Goal: Task Accomplishment & Management: Use online tool/utility

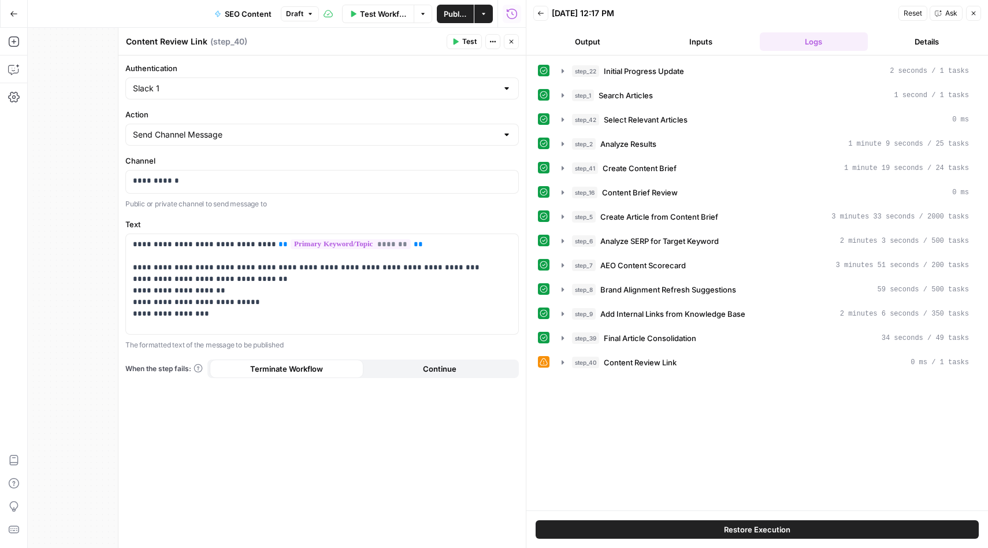
click at [542, 13] on icon "button" at bounding box center [541, 13] width 6 height 5
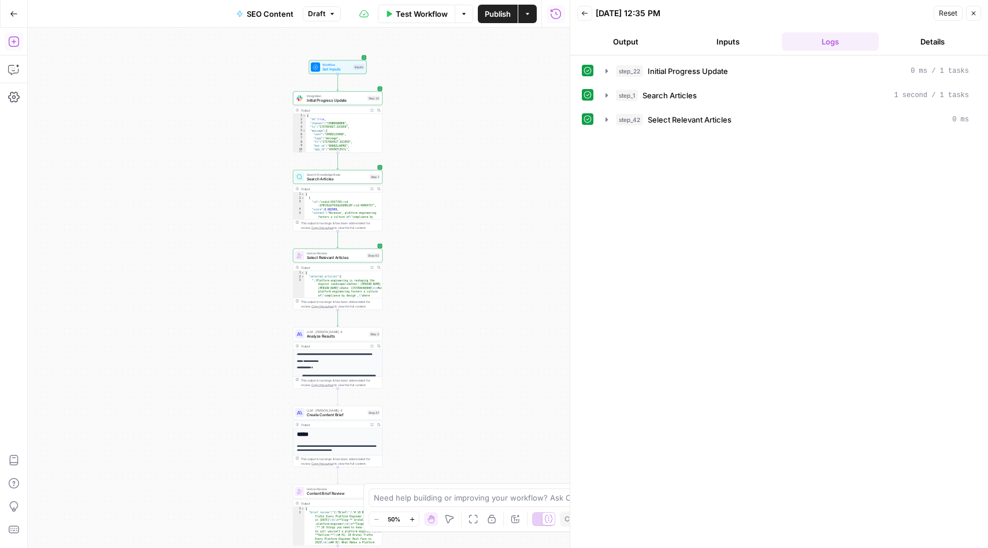
click at [13, 12] on icon "button" at bounding box center [14, 14] width 8 height 8
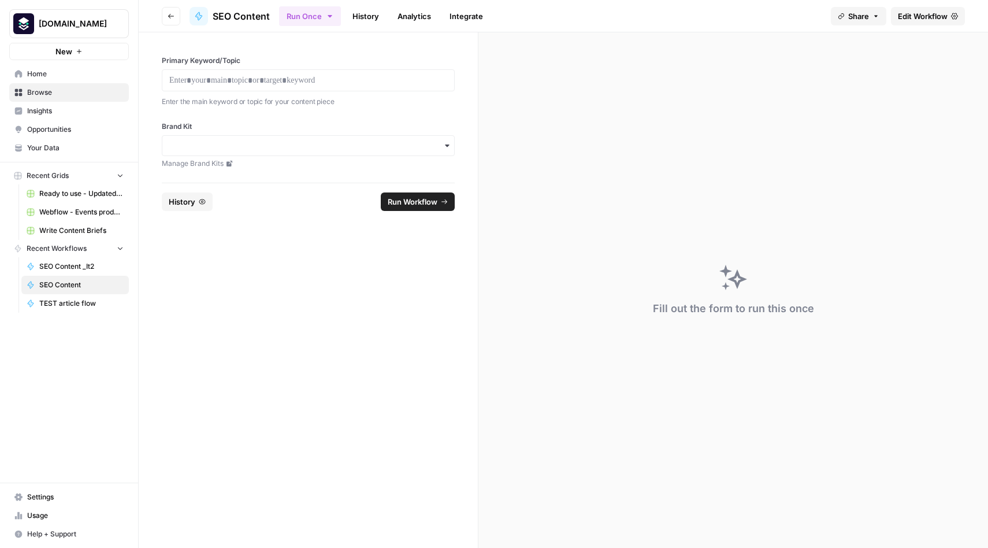
click at [73, 298] on link "TEST article flow" at bounding box center [74, 303] width 107 height 18
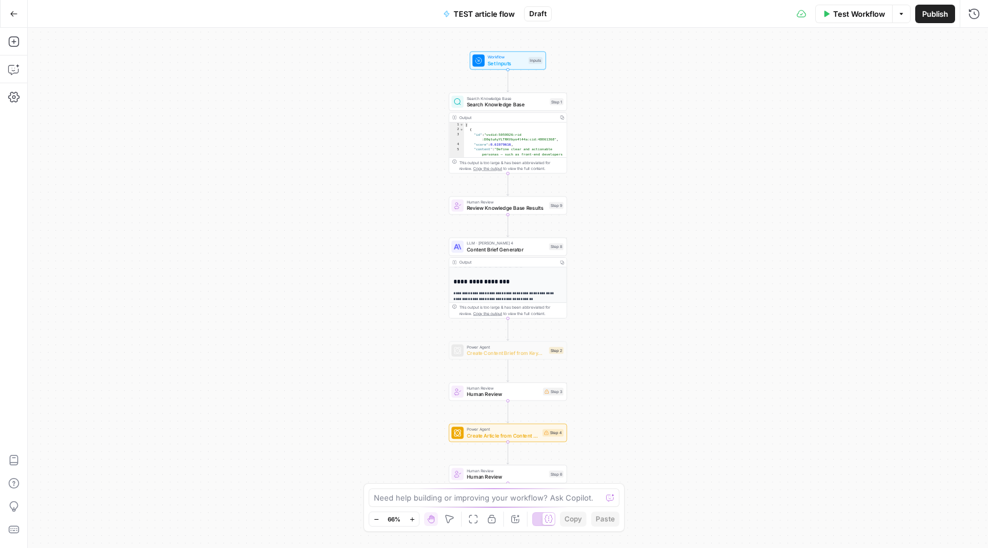
scroll to position [41, 0]
click at [14, 66] on icon "button" at bounding box center [14, 70] width 12 height 12
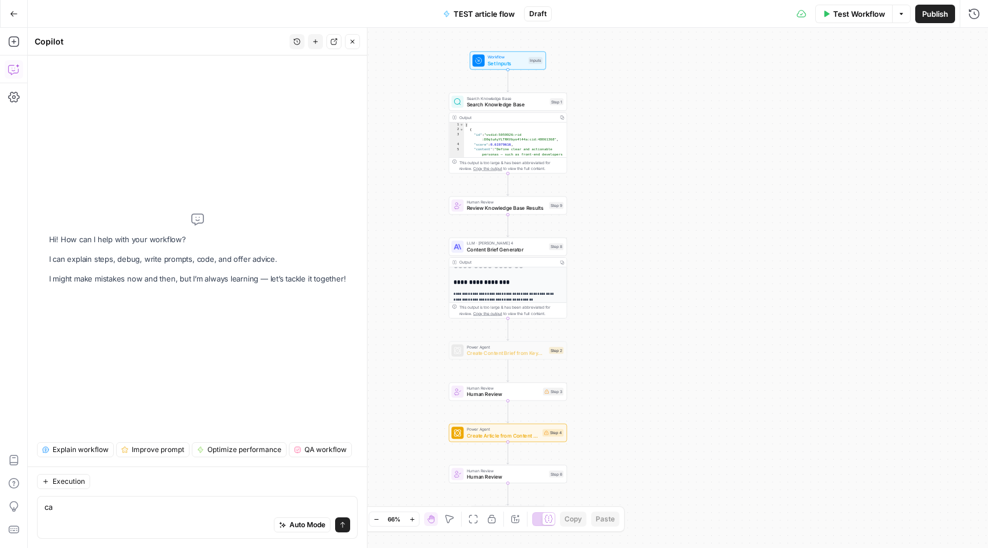
type textarea "c"
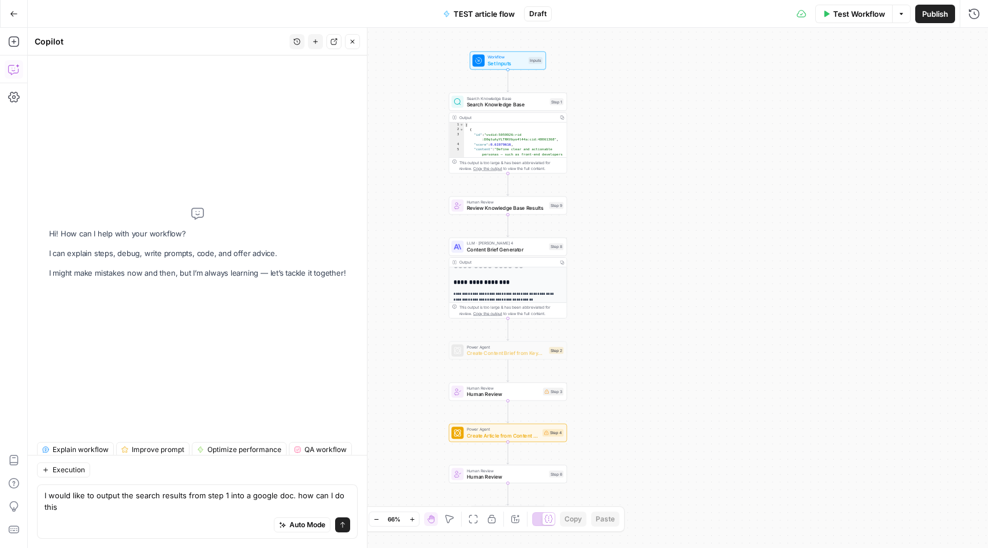
type textarea "I would like to output the search results from step 1 into a google doc. how ca…"
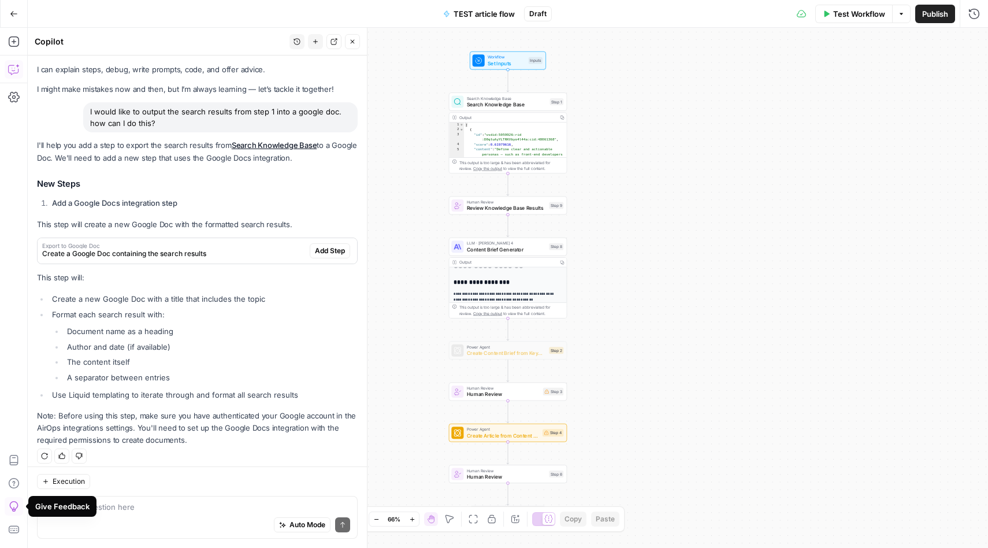
scroll to position [28, 0]
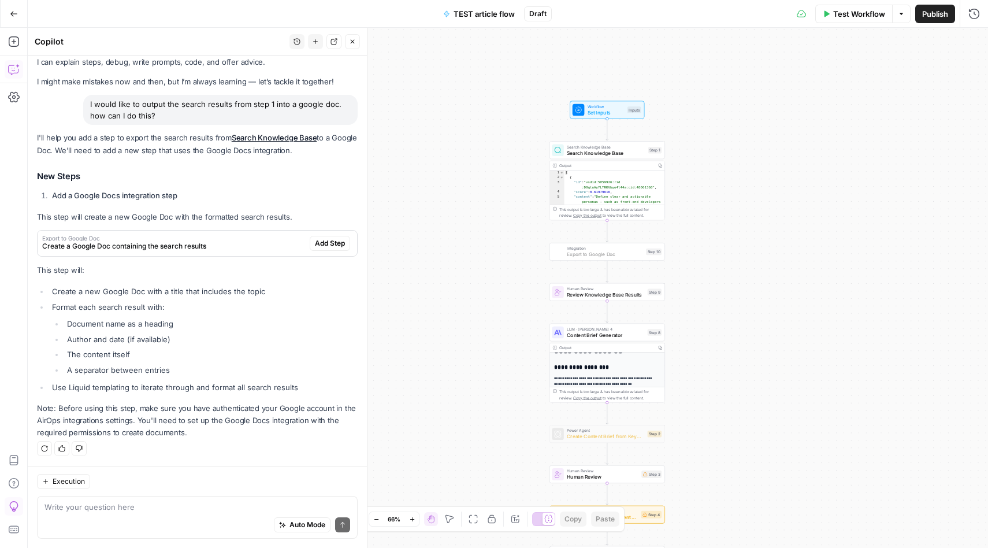
click at [328, 242] on span "Add Step" at bounding box center [330, 243] width 30 height 10
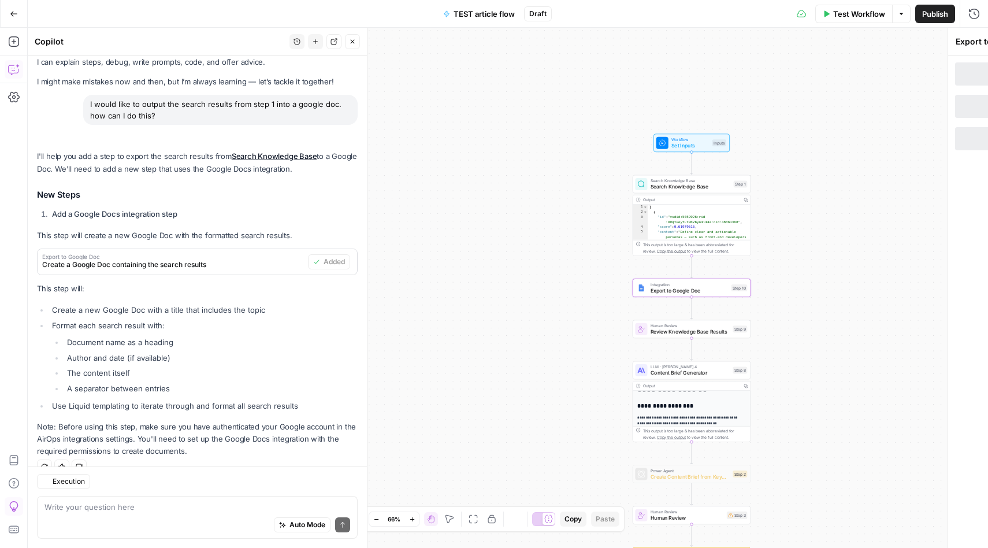
scroll to position [47, 0]
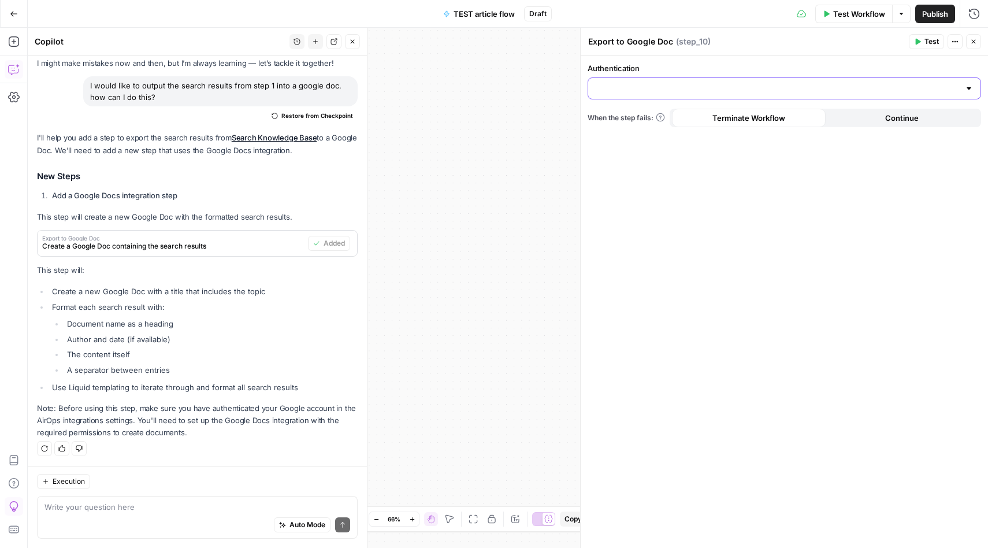
click at [772, 91] on input "Authentication" at bounding box center [777, 89] width 365 height 12
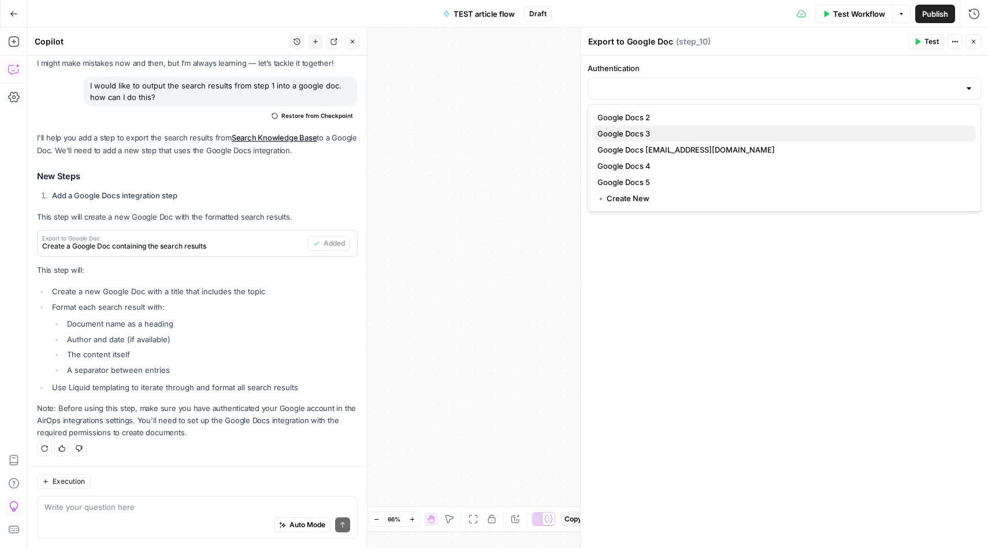
click at [651, 131] on span "Google Docs 3" at bounding box center [782, 134] width 369 height 12
type input "Google Docs 3"
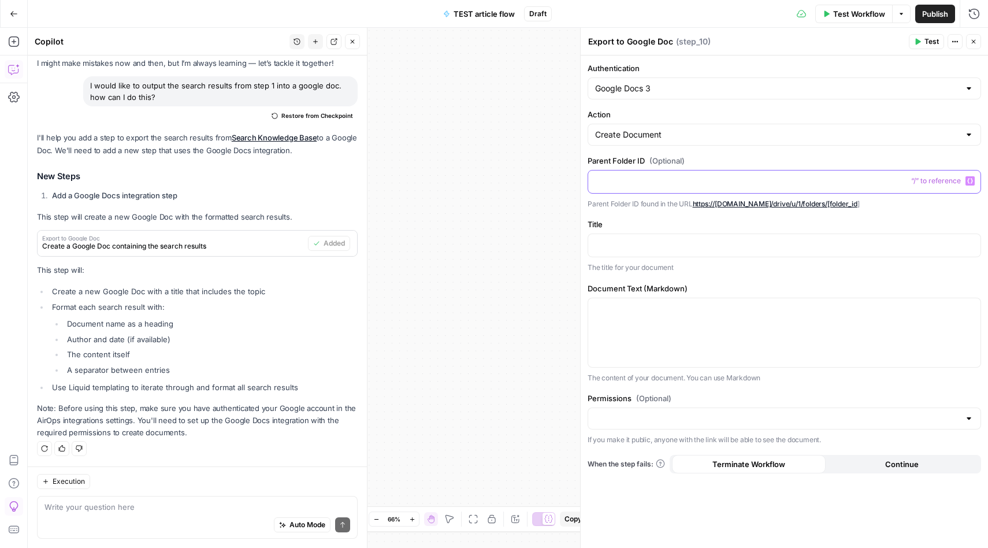
click at [694, 181] on p at bounding box center [784, 181] width 379 height 12
drag, startPoint x: 870, startPoint y: 204, endPoint x: 696, endPoint y: 207, distance: 174.6
click at [696, 207] on p "Parent Folder ID found in the URL https://drive.google.com/drive/u/1/folders/[f…" at bounding box center [785, 204] width 394 height 12
copy p "https://drive.google.com/drive/u/1/folders/[folder_id ]"
click at [700, 83] on input "Authentication" at bounding box center [777, 89] width 365 height 12
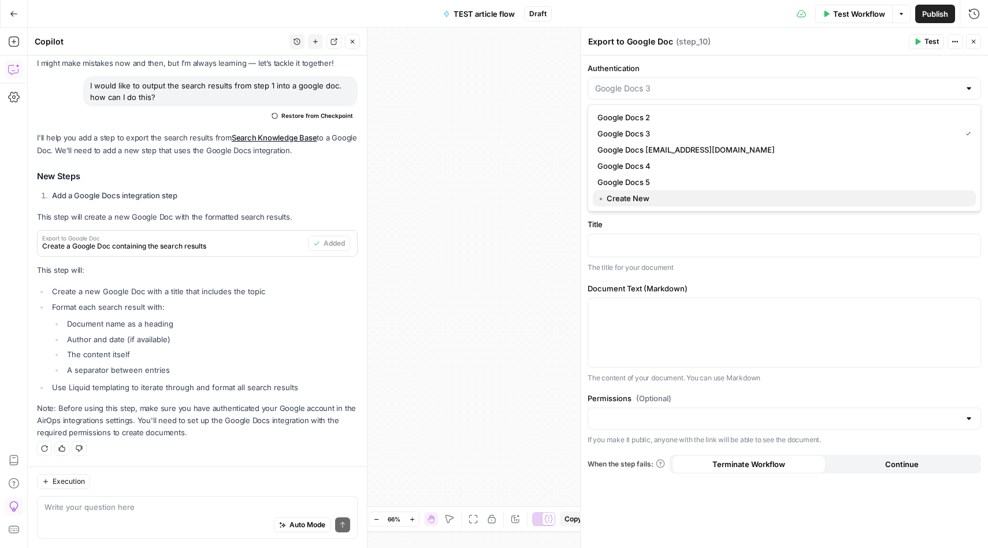
click at [625, 201] on span "﹢ Create New" at bounding box center [782, 198] width 369 height 12
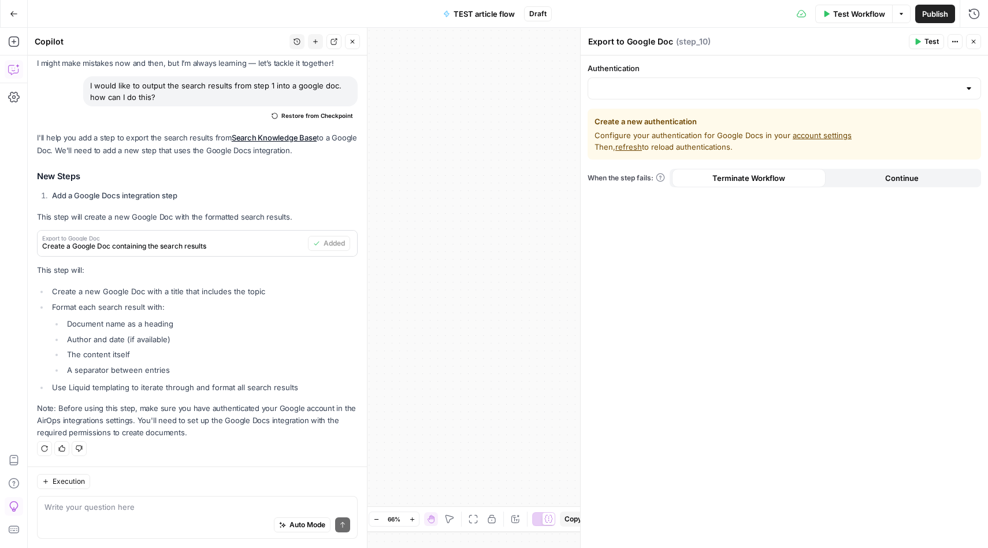
click at [811, 135] on link "account settings" at bounding box center [822, 135] width 59 height 9
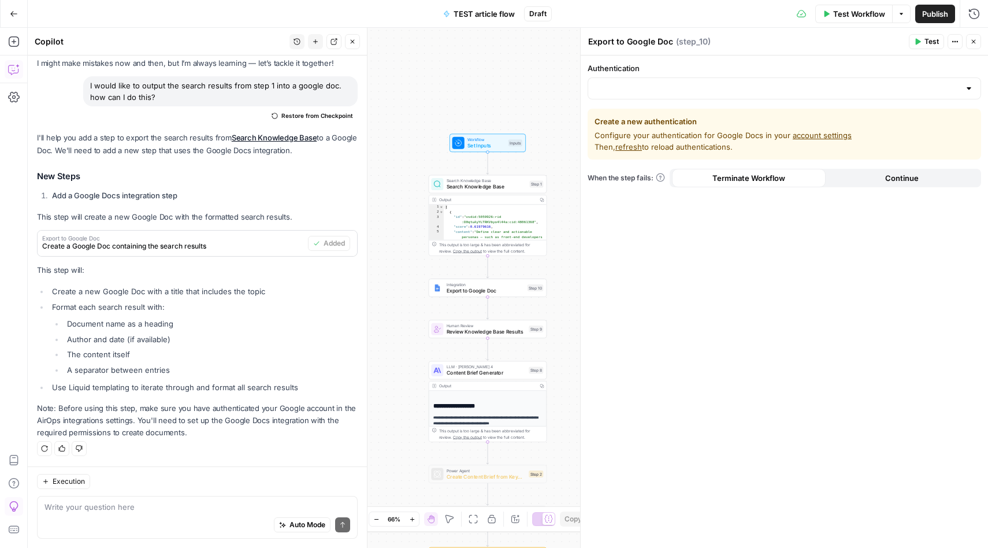
click at [793, 95] on div at bounding box center [785, 88] width 394 height 22
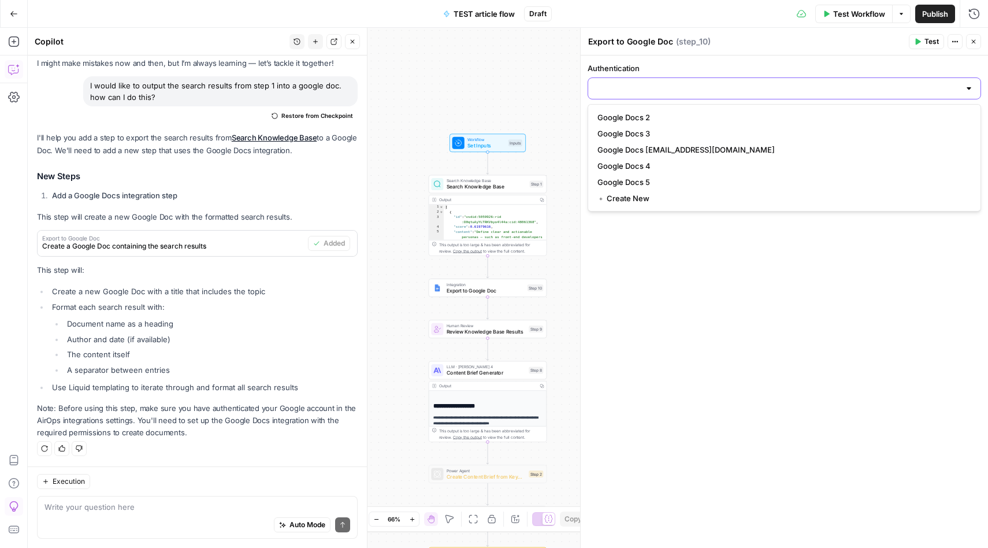
click at [711, 87] on input "Authentication" at bounding box center [777, 89] width 365 height 12
click at [713, 71] on label "Authentication" at bounding box center [785, 68] width 394 height 12
click at [713, 83] on input "Authentication" at bounding box center [777, 89] width 365 height 12
click at [973, 40] on icon "button" at bounding box center [973, 41] width 7 height 7
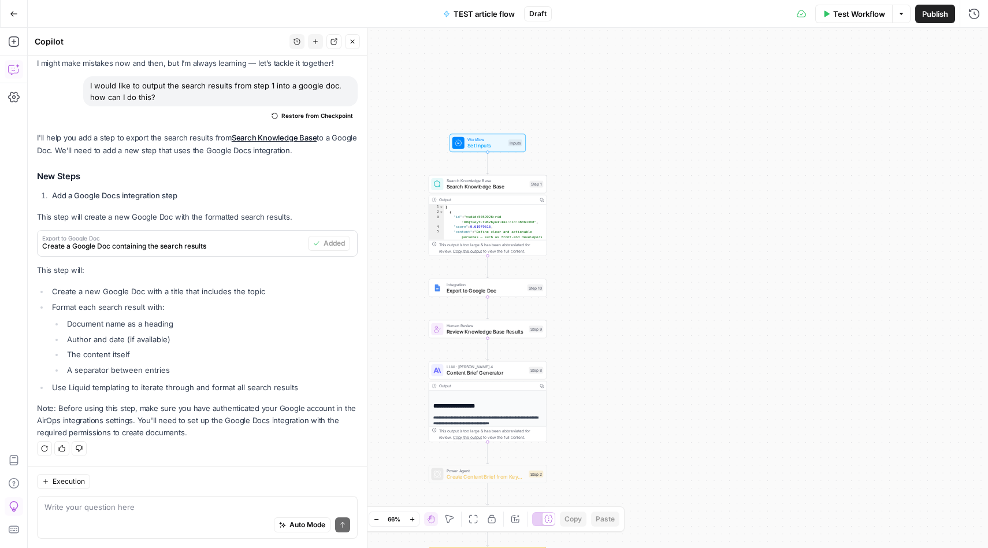
click at [494, 287] on span "Export to Google Doc" at bounding box center [486, 291] width 78 height 8
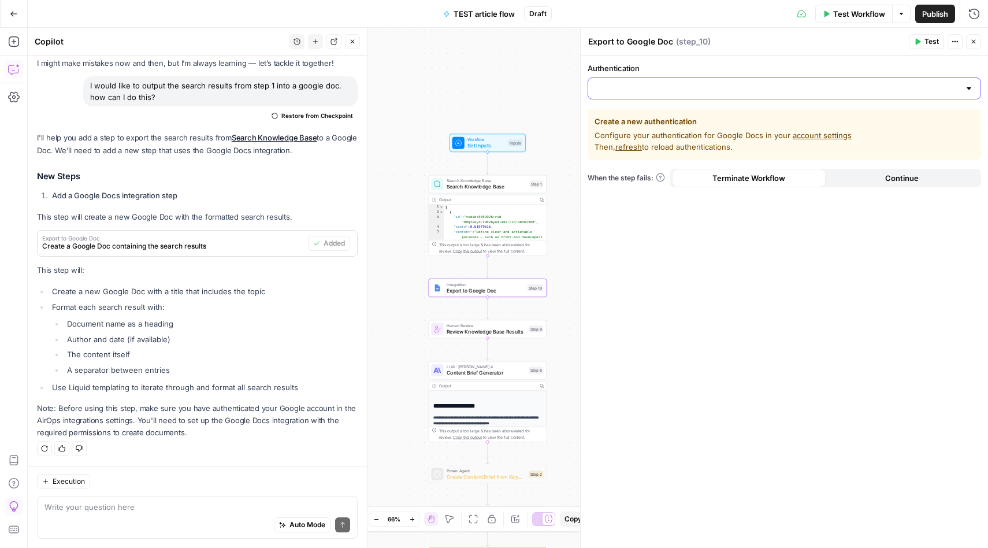
click at [680, 86] on input "Authentication" at bounding box center [777, 89] width 365 height 12
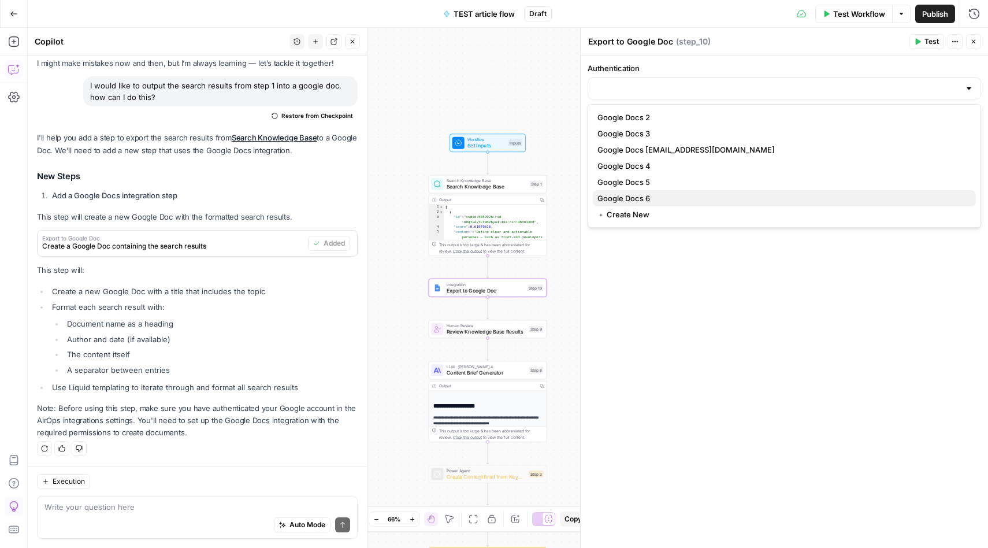
click at [654, 203] on span "Google Docs 6" at bounding box center [782, 198] width 369 height 12
type input "Google Docs 6"
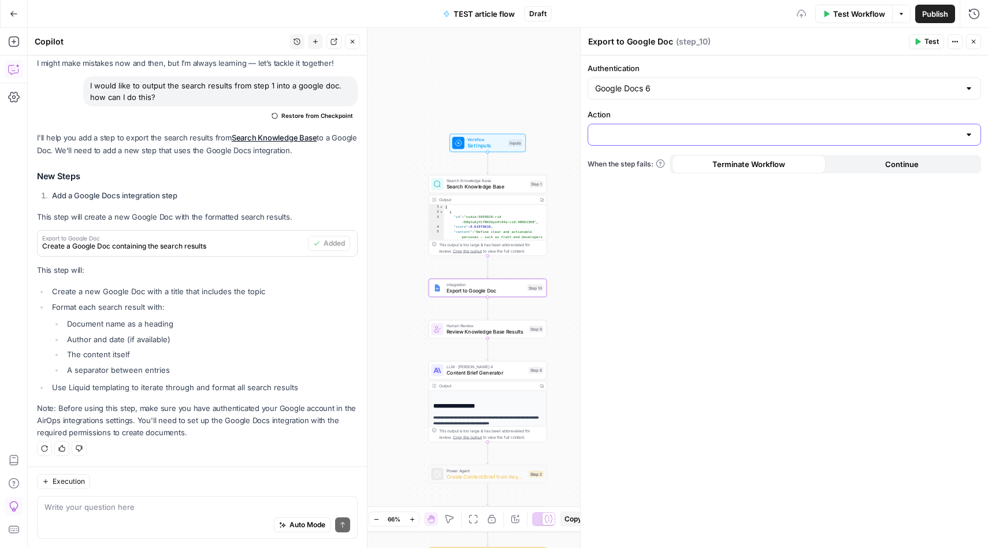
click at [705, 138] on input "Action" at bounding box center [777, 135] width 365 height 12
click at [675, 164] on span "Create Document" at bounding box center [782, 164] width 369 height 12
type input "Create Document"
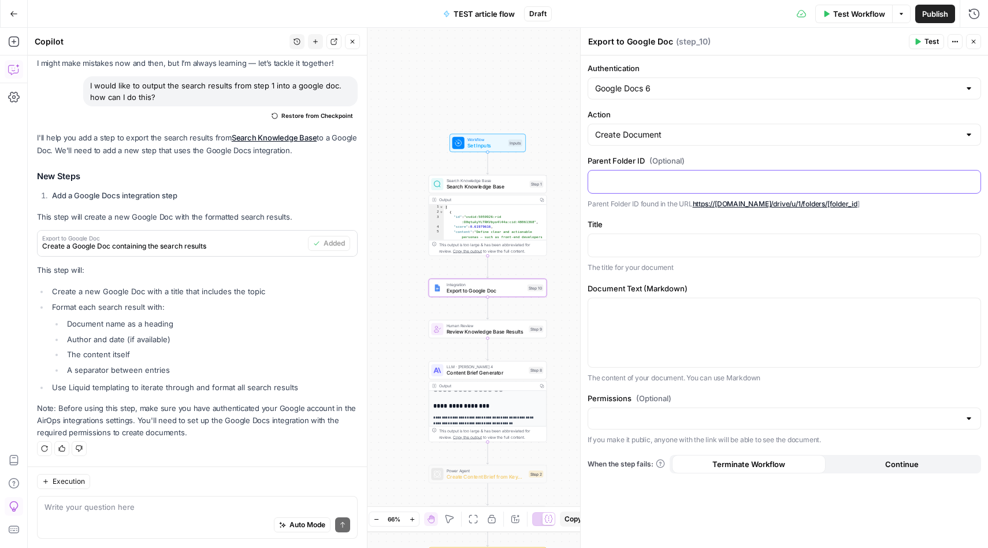
click at [651, 183] on p at bounding box center [784, 181] width 379 height 12
click at [624, 241] on p at bounding box center [784, 245] width 379 height 12
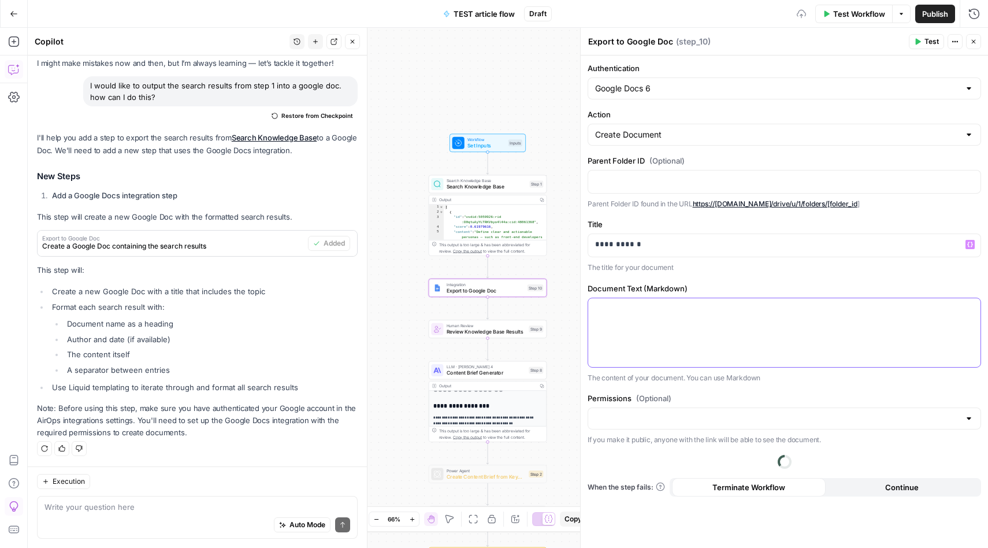
click at [677, 317] on div at bounding box center [784, 332] width 392 height 69
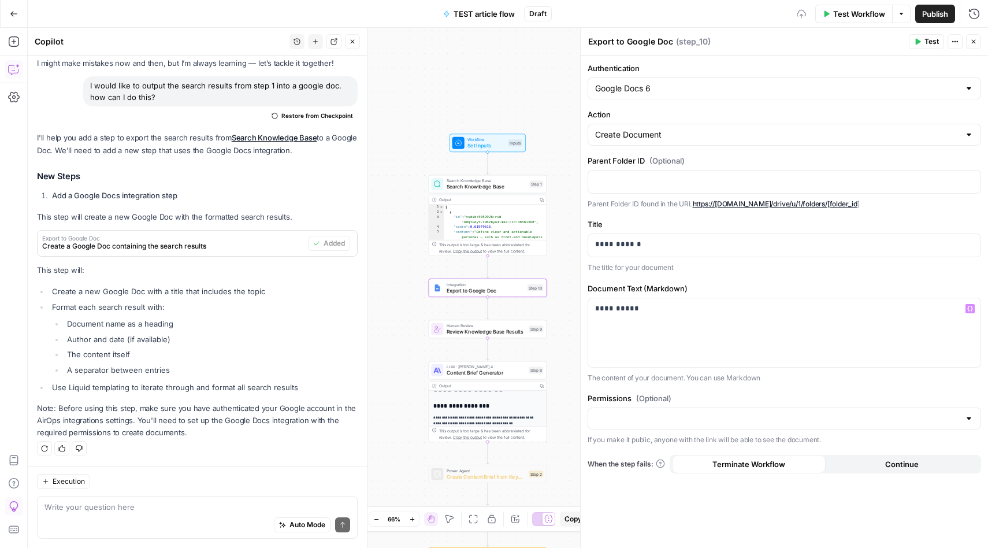
click at [972, 420] on div at bounding box center [969, 419] width 9 height 12
click at [762, 462] on span "Public" at bounding box center [782, 464] width 369 height 12
type input "Public"
click at [699, 249] on p "**********" at bounding box center [784, 245] width 379 height 12
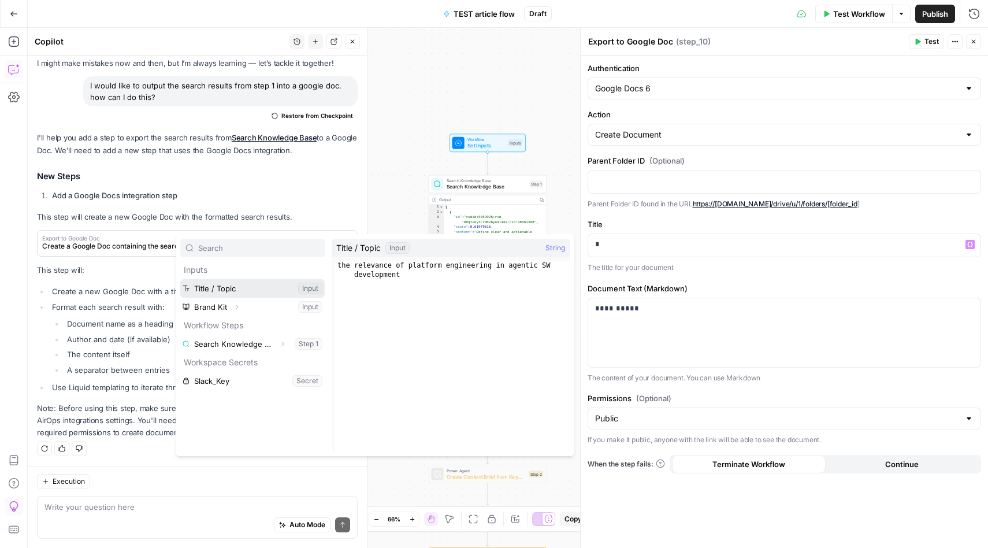
click at [220, 284] on button "Select variable Title / Topic" at bounding box center [252, 288] width 144 height 18
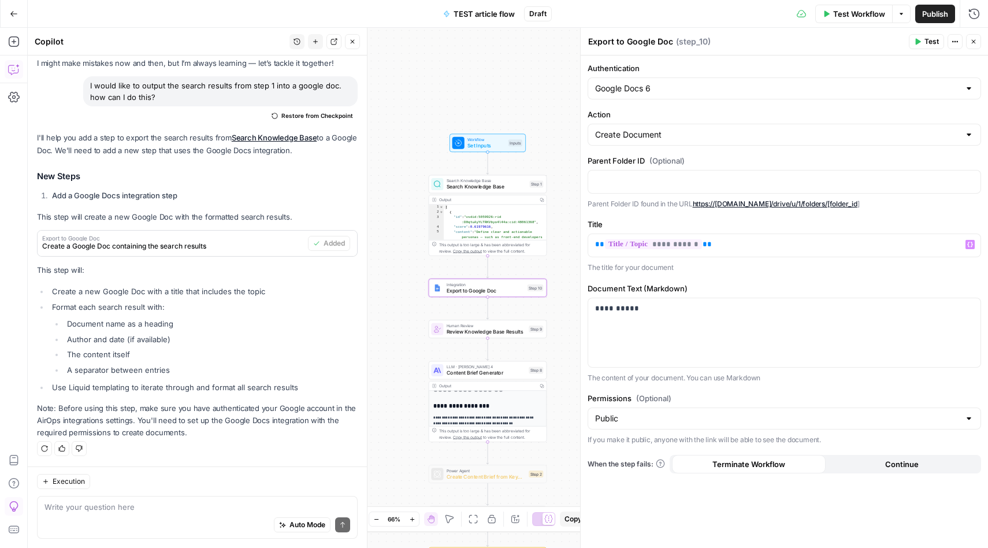
click at [893, 464] on span "Continue" at bounding box center [902, 464] width 34 height 12
click at [773, 466] on span "Terminate Workflow" at bounding box center [749, 464] width 73 height 12
click at [933, 40] on span "Test" at bounding box center [932, 41] width 14 height 10
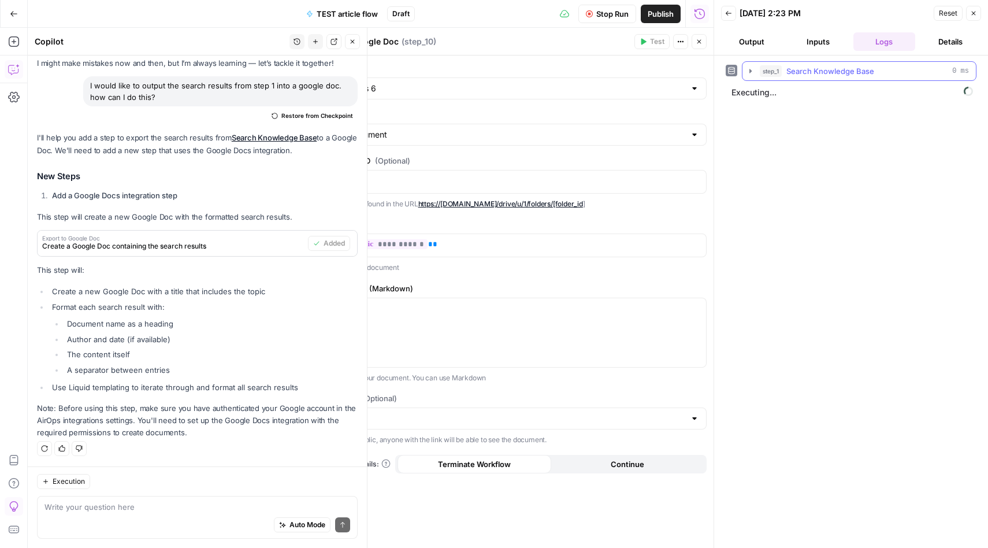
click at [752, 72] on icon "button" at bounding box center [750, 70] width 9 height 9
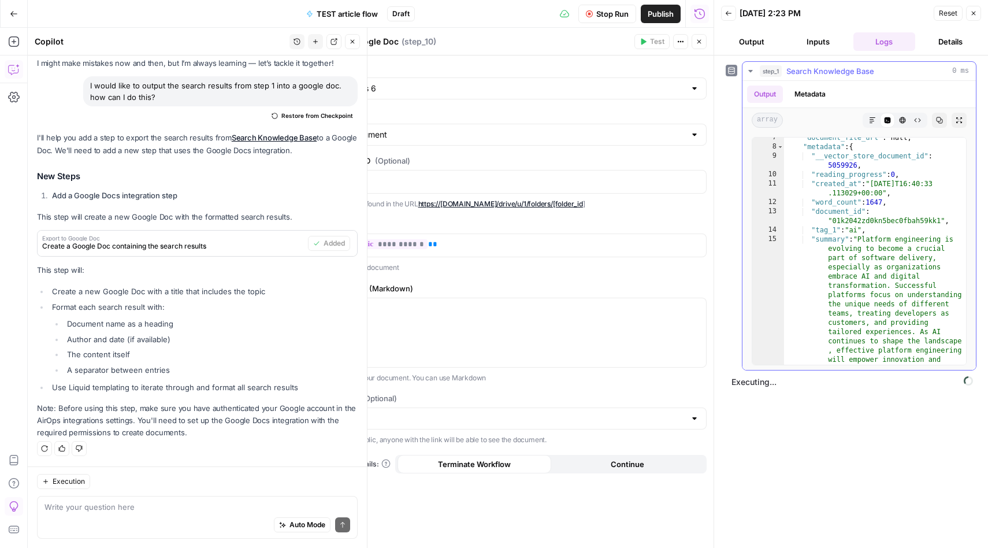
scroll to position [169, 0]
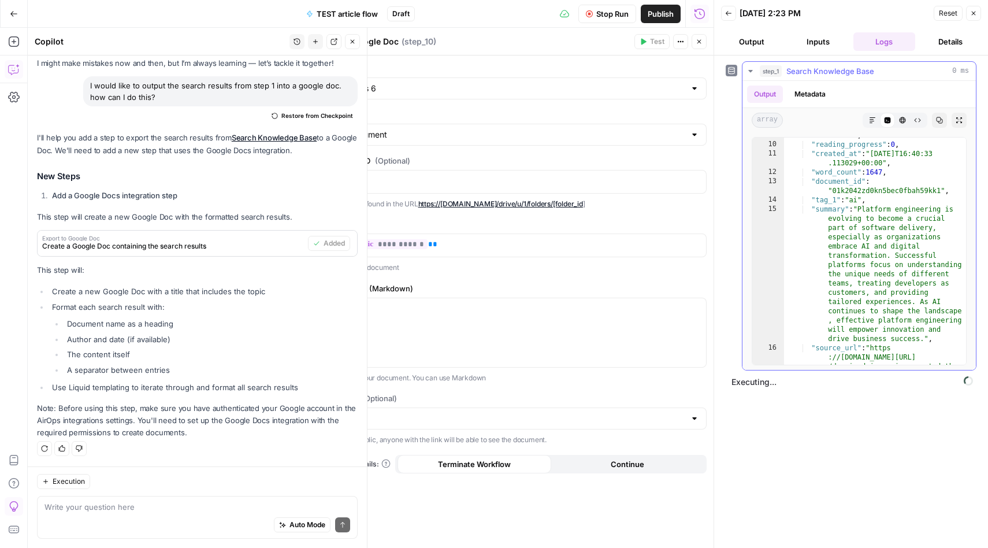
click at [751, 71] on icon "button" at bounding box center [750, 71] width 4 height 2
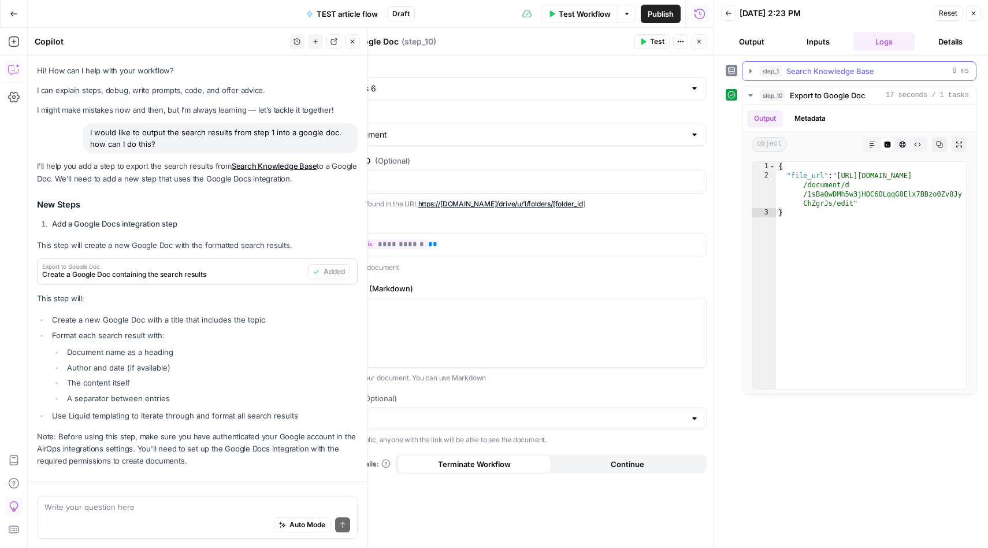
scroll to position [47, 0]
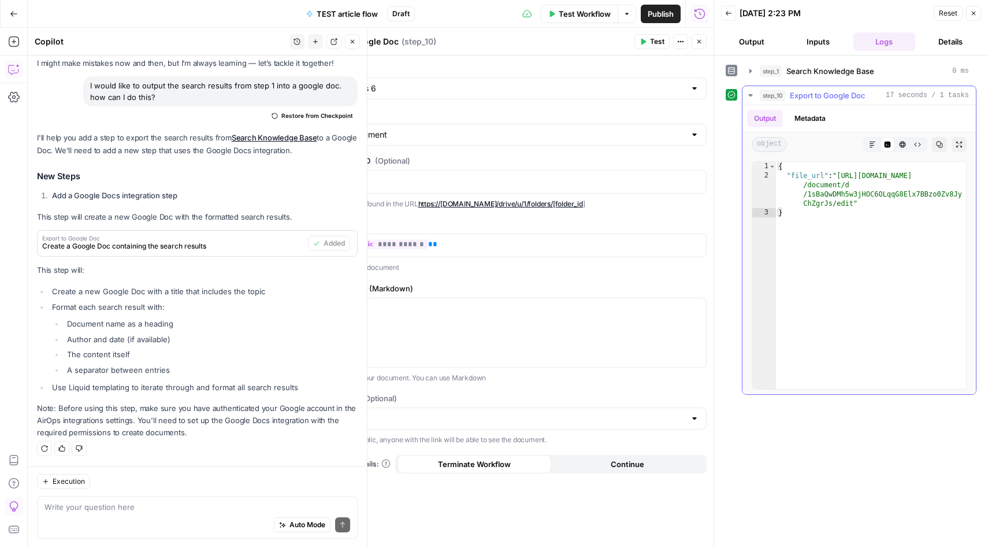
click at [750, 94] on icon "button" at bounding box center [750, 95] width 9 height 9
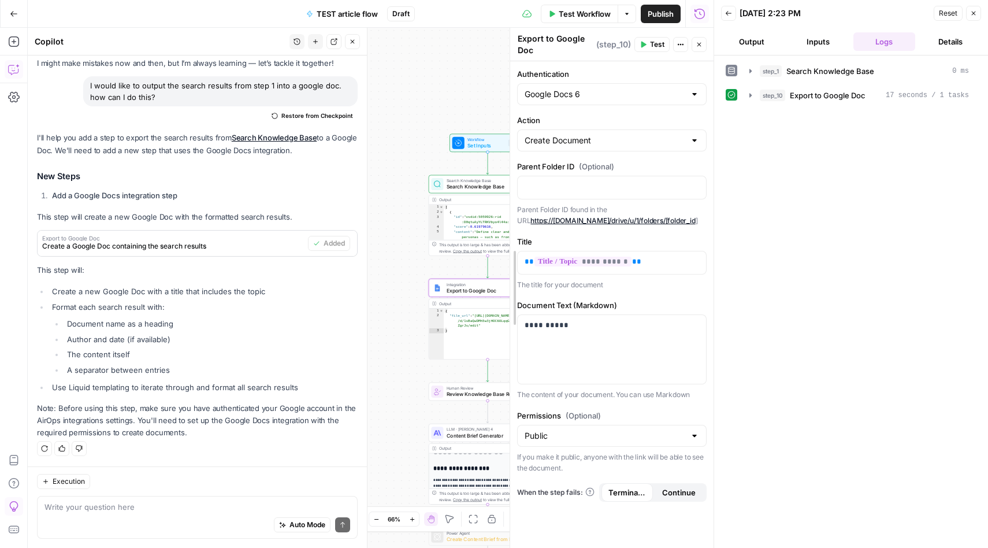
drag, startPoint x: 306, startPoint y: 97, endPoint x: 509, endPoint y: 93, distance: 203.5
click at [833, 98] on span "Export to Google Doc" at bounding box center [828, 96] width 76 height 12
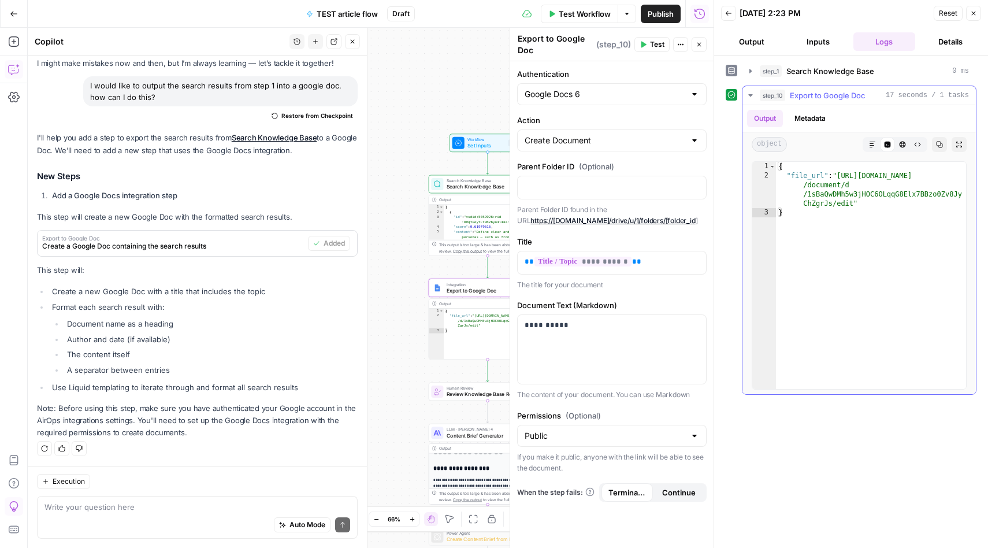
type textarea "**********"
drag, startPoint x: 841, startPoint y: 179, endPoint x: 807, endPoint y: 197, distance: 38.5
click at [807, 197] on div "{ "file_url" : "https://docs.google.com /document/d /1sBaQwDMh5w3jHOC6OLqqG8Elx…" at bounding box center [871, 285] width 190 height 246
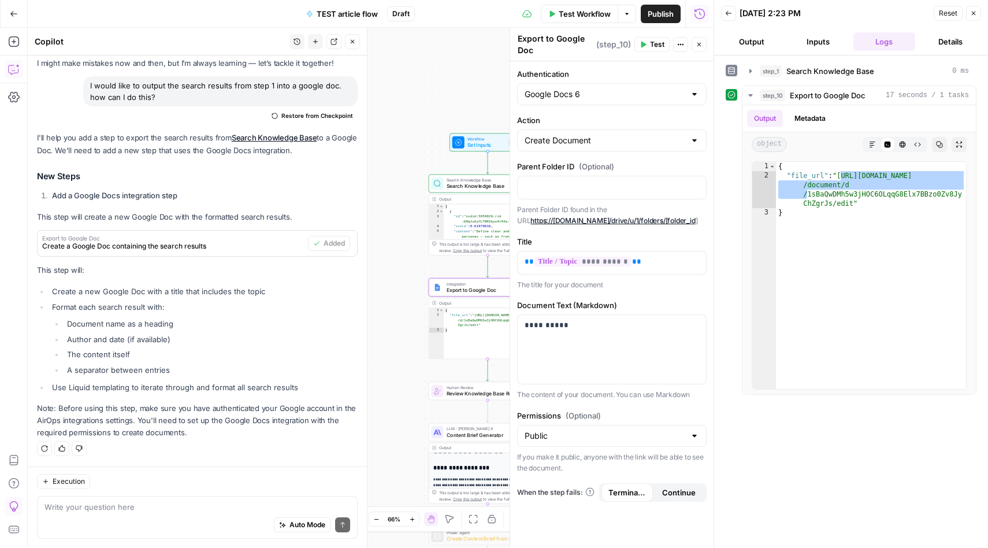
click at [396, 269] on div "Workflow Set Inputs Inputs Search Knowledge Base Search Knowledge Base Step 1 O…" at bounding box center [371, 288] width 686 height 520
click at [613, 346] on div "**********" at bounding box center [612, 349] width 188 height 69
drag, startPoint x: 611, startPoint y: 333, endPoint x: 511, endPoint y: 329, distance: 100.1
click at [511, 329] on div "**********" at bounding box center [612, 288] width 204 height 520
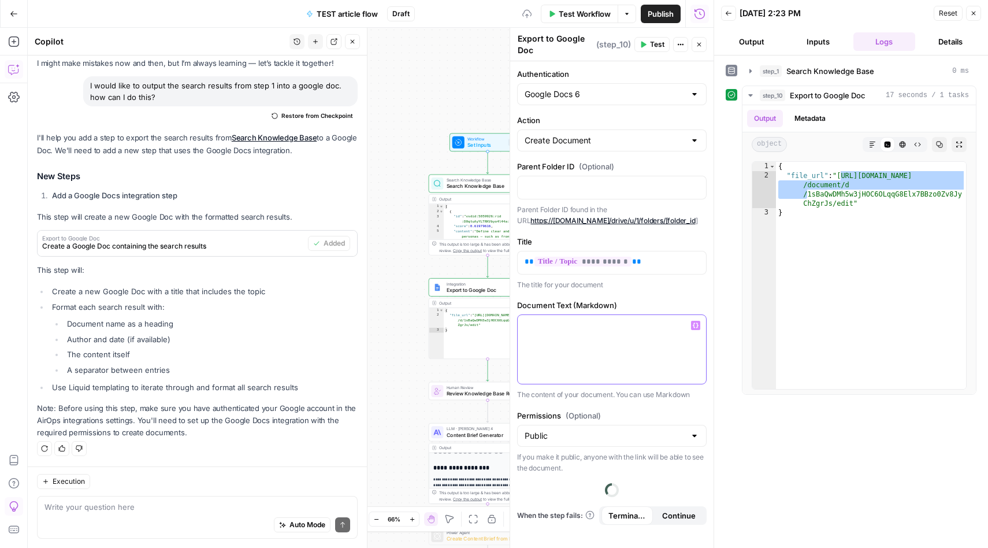
click at [696, 327] on icon "button" at bounding box center [696, 325] width 6 height 5
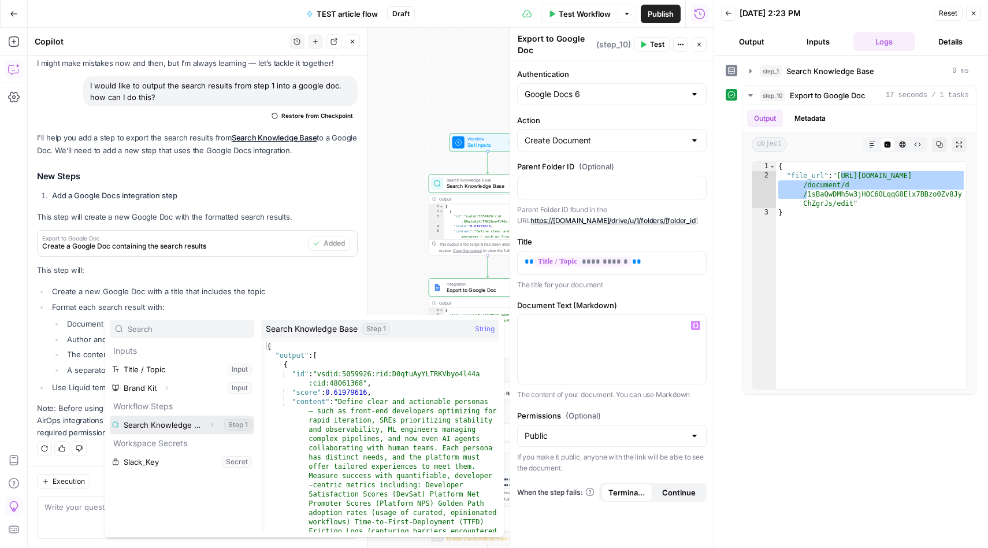
click at [182, 422] on button "Select variable Search Knowledge Base" at bounding box center [182, 425] width 144 height 18
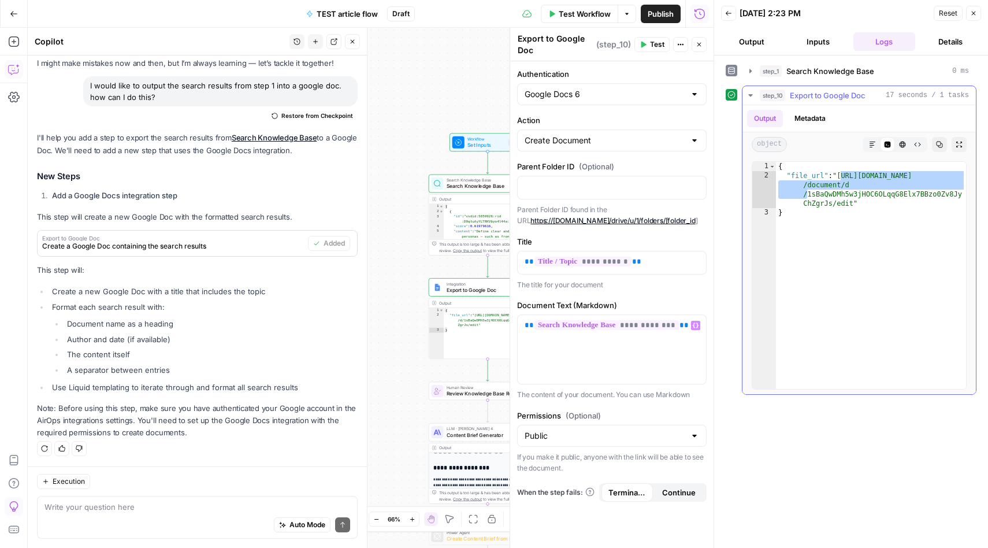
click at [748, 97] on icon "button" at bounding box center [750, 95] width 9 height 9
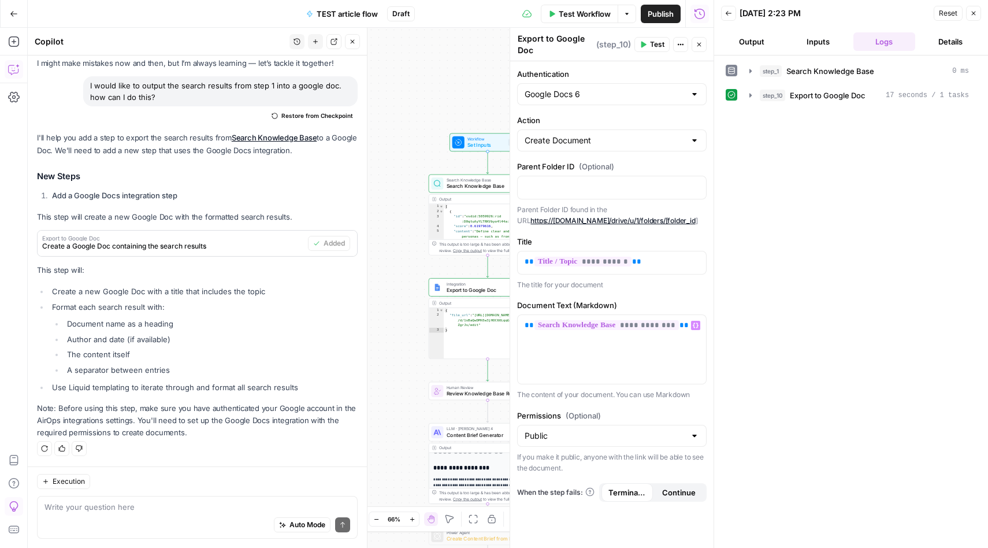
click at [650, 42] on span "Test" at bounding box center [657, 44] width 14 height 10
click at [751, 73] on icon "button" at bounding box center [750, 70] width 9 height 9
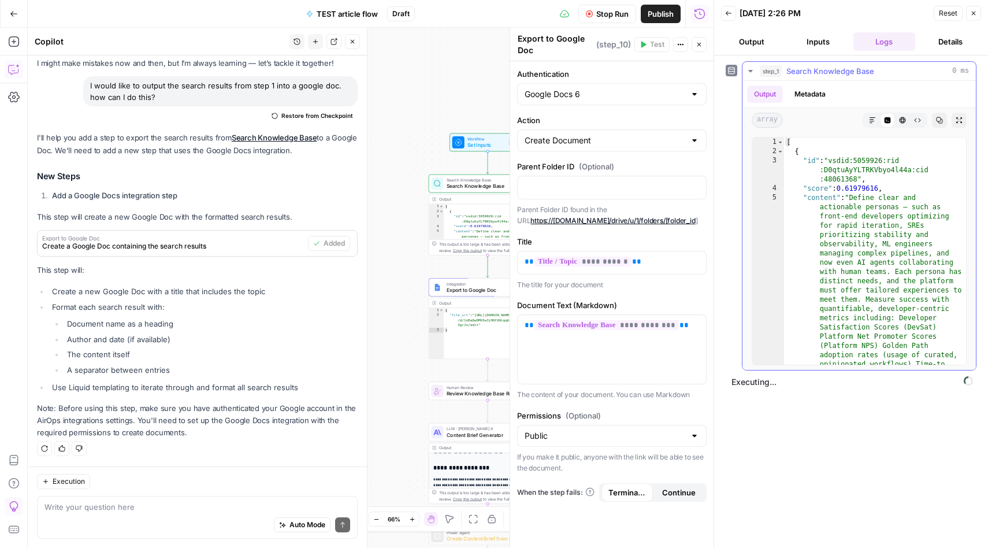
click at [751, 73] on icon "button" at bounding box center [750, 70] width 9 height 9
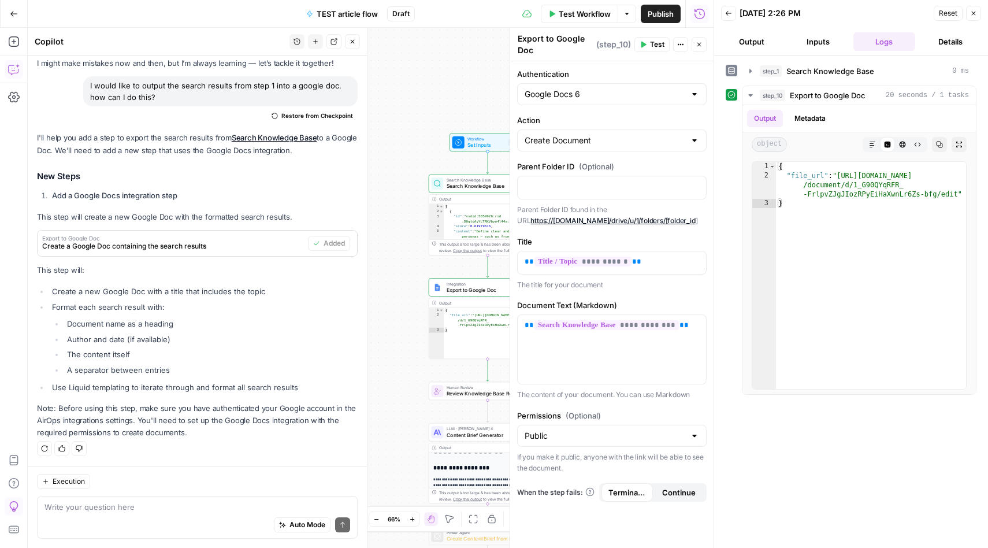
click at [836, 455] on div "step_1 Search Knowledge Base 0 ms step_10 Export to Google Doc 20 seconds / 1 t…" at bounding box center [851, 301] width 251 height 481
click at [751, 92] on icon "button" at bounding box center [750, 95] width 9 height 9
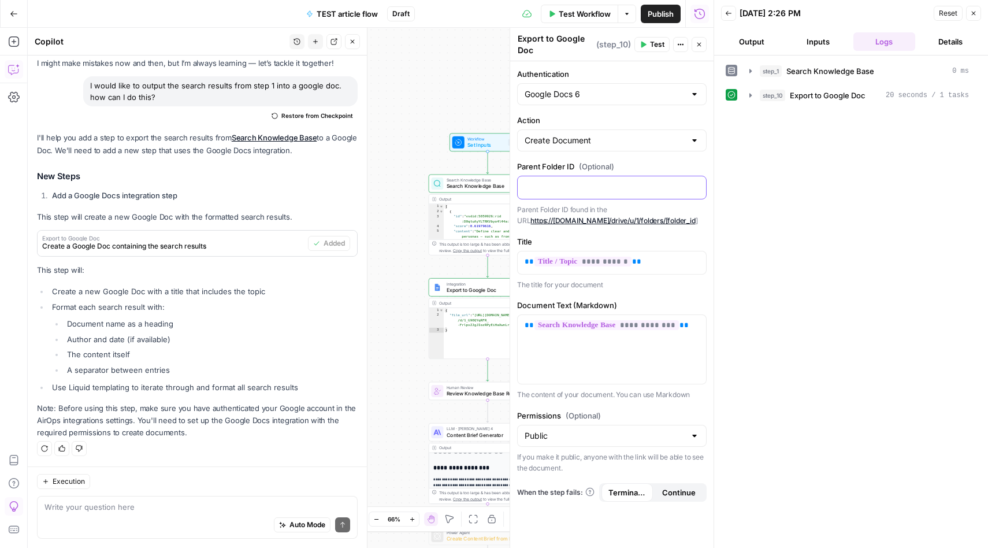
click at [613, 185] on p at bounding box center [612, 187] width 175 height 12
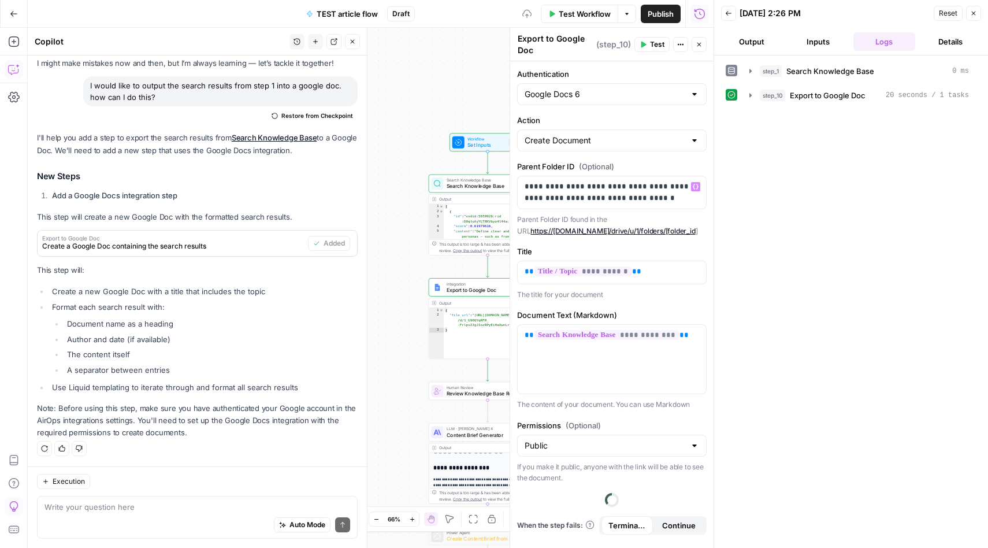
click at [707, 161] on div "**********" at bounding box center [611, 304] width 203 height 487
click at [656, 47] on span "Test" at bounding box center [657, 44] width 14 height 10
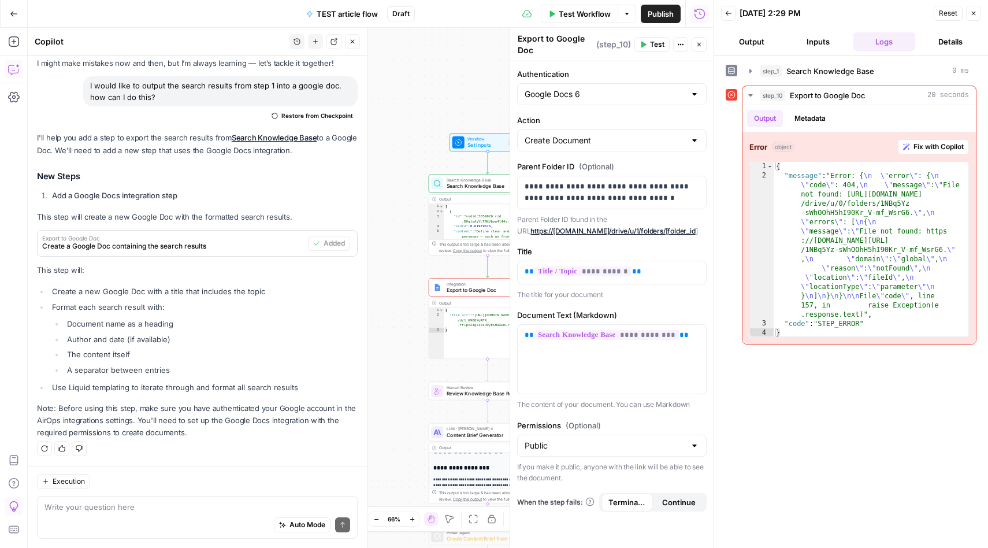
click at [595, 232] on link "https://drive.google.com/drive/u/1/folders/[folder_id" at bounding box center [613, 231] width 165 height 9
click at [662, 203] on p "**********" at bounding box center [612, 192] width 175 height 23
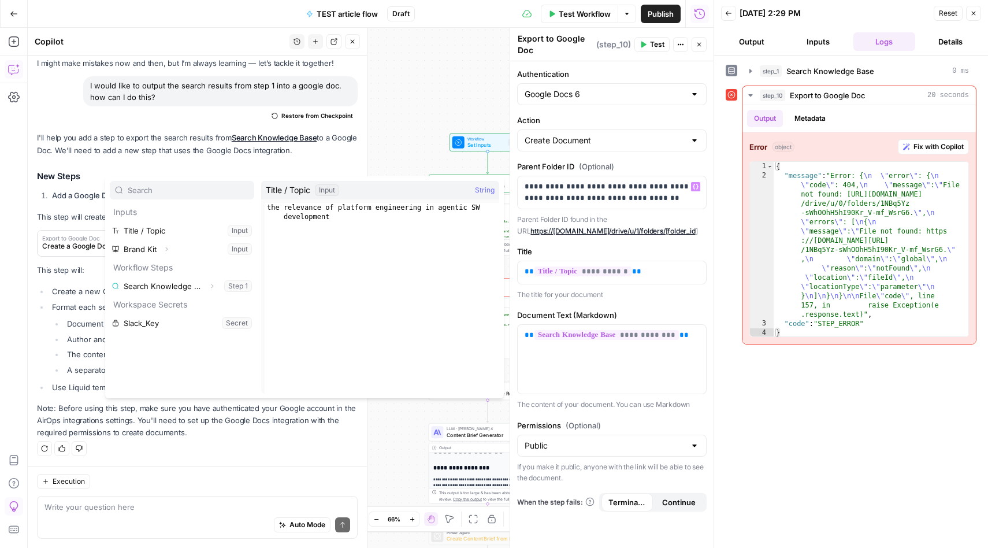
click at [682, 215] on p "Parent Folder ID found in the URL https://drive.google.com/drive/u/1/folders/[f…" at bounding box center [612, 225] width 190 height 23
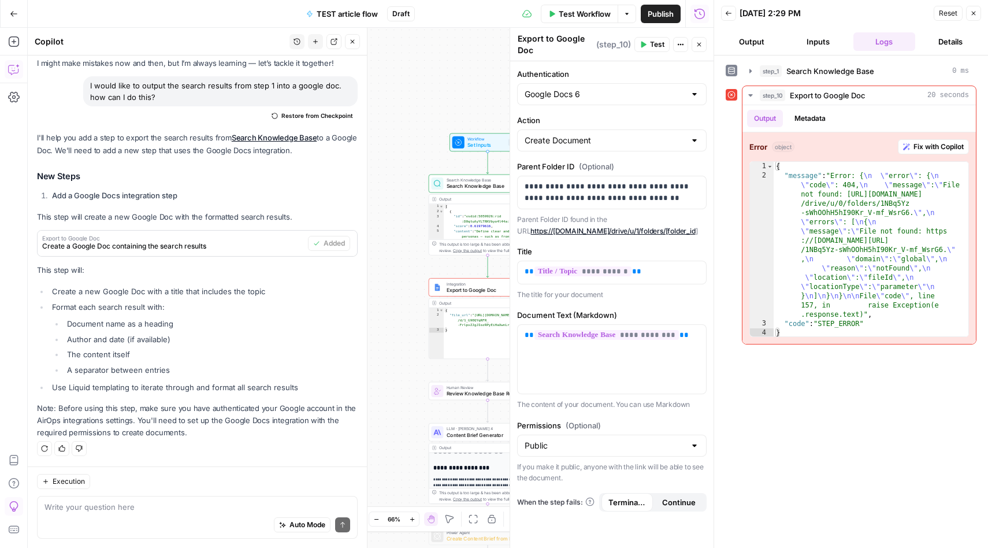
click at [733, 93] on icon at bounding box center [732, 95] width 8 height 8
click at [648, 46] on button "Test" at bounding box center [652, 44] width 35 height 15
click at [661, 199] on p "**********" at bounding box center [612, 192] width 175 height 23
click at [524, 189] on div "**********" at bounding box center [612, 192] width 188 height 32
click at [649, 46] on button "Test" at bounding box center [652, 44] width 35 height 15
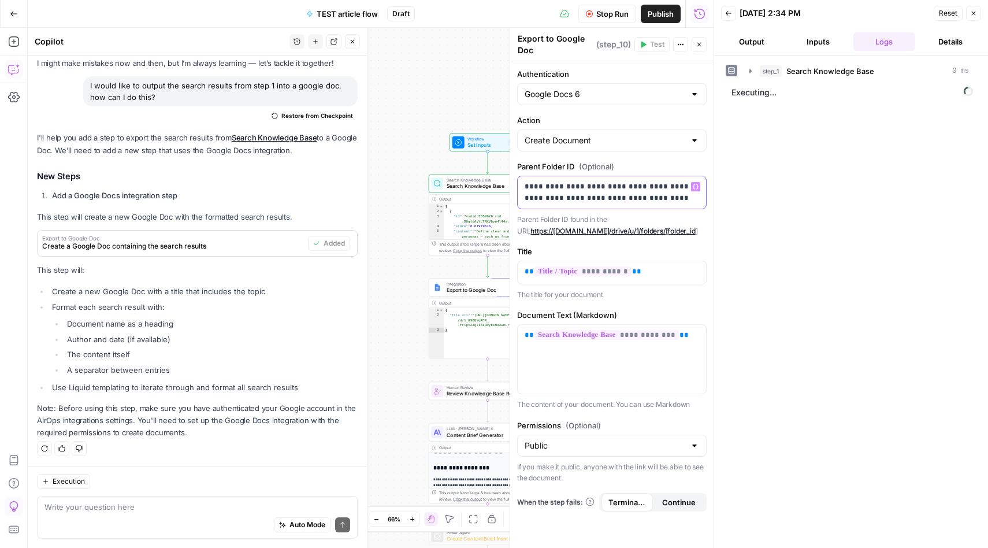
click at [529, 185] on p "**********" at bounding box center [612, 192] width 175 height 23
click at [604, 14] on span "Stop Run" at bounding box center [612, 14] width 32 height 12
click at [647, 45] on button "Test" at bounding box center [652, 44] width 35 height 15
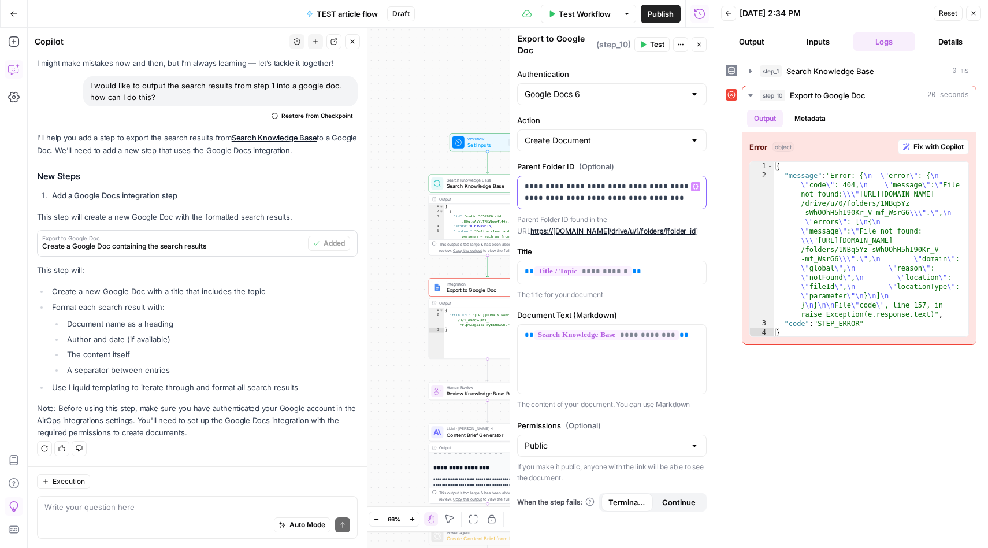
drag, startPoint x: 681, startPoint y: 186, endPoint x: 516, endPoint y: 185, distance: 165.9
click at [516, 185] on div "**********" at bounding box center [612, 288] width 204 height 520
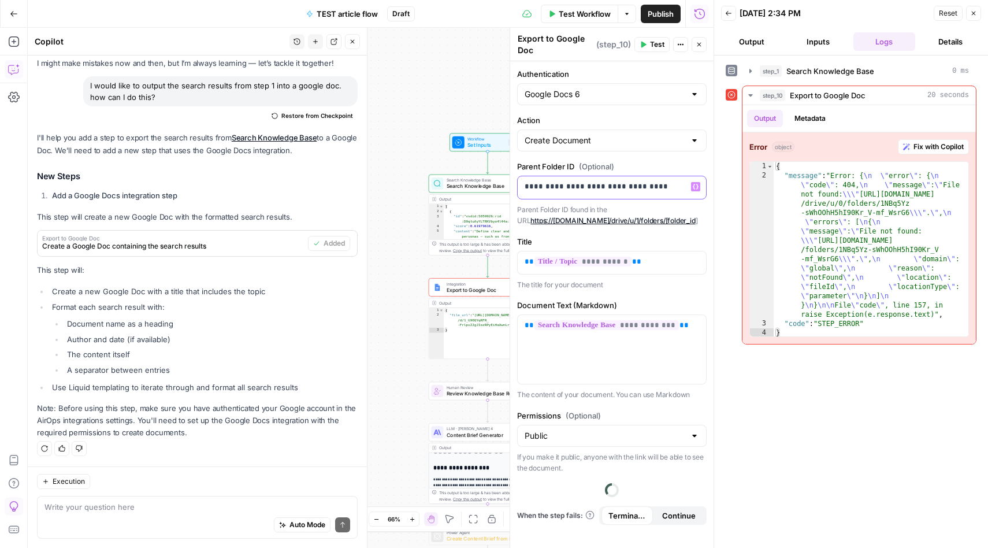
click at [677, 190] on p "**********" at bounding box center [612, 187] width 175 height 12
click at [658, 40] on span "Test" at bounding box center [657, 44] width 14 height 10
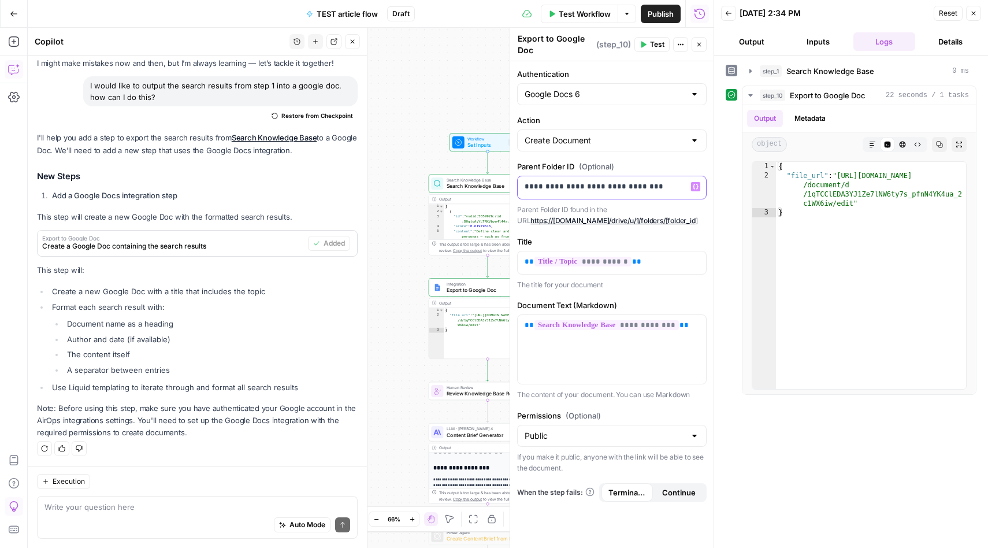
drag, startPoint x: 681, startPoint y: 191, endPoint x: 479, endPoint y: 190, distance: 202.3
click at [479, 190] on body "Platformengineering.org New Home Browse Insights Opportunities Your Data Recent…" at bounding box center [494, 274] width 988 height 548
copy p "**********"
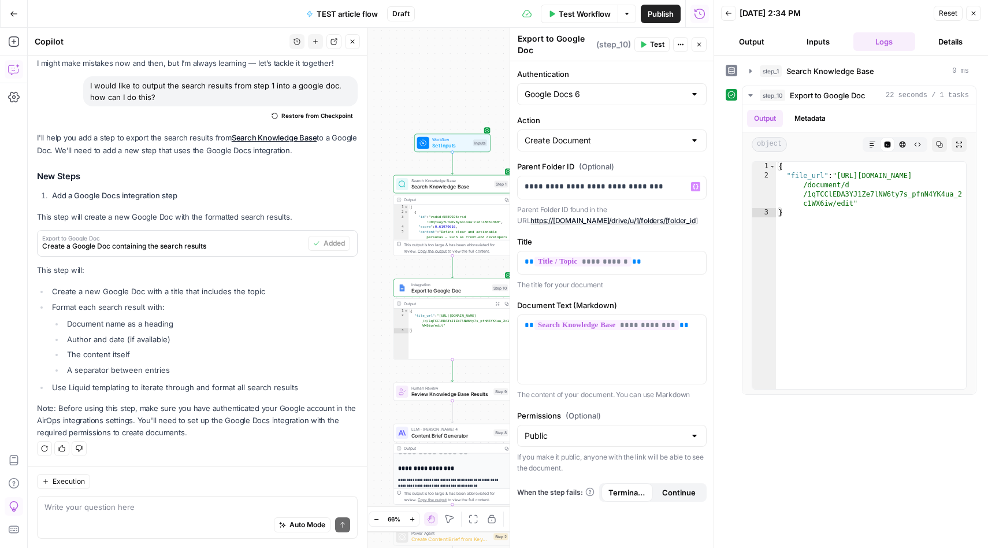
click at [383, 190] on div "Workflow Set Inputs Inputs Search Knowledge Base Search Knowledge Base Step 1 O…" at bounding box center [371, 288] width 686 height 520
click at [24, 13] on button "Go Back" at bounding box center [13, 13] width 21 height 21
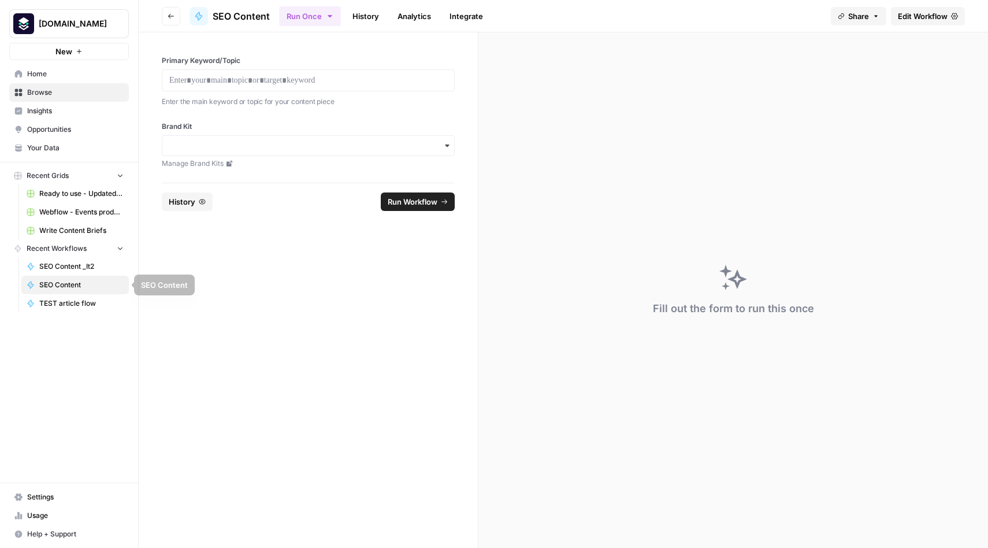
click at [68, 283] on span "SEO Content" at bounding box center [81, 285] width 84 height 10
click at [928, 12] on span "Edit Workflow" at bounding box center [923, 16] width 50 height 12
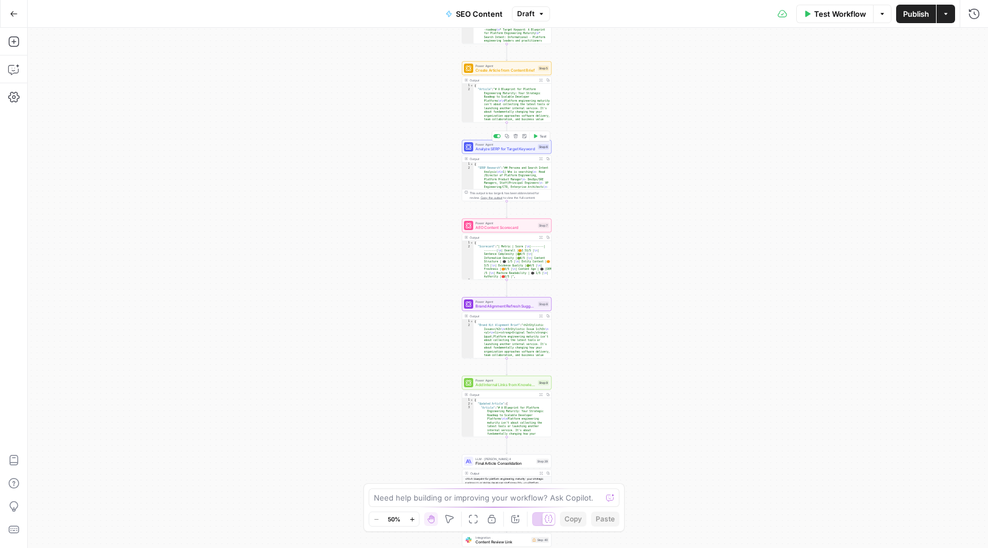
drag, startPoint x: 425, startPoint y: 325, endPoint x: 424, endPoint y: 135, distance: 190.7
click at [424, 134] on div "Workflow Set Inputs Inputs Integration Initial Progress Update Step 22 Output E…" at bounding box center [508, 288] width 961 height 520
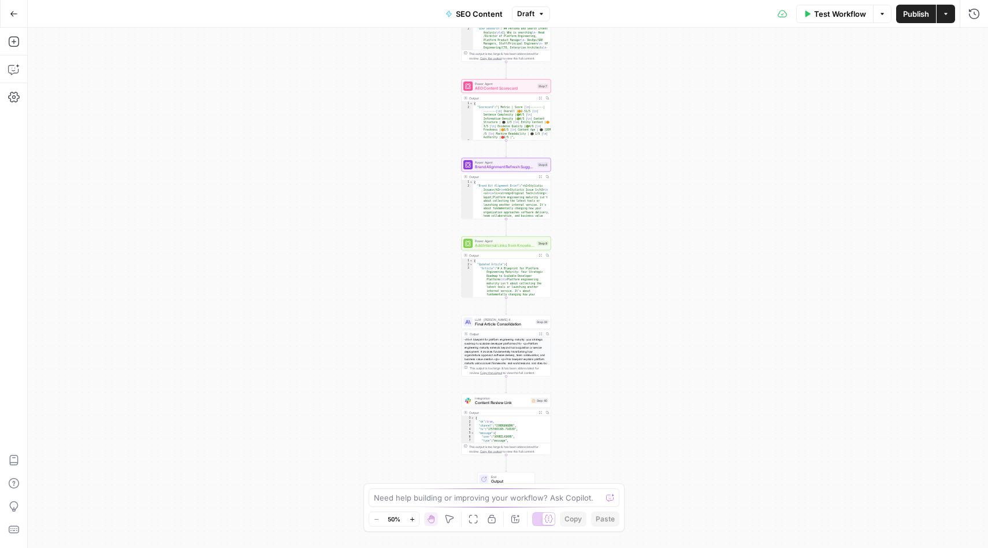
drag, startPoint x: 424, startPoint y: 135, endPoint x: 424, endPoint y: -16, distance: 150.8
click at [424, 0] on html "Platformengineering.org New Home Browse Insights Opportunities Your Data Recent…" at bounding box center [494, 274] width 988 height 548
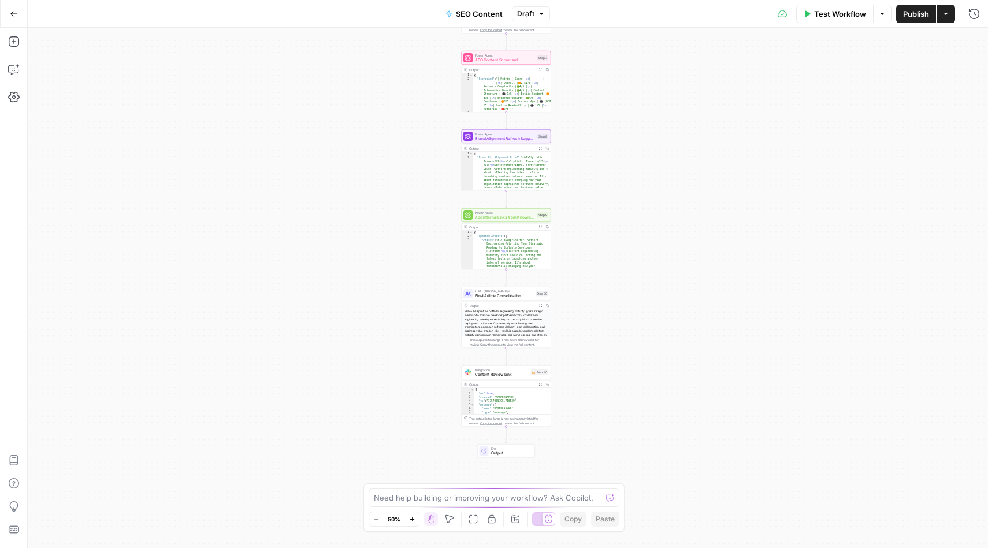
drag, startPoint x: 447, startPoint y: 246, endPoint x: 447, endPoint y: 216, distance: 30.1
click at [447, 216] on div "Workflow Set Inputs Inputs Integration Initial Progress Update Step 22 Output E…" at bounding box center [508, 288] width 961 height 520
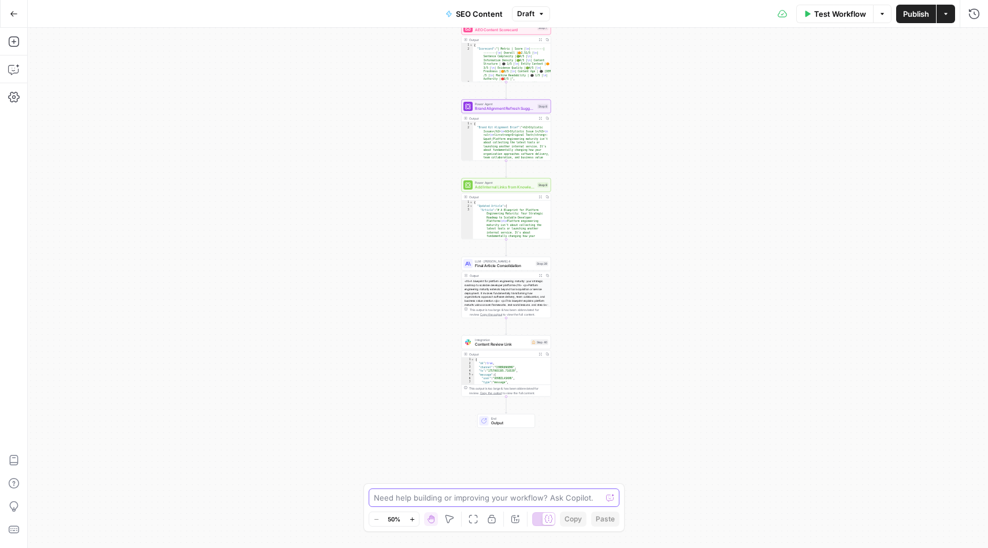
click at [527, 496] on textarea at bounding box center [488, 498] width 228 height 12
type textarea "add a google doc export step after step 39"
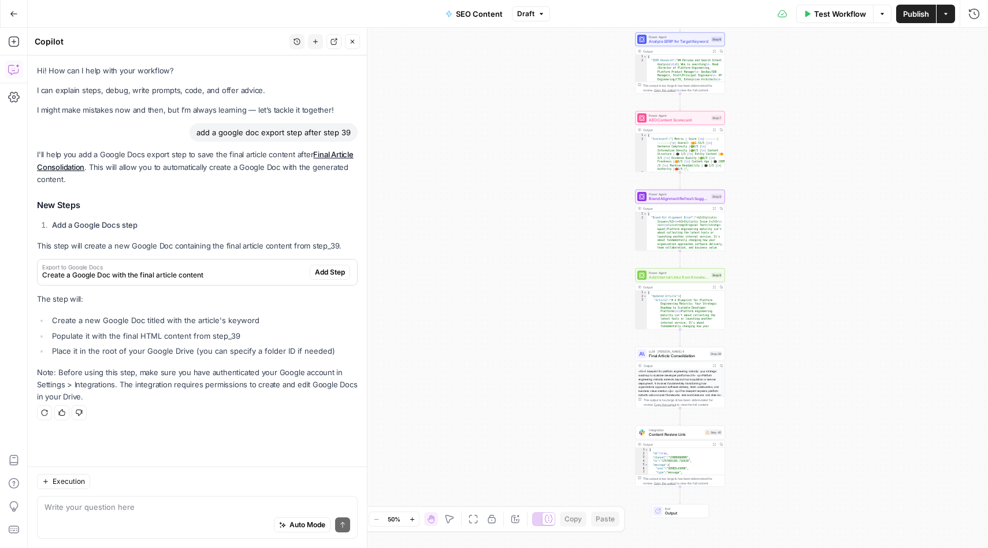
drag, startPoint x: 784, startPoint y: 244, endPoint x: 772, endPoint y: 389, distance: 144.9
click at [772, 389] on div "Workflow Set Inputs Inputs Integration Initial Progress Update Step 22 Output E…" at bounding box center [508, 288] width 961 height 520
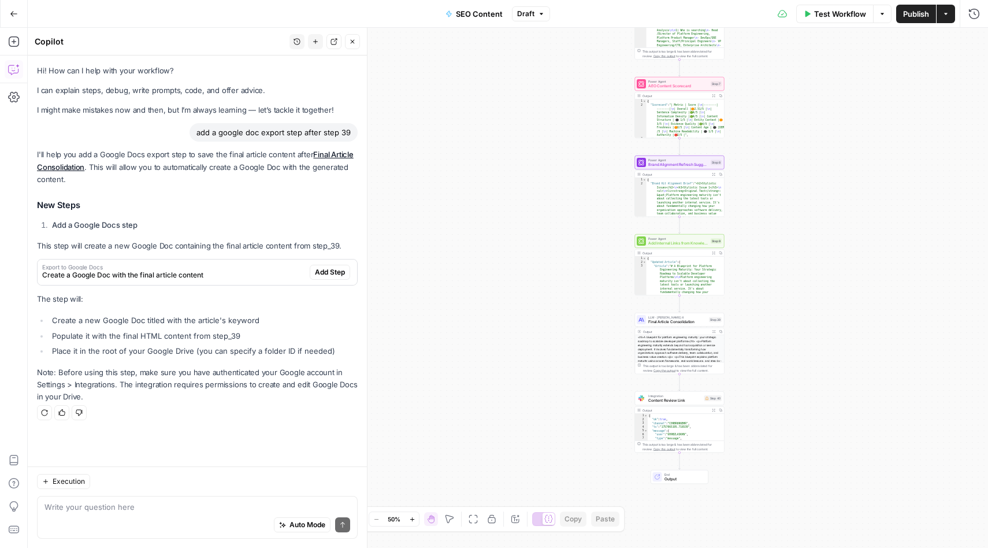
drag, startPoint x: 475, startPoint y: 286, endPoint x: 474, endPoint y: 253, distance: 32.9
click at [474, 252] on div "Workflow Set Inputs Inputs Integration Initial Progress Update Step 22 Output E…" at bounding box center [508, 288] width 961 height 520
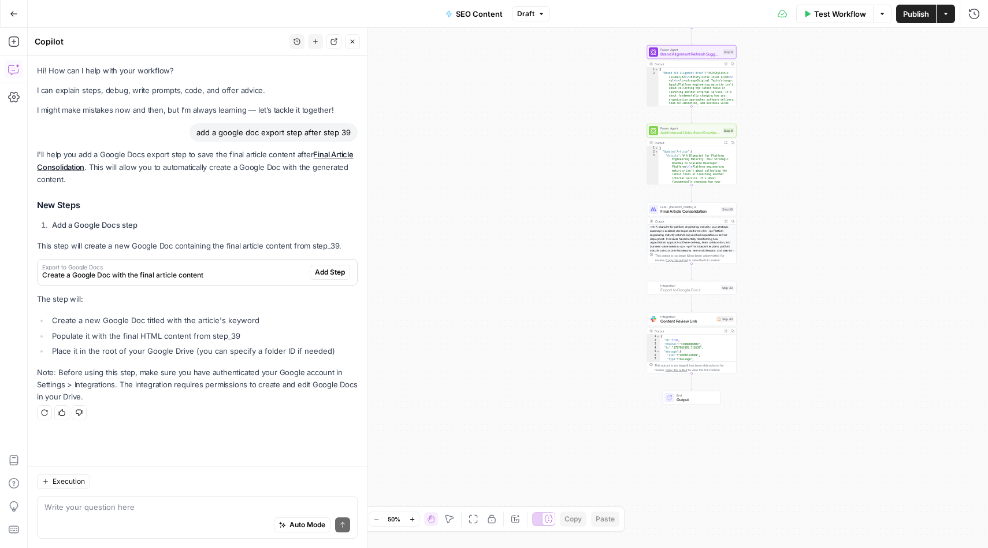
click at [335, 271] on span "Add Step" at bounding box center [330, 272] width 30 height 10
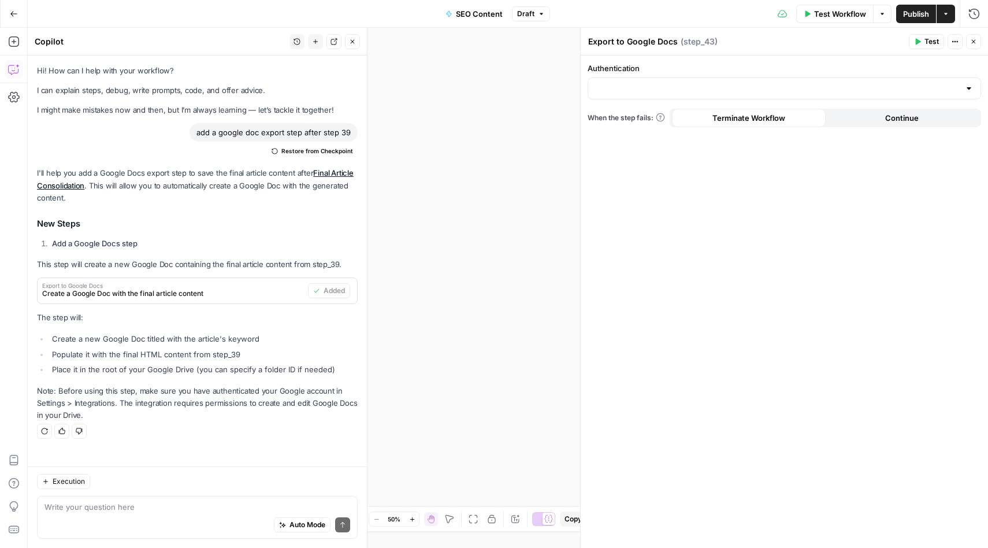
click at [962, 93] on div at bounding box center [785, 88] width 394 height 22
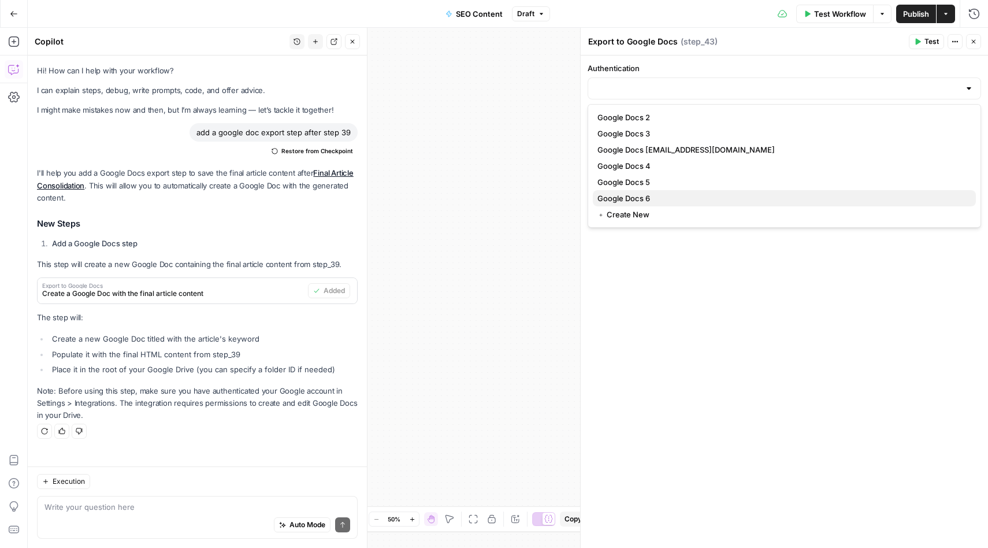
click at [714, 197] on span "Google Docs 6" at bounding box center [782, 198] width 369 height 12
type input "Google Docs 6"
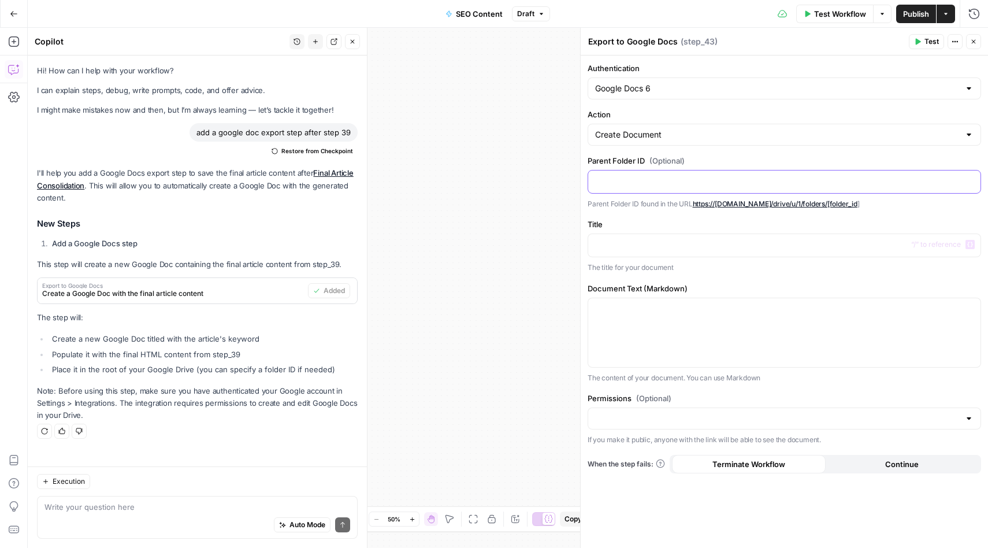
click at [617, 180] on p at bounding box center [784, 181] width 379 height 12
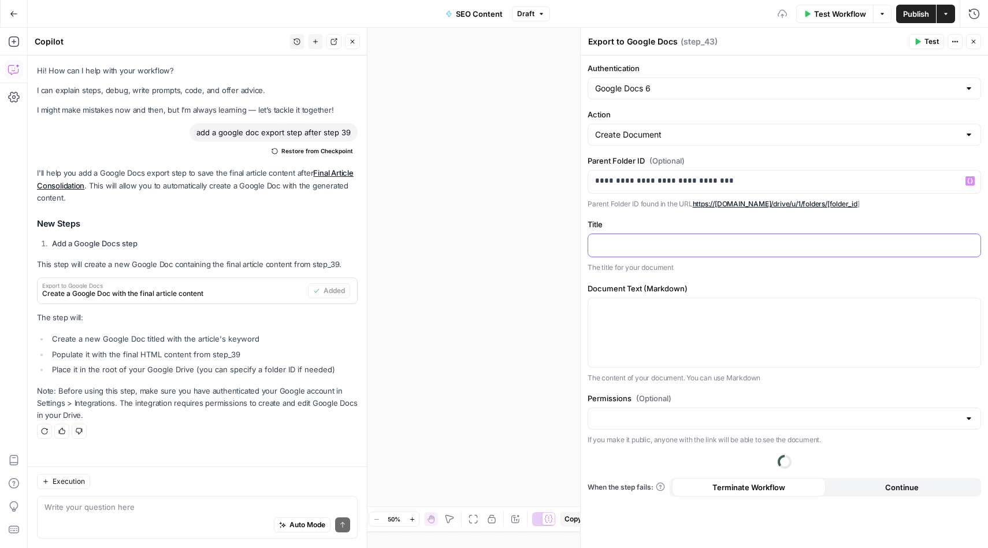
click at [649, 239] on p at bounding box center [784, 245] width 379 height 12
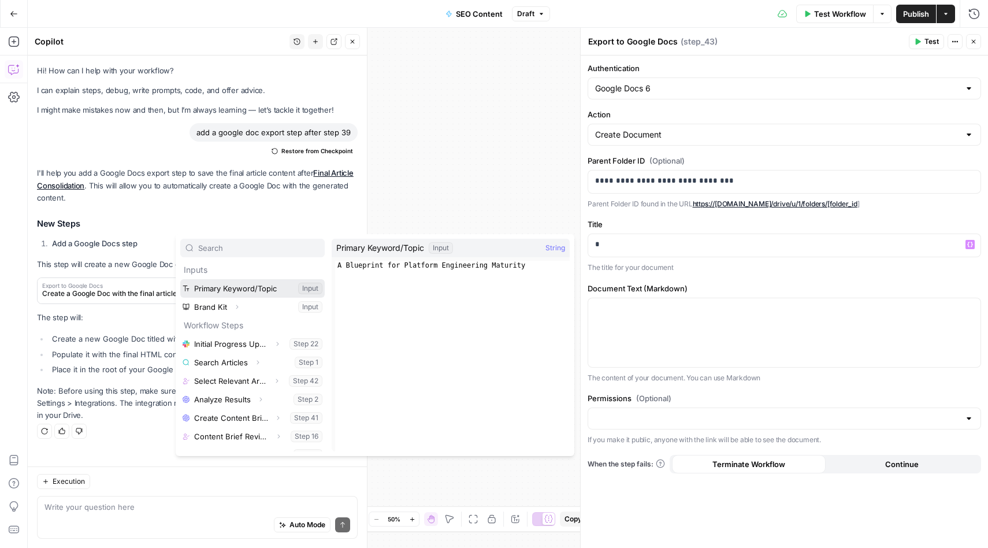
click at [227, 291] on button "Select variable Primary Keyword/Topic" at bounding box center [252, 288] width 144 height 18
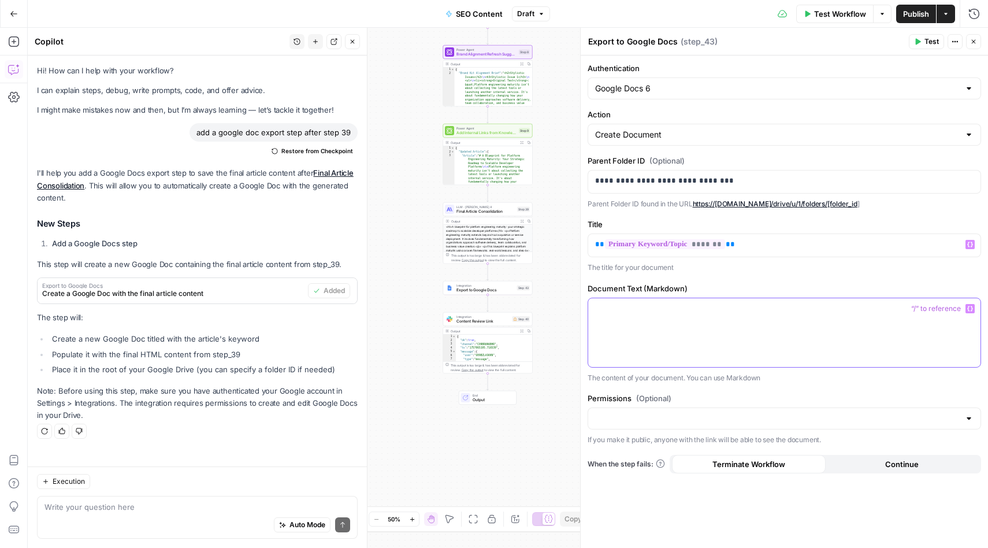
click at [621, 332] on div at bounding box center [784, 332] width 392 height 69
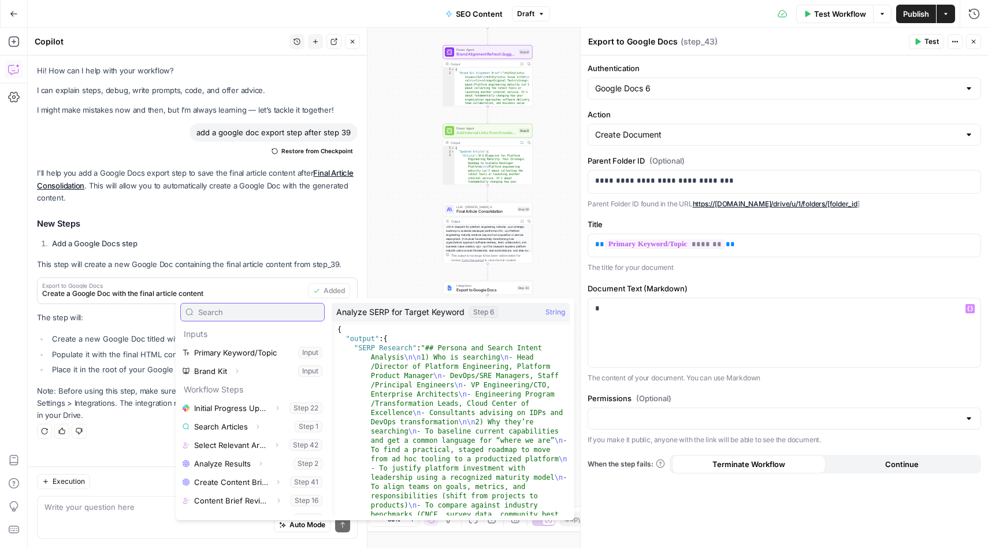
scroll to position [142, 0]
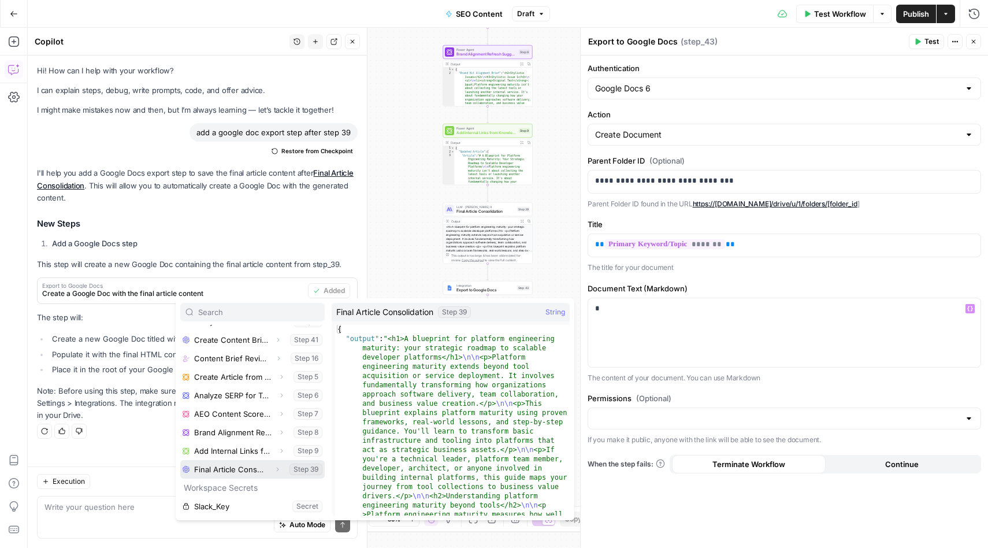
click at [225, 466] on button "Select variable Final Article Consolidation" at bounding box center [252, 469] width 144 height 18
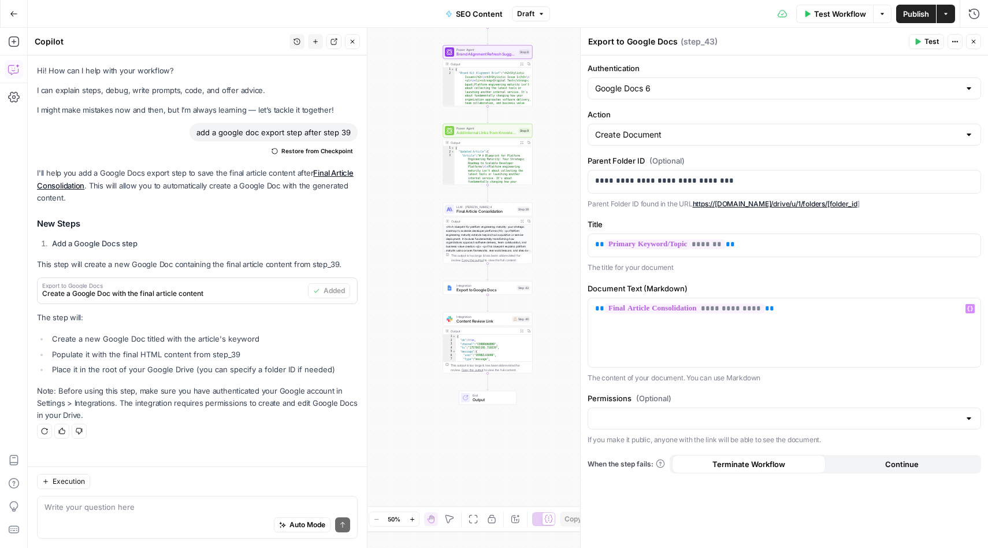
click at [965, 418] on div at bounding box center [969, 419] width 9 height 12
click at [858, 464] on span "Public" at bounding box center [782, 464] width 369 height 12
type input "Public"
click at [921, 44] on button "Test" at bounding box center [926, 41] width 35 height 15
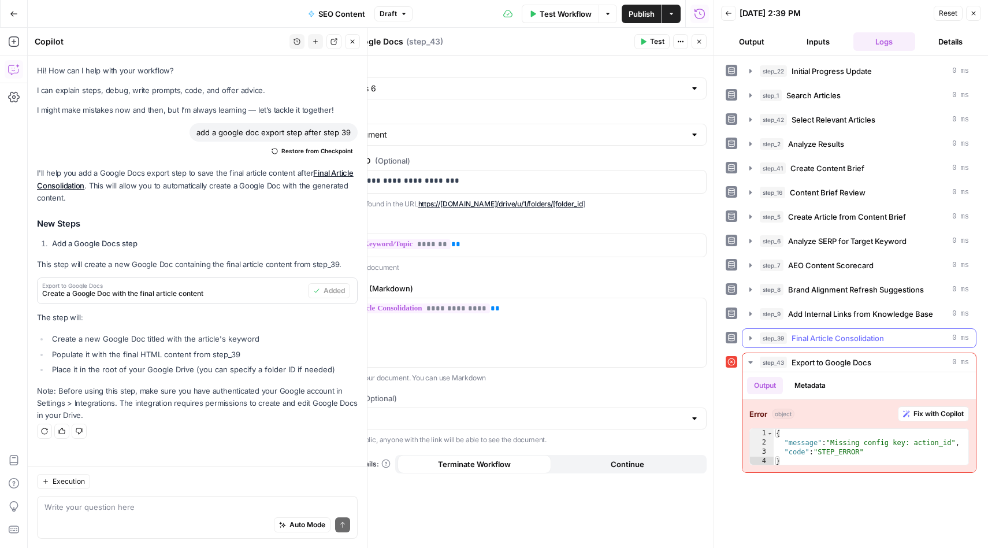
click at [748, 339] on icon "button" at bounding box center [750, 337] width 9 height 9
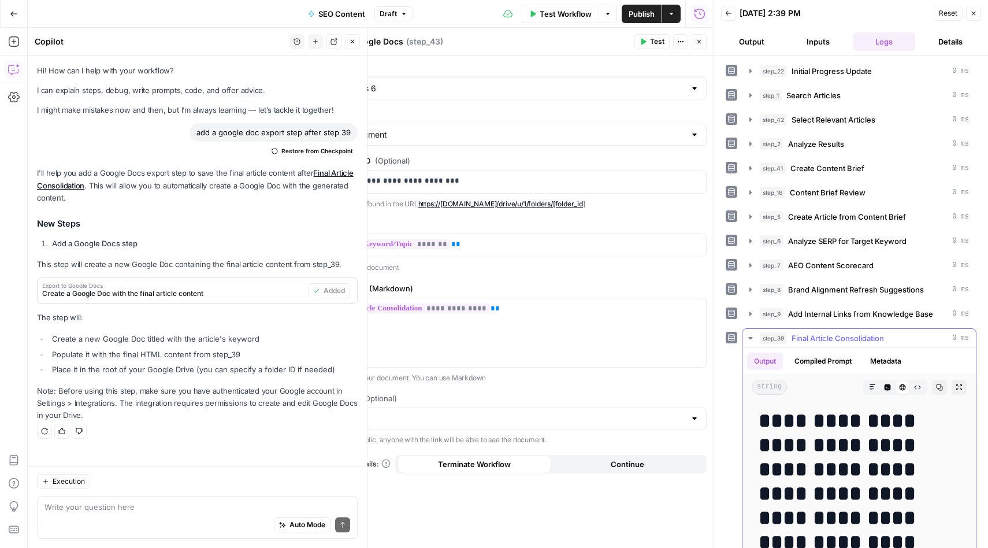
click at [752, 338] on icon "button" at bounding box center [750, 338] width 4 height 2
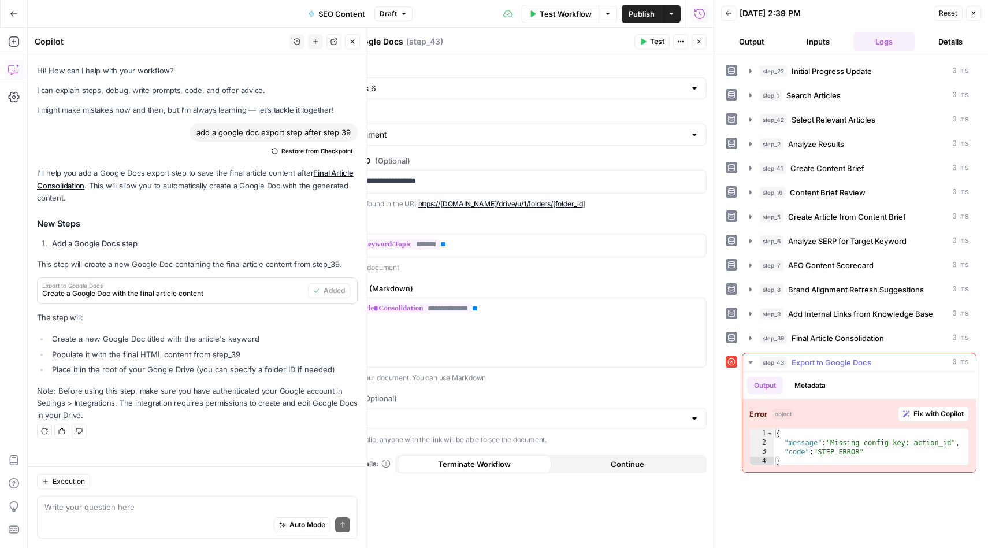
click at [839, 361] on span "Export to Google Docs" at bounding box center [832, 363] width 80 height 12
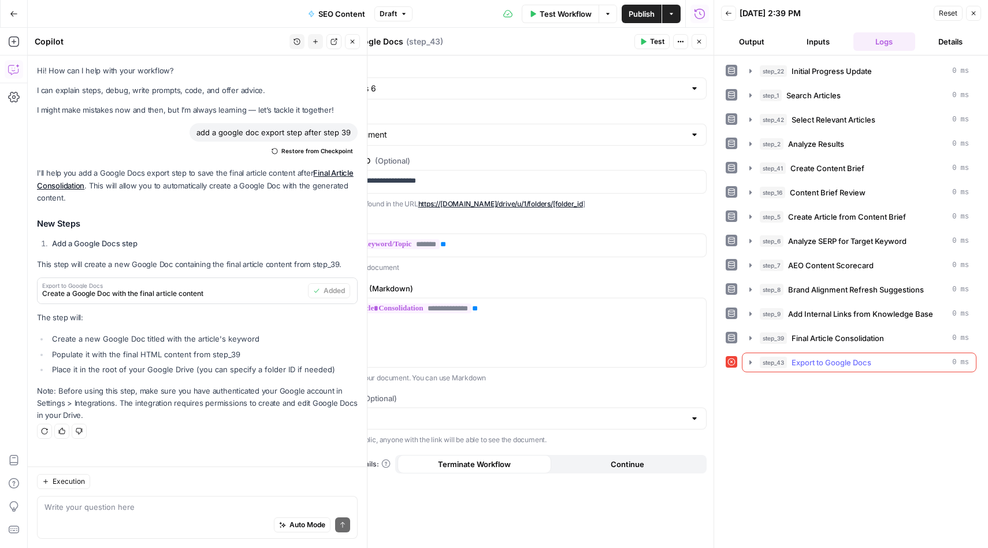
click at [839, 361] on span "Export to Google Docs" at bounding box center [832, 363] width 80 height 12
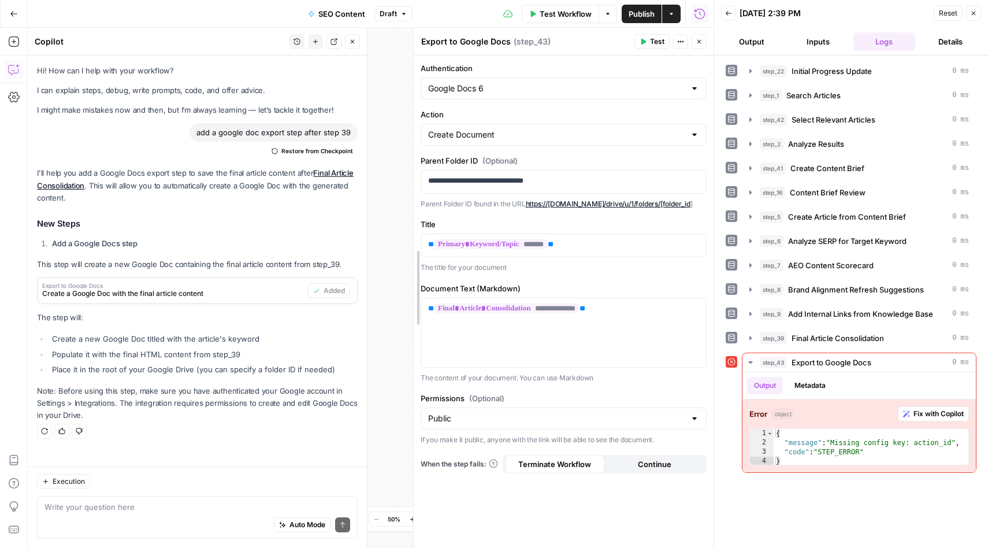
drag, startPoint x: 307, startPoint y: 251, endPoint x: 414, endPoint y: 251, distance: 107.5
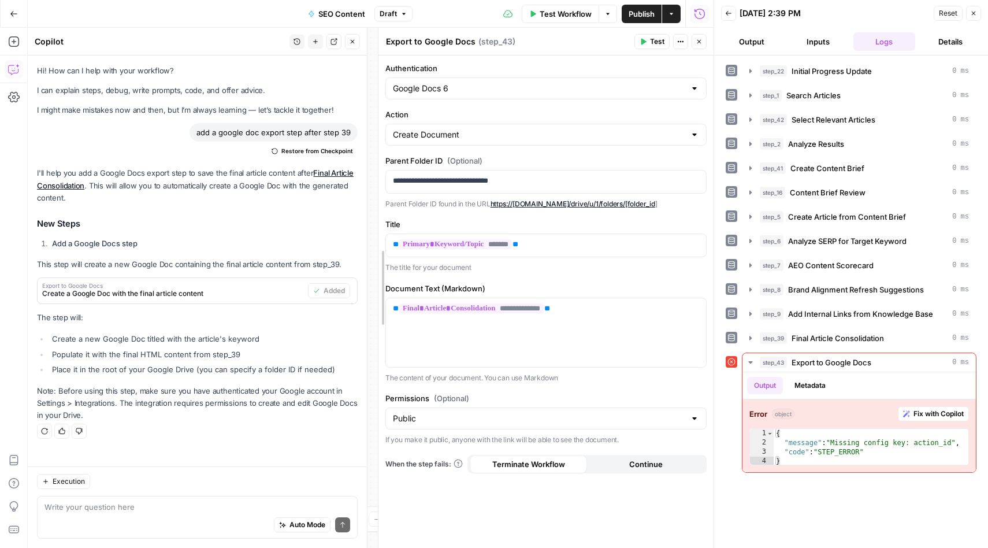
drag, startPoint x: 414, startPoint y: 251, endPoint x: 379, endPoint y: 252, distance: 35.3
click at [751, 364] on icon "button" at bounding box center [750, 362] width 4 height 2
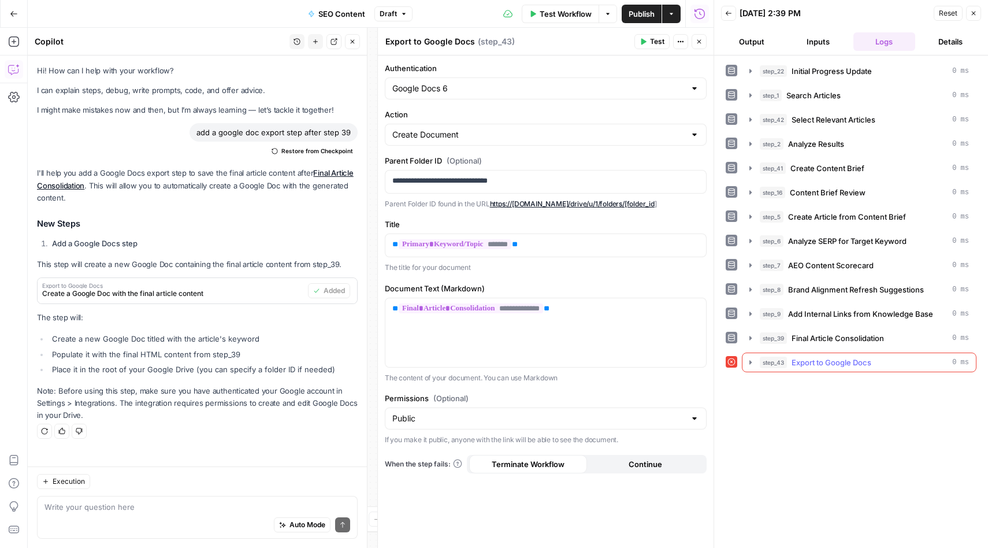
click at [751, 364] on icon "button" at bounding box center [751, 362] width 2 height 4
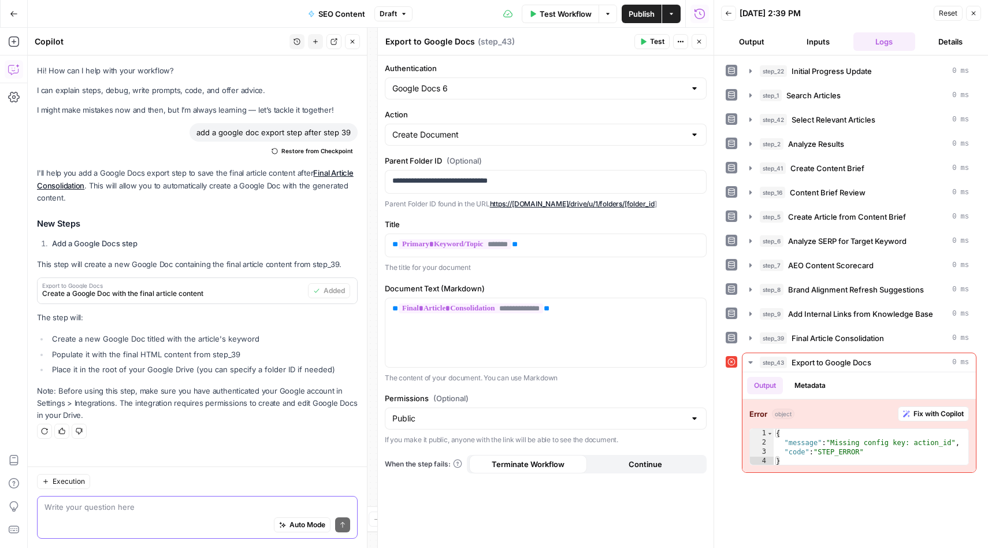
click at [171, 506] on textarea at bounding box center [198, 507] width 306 height 12
type textarea "getting an error in step43 - whats the reason?"
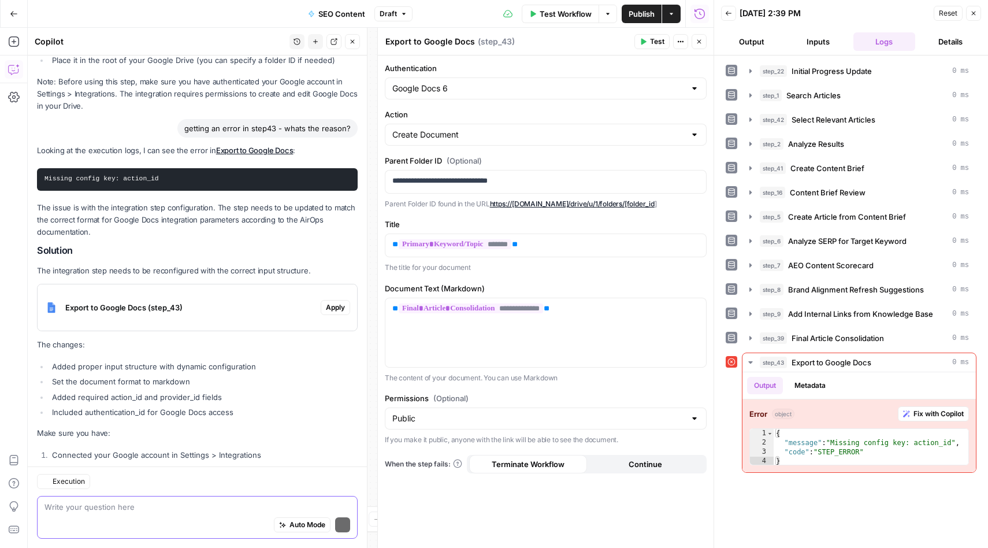
scroll to position [365, 0]
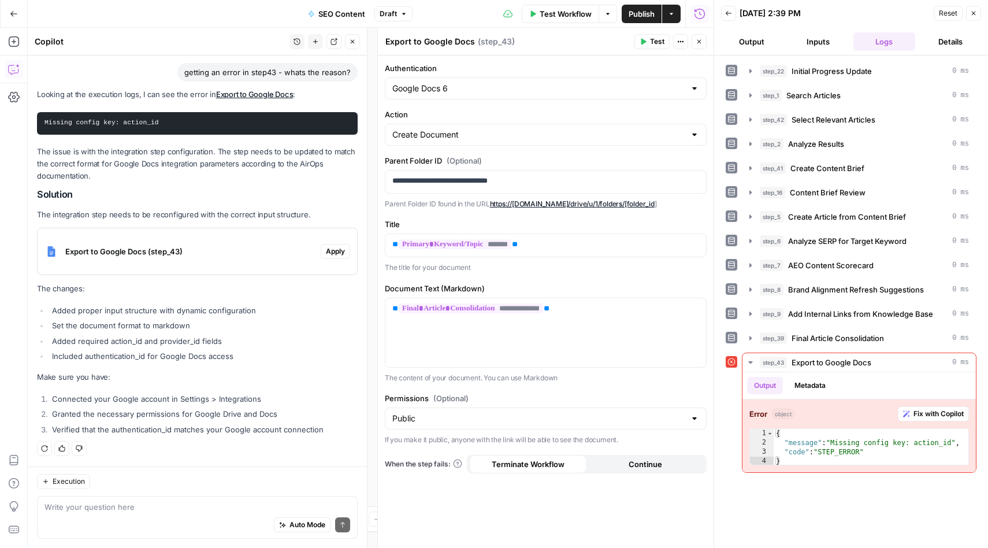
click at [328, 251] on span "Apply" at bounding box center [335, 251] width 19 height 10
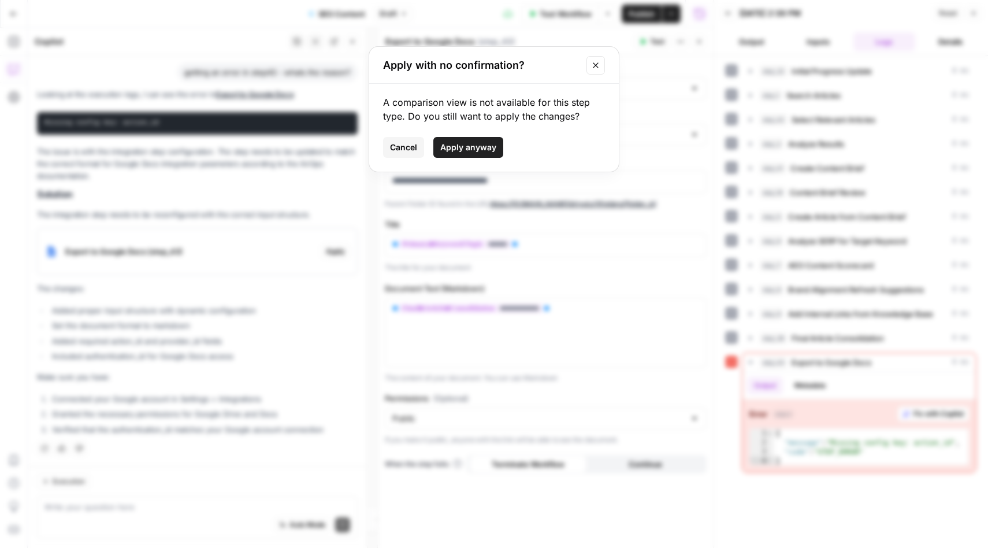
click at [467, 146] on span "Apply anyway" at bounding box center [468, 148] width 56 height 12
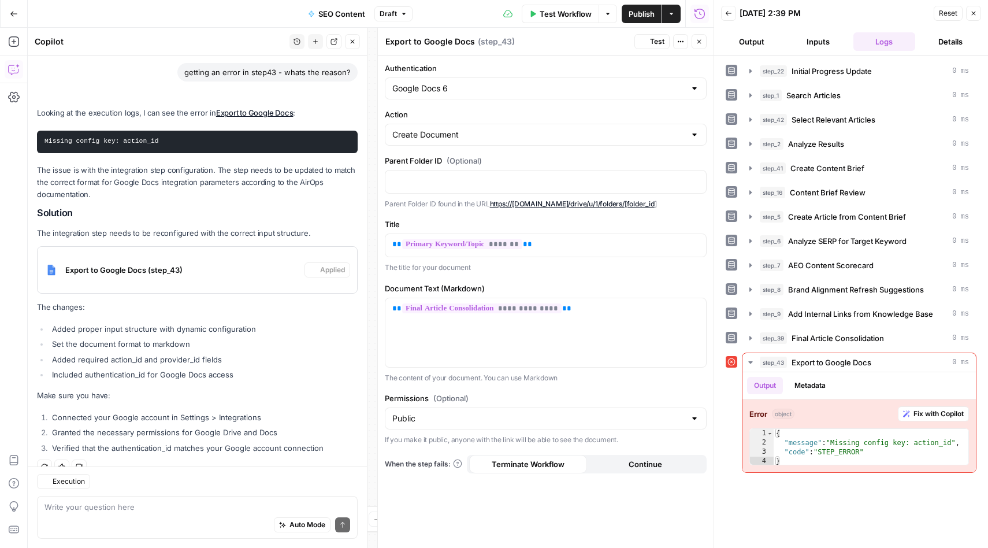
scroll to position [384, 0]
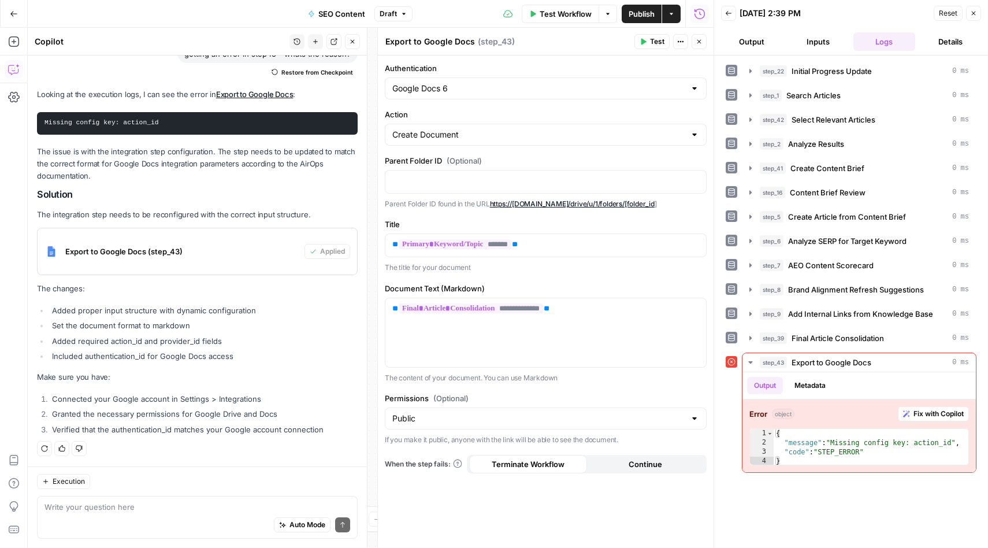
click at [654, 41] on span "Test" at bounding box center [657, 41] width 14 height 10
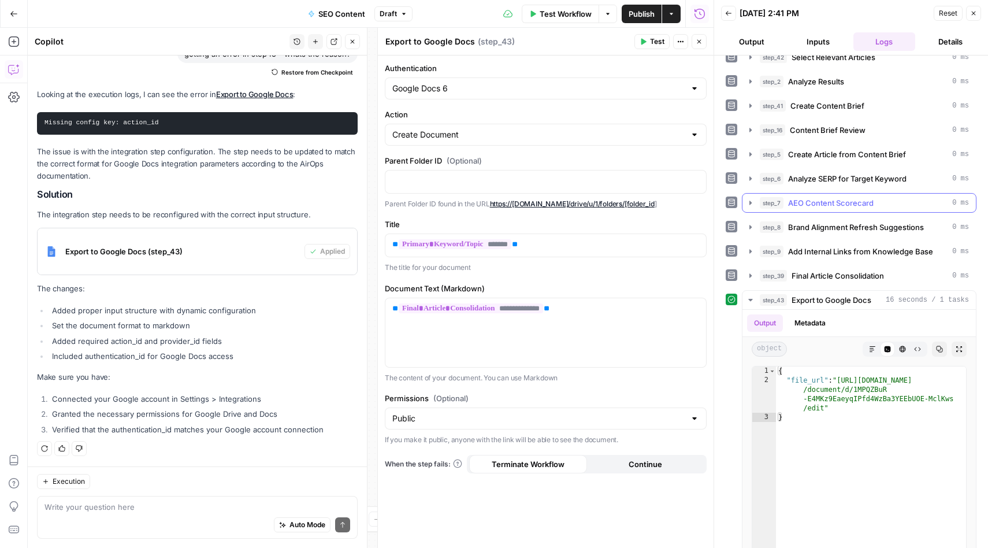
scroll to position [120, 0]
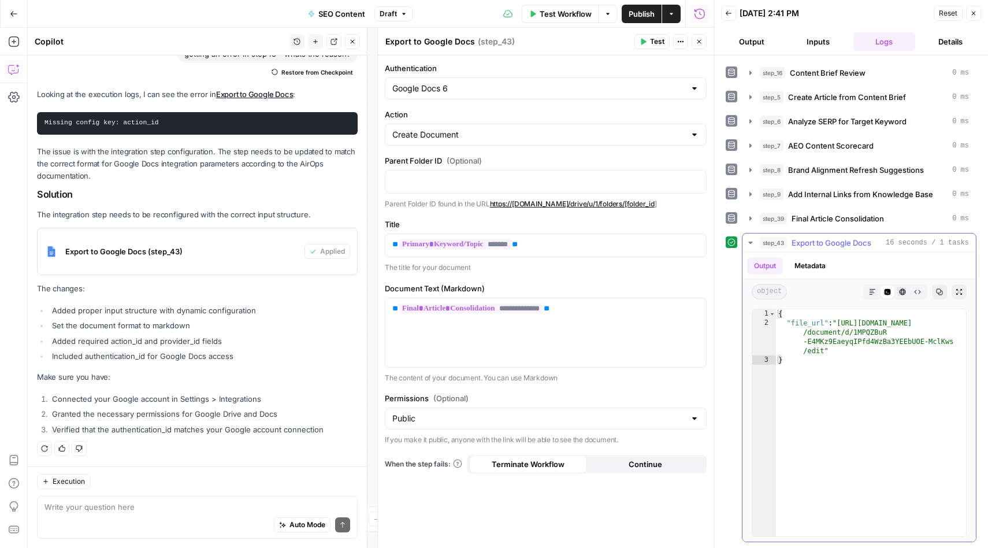
type textarea "**********"
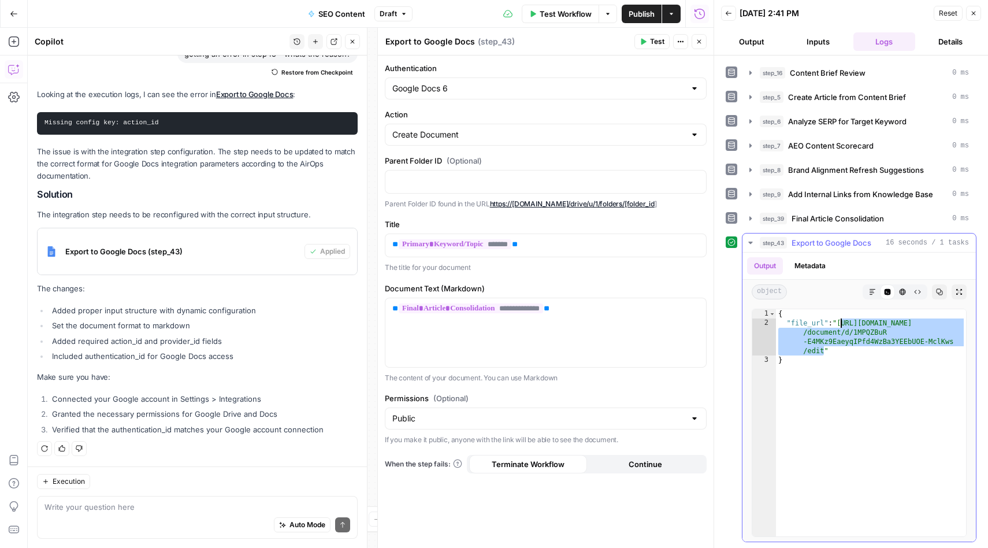
drag, startPoint x: 824, startPoint y: 351, endPoint x: 842, endPoint y: 322, distance: 33.5
click at [842, 322] on div "{ "file_url" : "https://docs.google.com /document/d/1MPQZBuR -E4MKz9EaeyqIPfd4W…" at bounding box center [871, 432] width 190 height 246
click at [441, 184] on p at bounding box center [545, 181] width 307 height 12
click at [440, 181] on p at bounding box center [545, 181] width 307 height 12
click at [651, 43] on span "Test" at bounding box center [657, 41] width 14 height 10
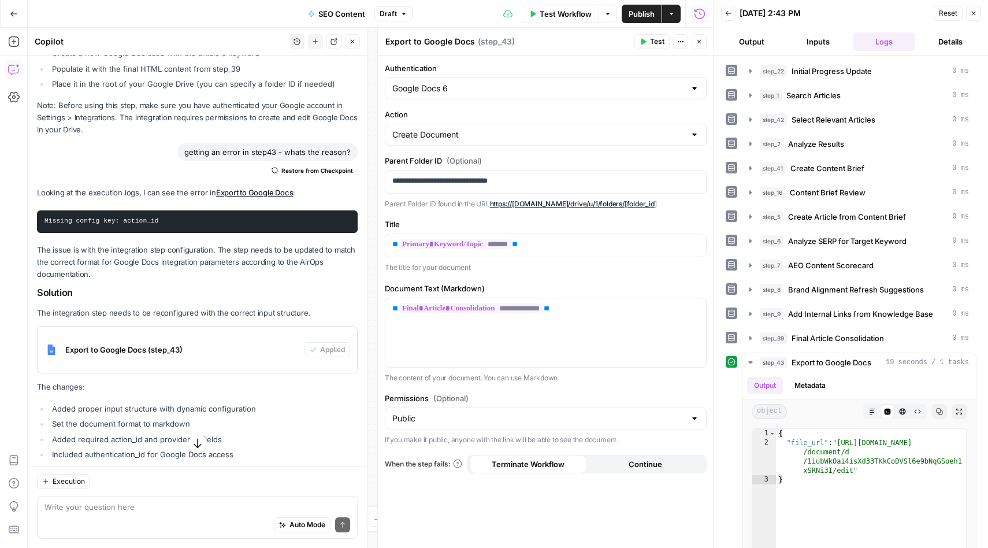
scroll to position [0, 0]
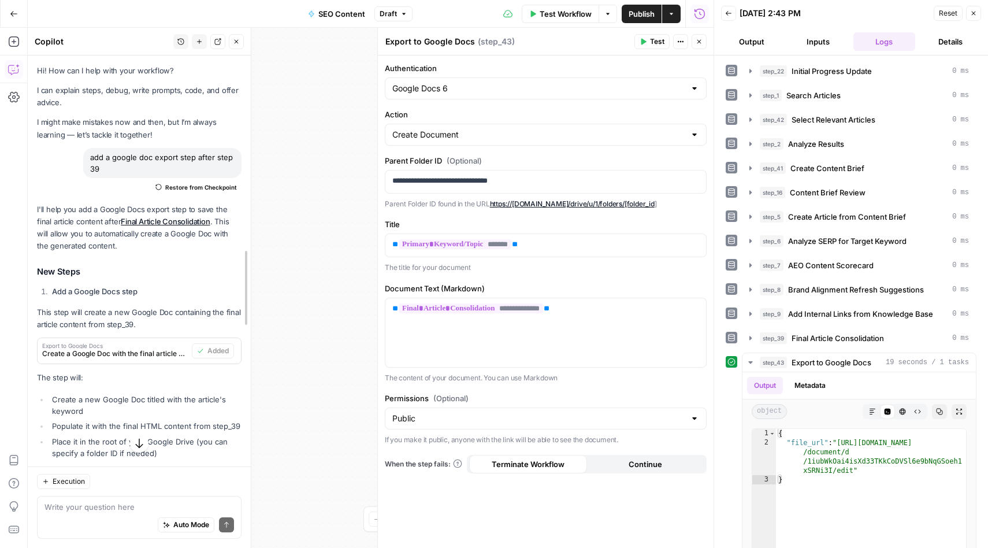
drag, startPoint x: 368, startPoint y: 82, endPoint x: 249, endPoint y: 83, distance: 118.5
click at [249, 83] on div at bounding box center [251, 288] width 12 height 520
drag, startPoint x: 270, startPoint y: 128, endPoint x: 279, endPoint y: 150, distance: 24.1
click at [279, 150] on div "Workflow Set Inputs Inputs Integration Initial Progress Update Step 22 Output E…" at bounding box center [371, 288] width 686 height 520
click at [699, 43] on icon "button" at bounding box center [699, 41] width 7 height 7
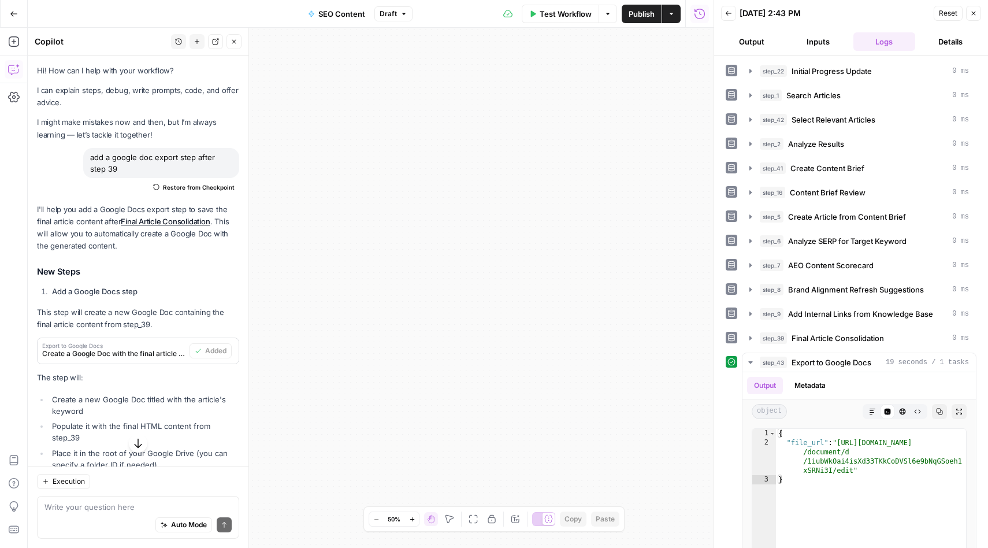
drag, startPoint x: 473, startPoint y: 207, endPoint x: 595, endPoint y: 189, distance: 122.7
click at [596, 188] on div "Workflow Set Inputs Inputs Integration Initial Progress Update Step 22 Output E…" at bounding box center [371, 288] width 686 height 520
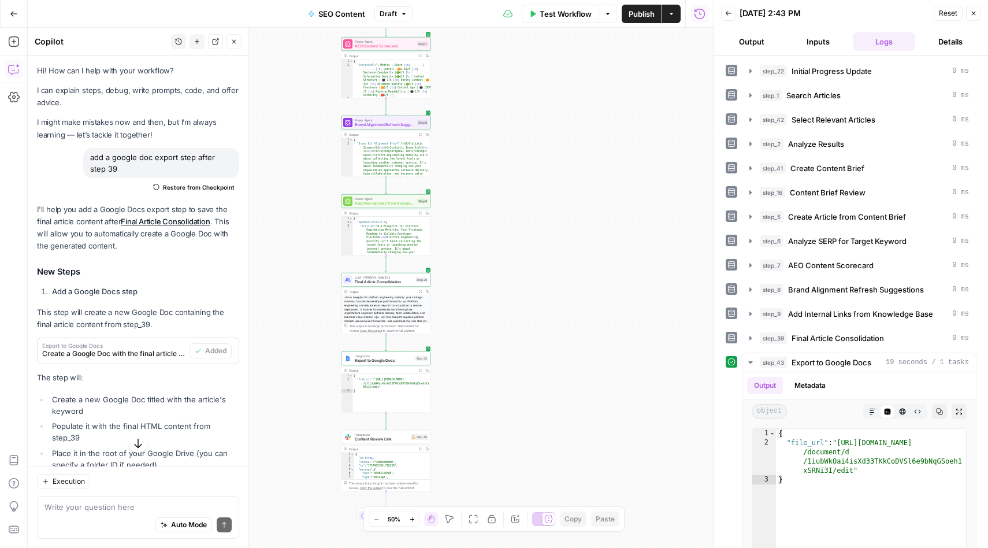
drag, startPoint x: 518, startPoint y: 209, endPoint x: 705, endPoint y: 277, distance: 198.9
click at [706, 277] on div "Workflow Set Inputs Inputs Integration Initial Progress Update Step 22 Output E…" at bounding box center [371, 288] width 686 height 520
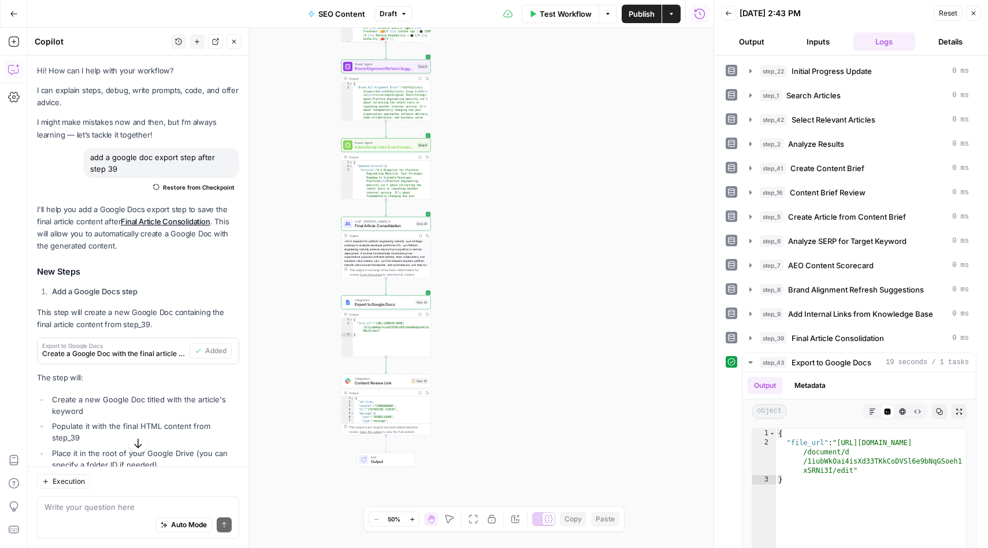
drag, startPoint x: 510, startPoint y: 369, endPoint x: 519, endPoint y: 183, distance: 186.3
click at [519, 182] on div "Workflow Set Inputs Inputs Integration Initial Progress Update Step 22 Output E…" at bounding box center [371, 288] width 686 height 520
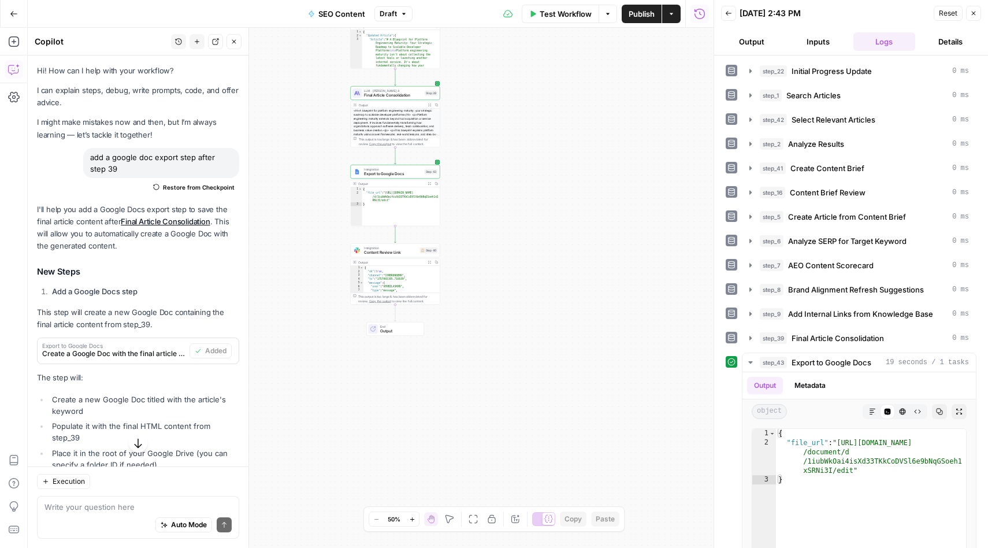
click at [376, 250] on span "Content Review Link" at bounding box center [391, 253] width 54 height 6
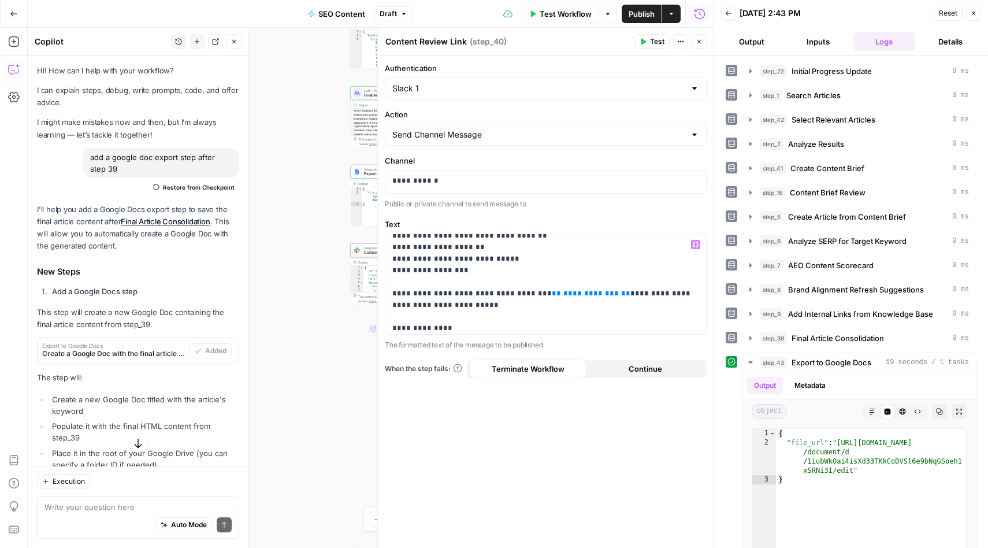
scroll to position [60, 0]
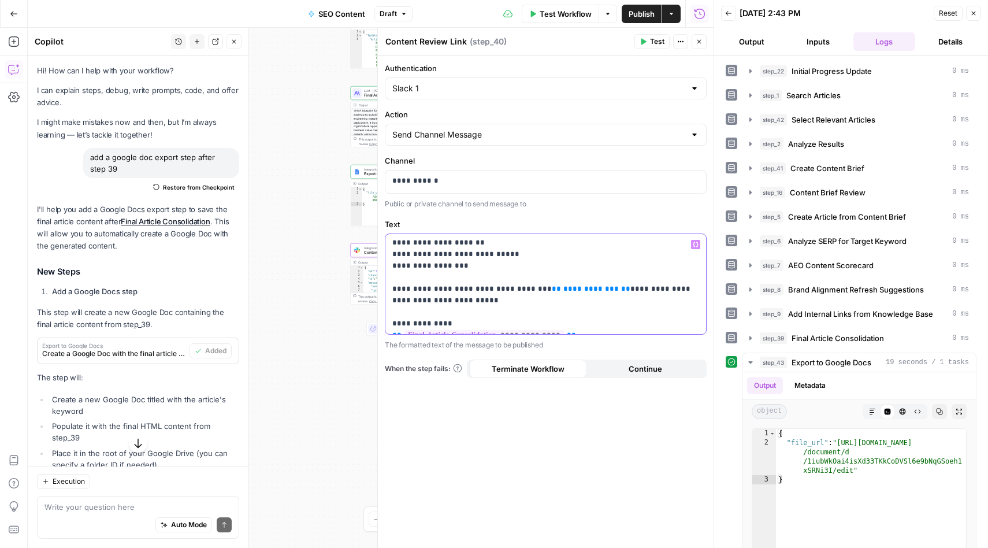
drag, startPoint x: 598, startPoint y: 326, endPoint x: 385, endPoint y: 320, distance: 212.8
click at [385, 320] on div "**********" at bounding box center [545, 284] width 321 height 100
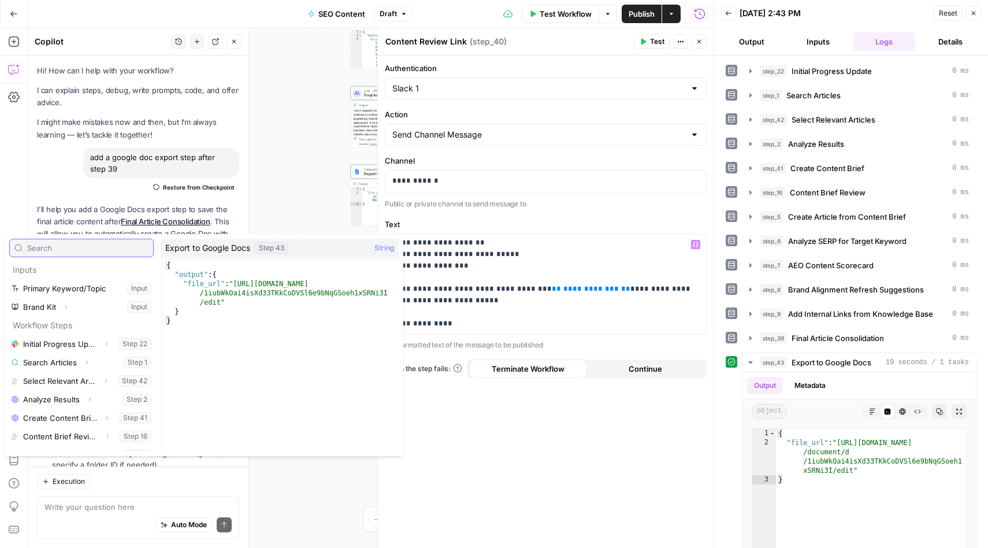
scroll to position [161, 0]
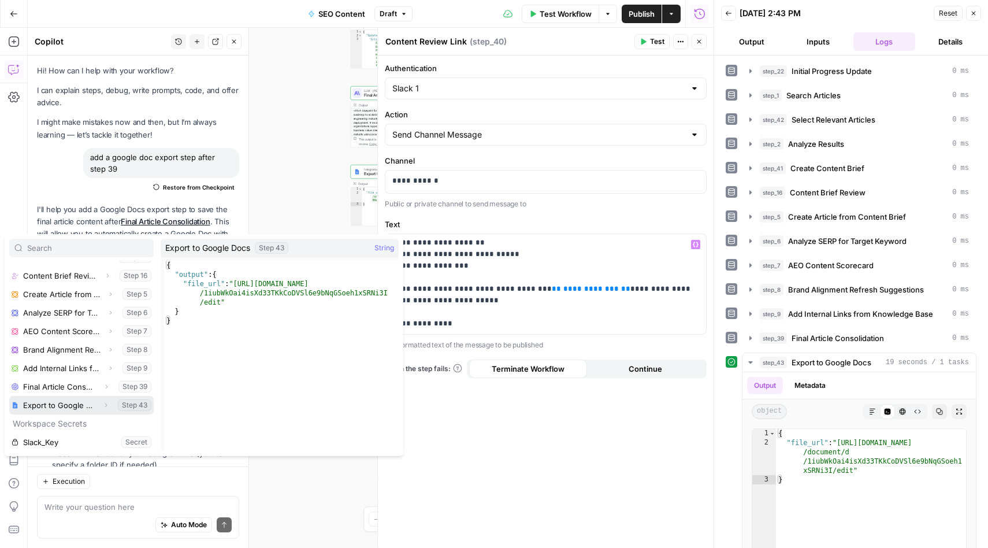
click at [57, 409] on button "Select variable Export to Google Docs" at bounding box center [81, 405] width 144 height 18
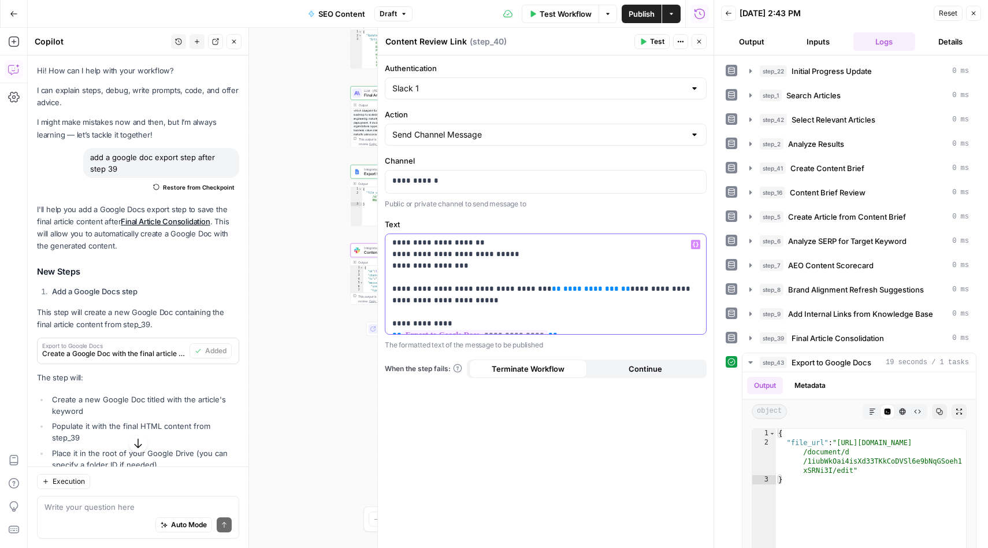
click at [442, 311] on p "**********" at bounding box center [545, 254] width 307 height 150
click at [751, 362] on icon "button" at bounding box center [750, 362] width 4 height 2
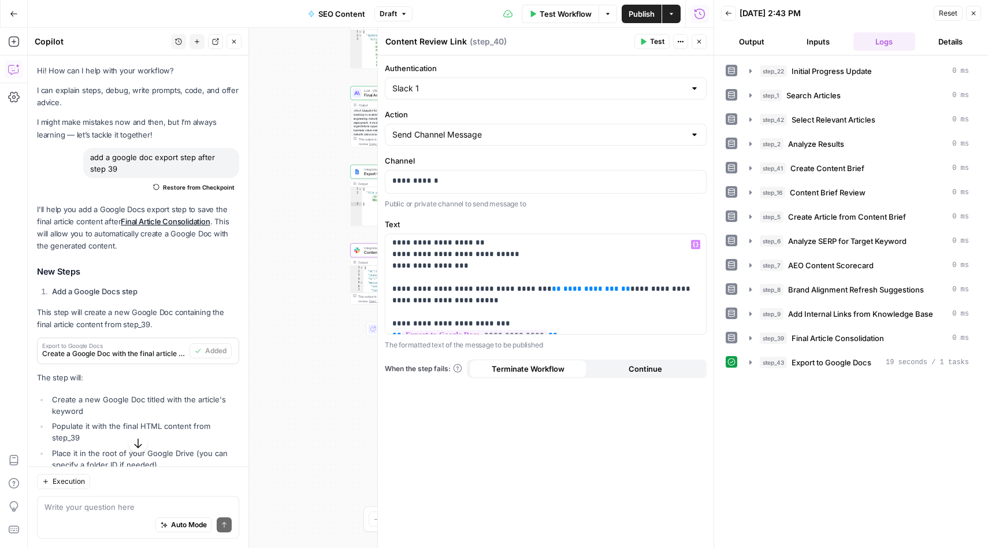
click at [655, 42] on span "Test" at bounding box center [657, 41] width 14 height 10
click at [563, 285] on span "**********" at bounding box center [590, 289] width 55 height 8
drag, startPoint x: 594, startPoint y: 279, endPoint x: 532, endPoint y: 280, distance: 61.9
click at [532, 280] on p "**********" at bounding box center [545, 254] width 307 height 150
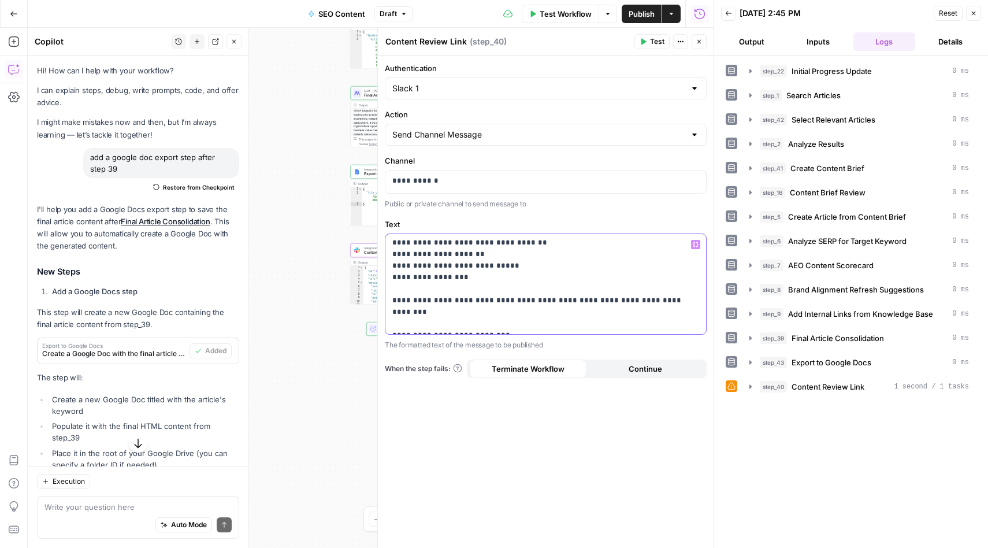
click at [619, 279] on p "**********" at bounding box center [545, 260] width 307 height 139
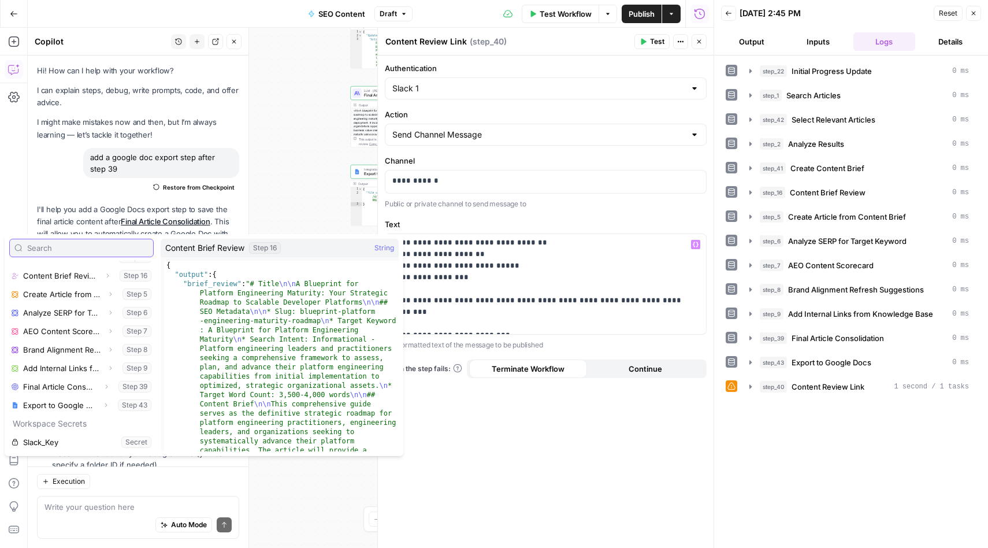
scroll to position [161, 0]
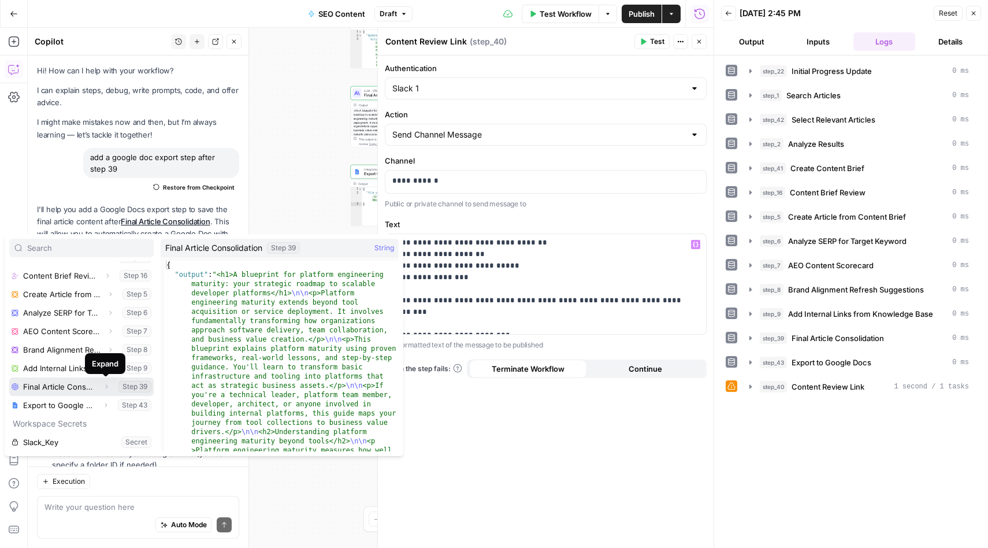
click at [107, 387] on icon "button" at bounding box center [106, 386] width 7 height 7
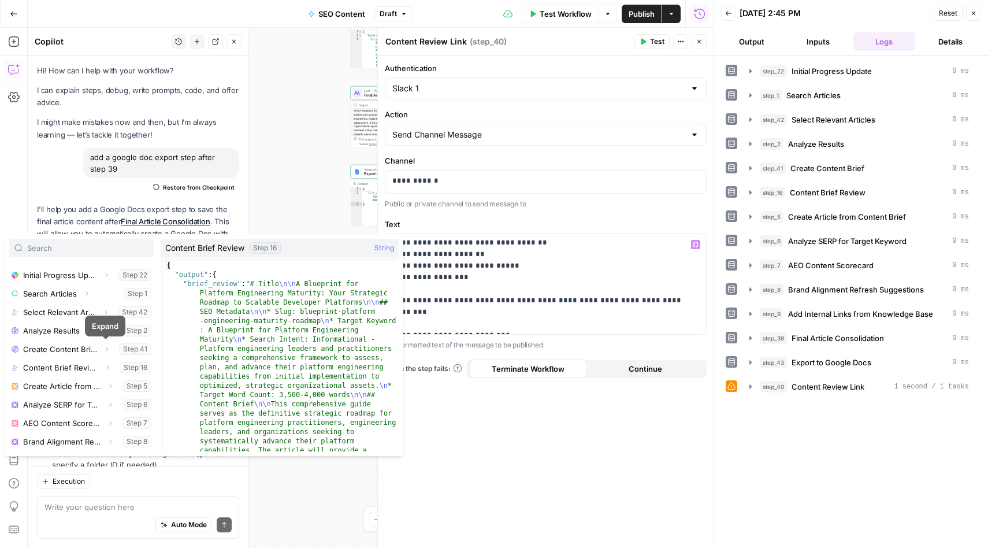
scroll to position [92, 0]
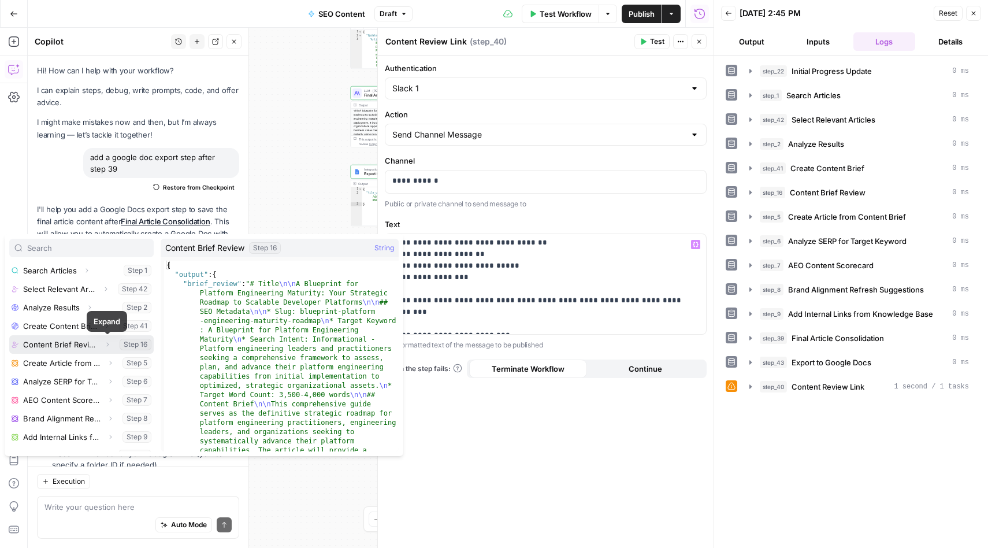
click at [108, 345] on icon "button" at bounding box center [107, 344] width 7 height 7
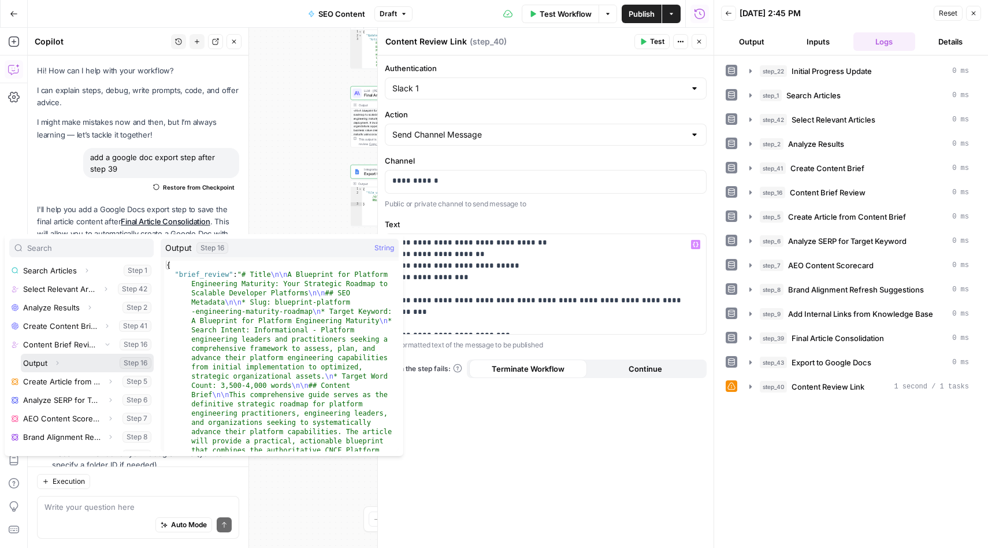
click at [59, 364] on icon "button" at bounding box center [57, 362] width 7 height 7
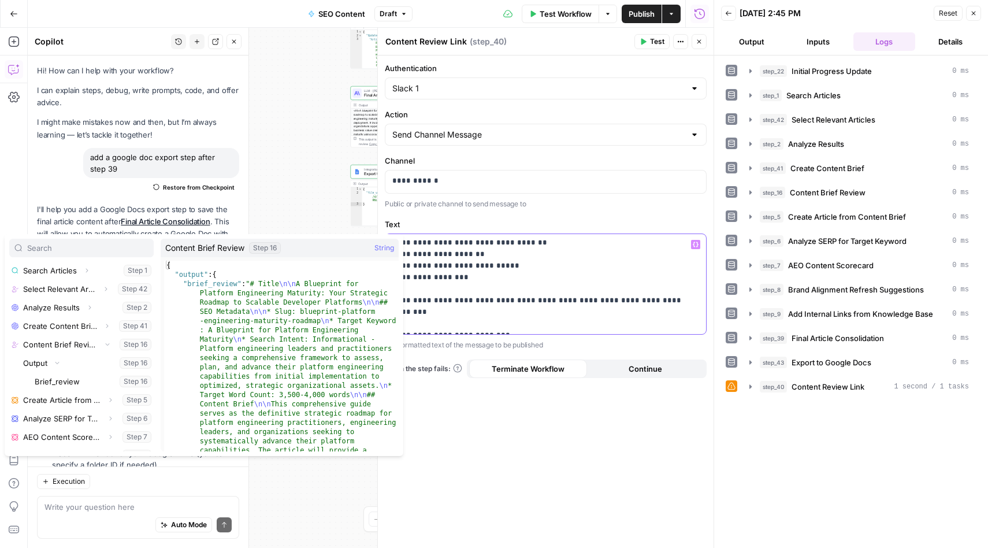
click at [544, 289] on p "**********" at bounding box center [545, 260] width 307 height 139
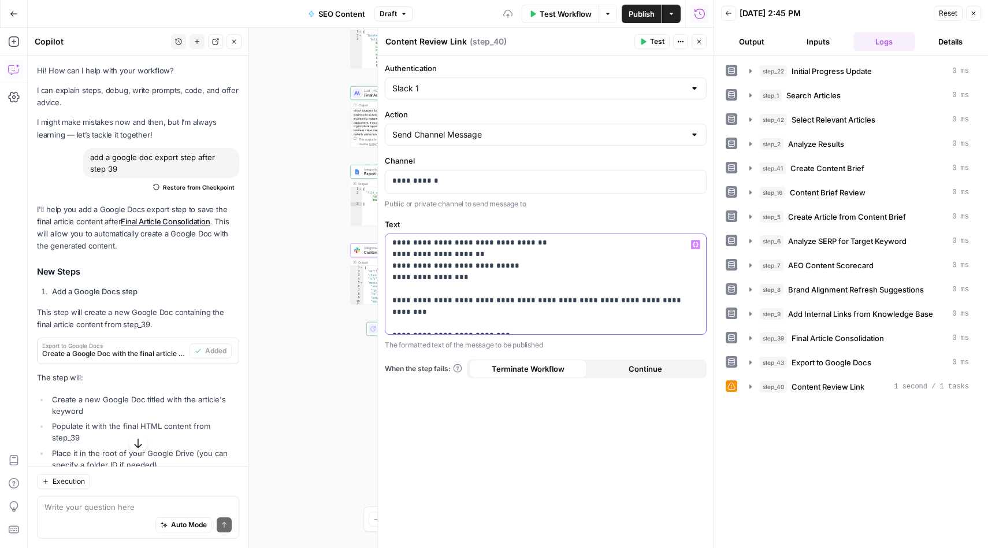
scroll to position [60, 0]
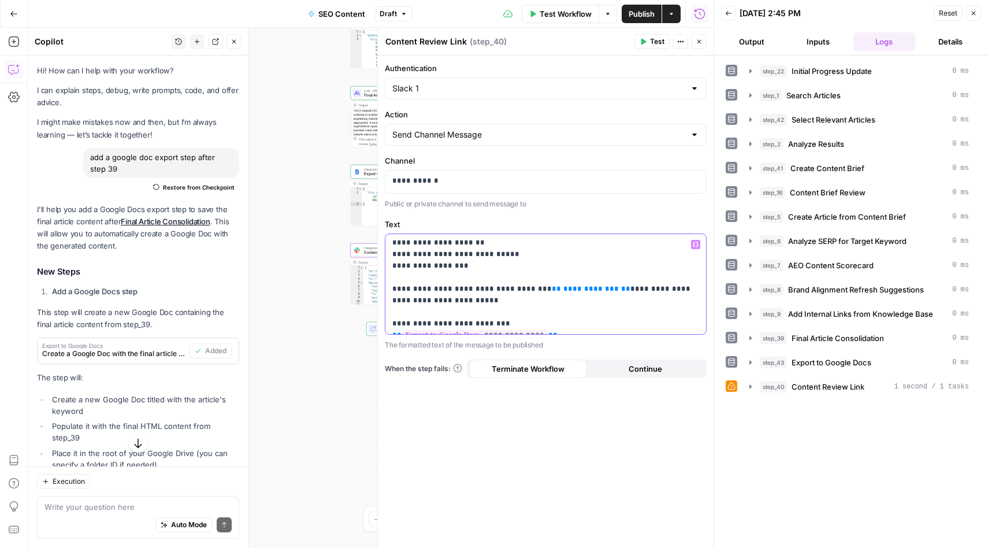
click at [484, 313] on p "**********" at bounding box center [545, 254] width 307 height 150
click at [551, 464] on div "**********" at bounding box center [546, 301] width 336 height 492
click at [644, 8] on span "Publish" at bounding box center [642, 14] width 26 height 12
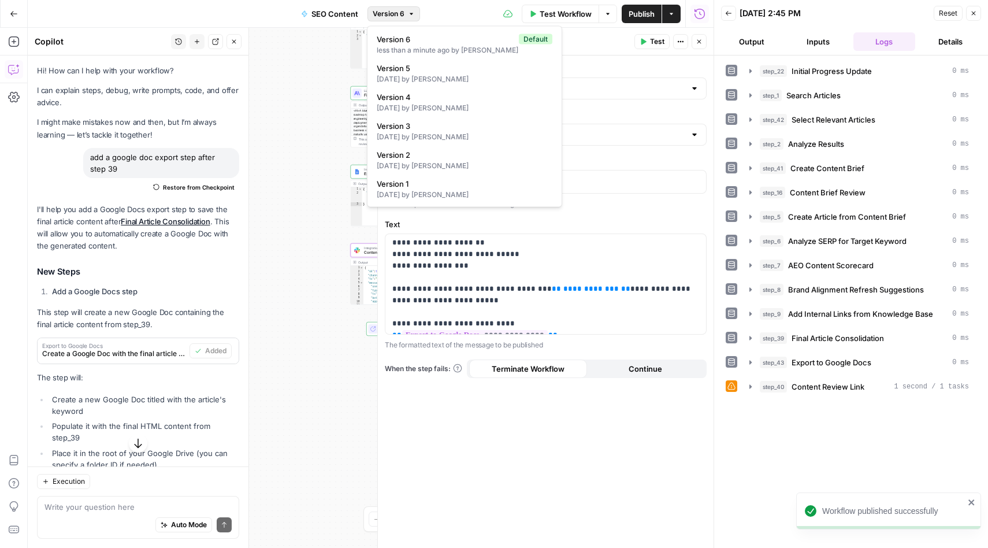
click at [406, 10] on button "Version 6" at bounding box center [394, 13] width 53 height 15
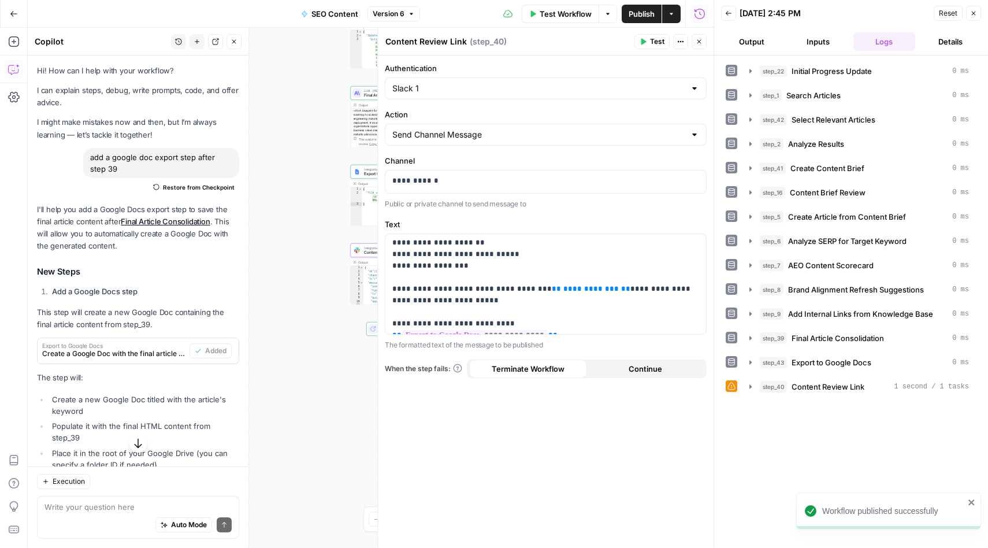
click at [469, 10] on div "Test Workflow Options Publish Actions Run History" at bounding box center [567, 13] width 294 height 27
click at [328, 340] on div "Workflow Set Inputs Inputs Integration Initial Progress Update Step 22 Output E…" at bounding box center [371, 288] width 686 height 520
click at [699, 42] on icon "button" at bounding box center [699, 41] width 7 height 7
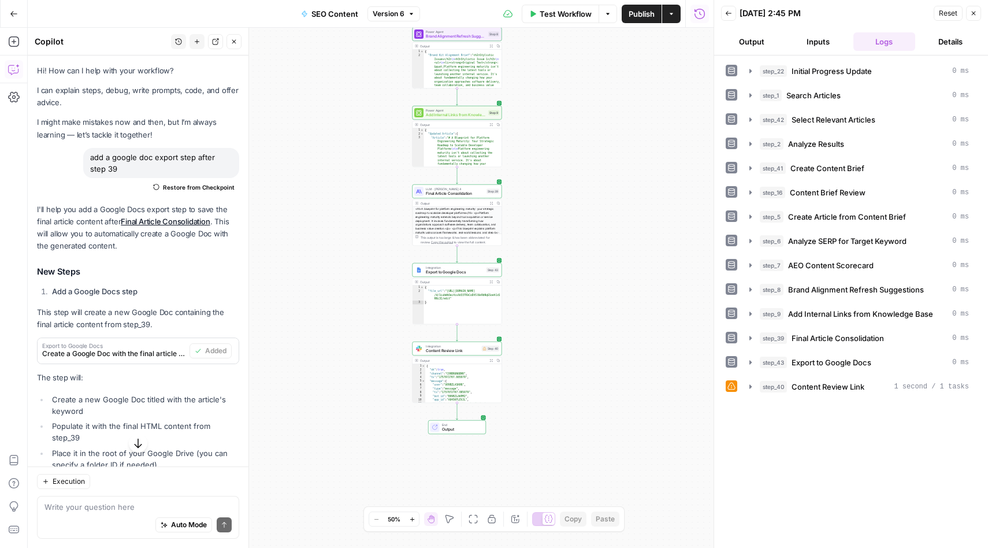
drag, startPoint x: 574, startPoint y: 227, endPoint x: 639, endPoint y: 328, distance: 120.3
click at [639, 328] on div "Workflow Set Inputs Inputs Integration Initial Progress Update Step 22 Output E…" at bounding box center [371, 288] width 686 height 520
click at [310, 118] on div "Workflow Set Inputs Inputs Integration Initial Progress Update Step 22 Output E…" at bounding box center [371, 288] width 686 height 520
click at [17, 14] on button "Go Back" at bounding box center [13, 13] width 21 height 21
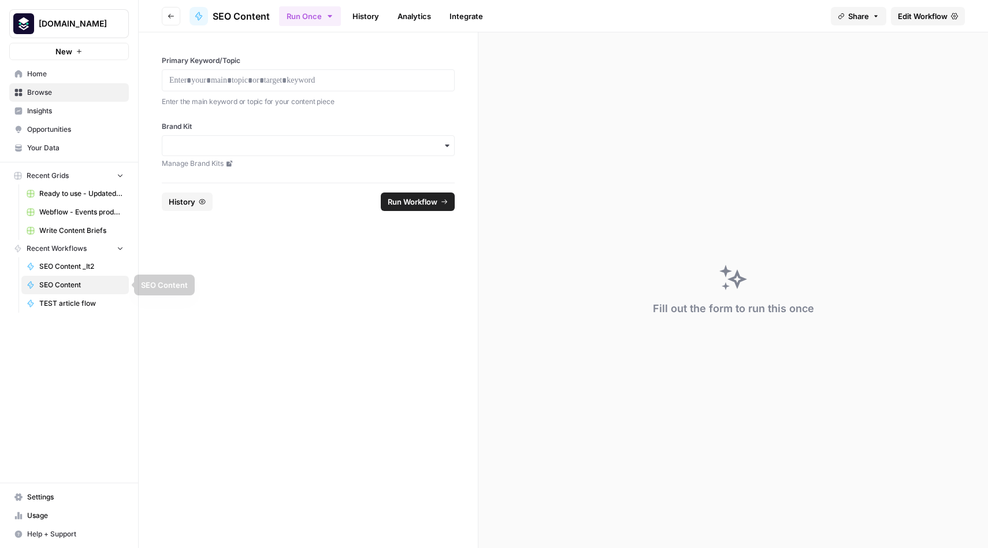
click at [80, 300] on span "TEST article flow" at bounding box center [81, 303] width 84 height 10
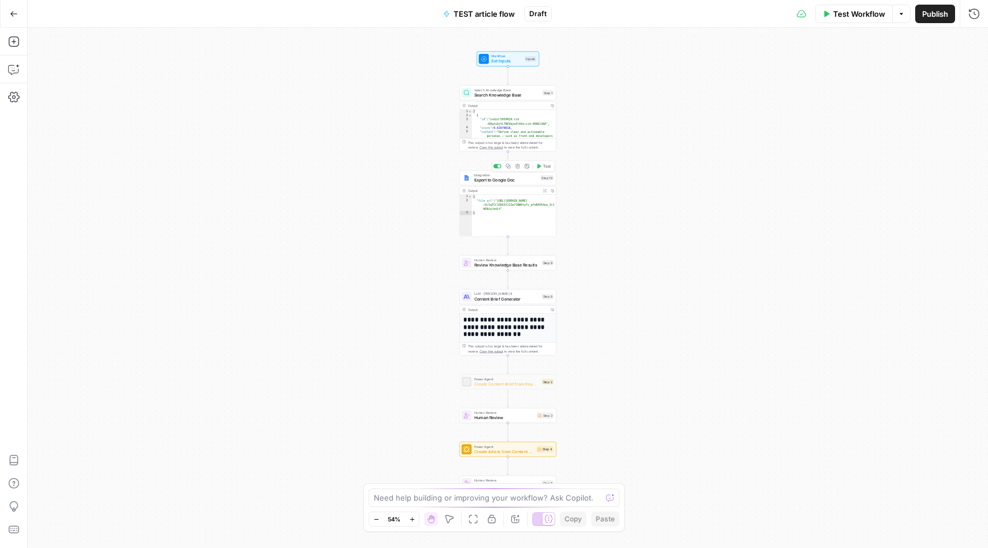
click at [515, 178] on span "Export to Google Doc" at bounding box center [506, 180] width 64 height 6
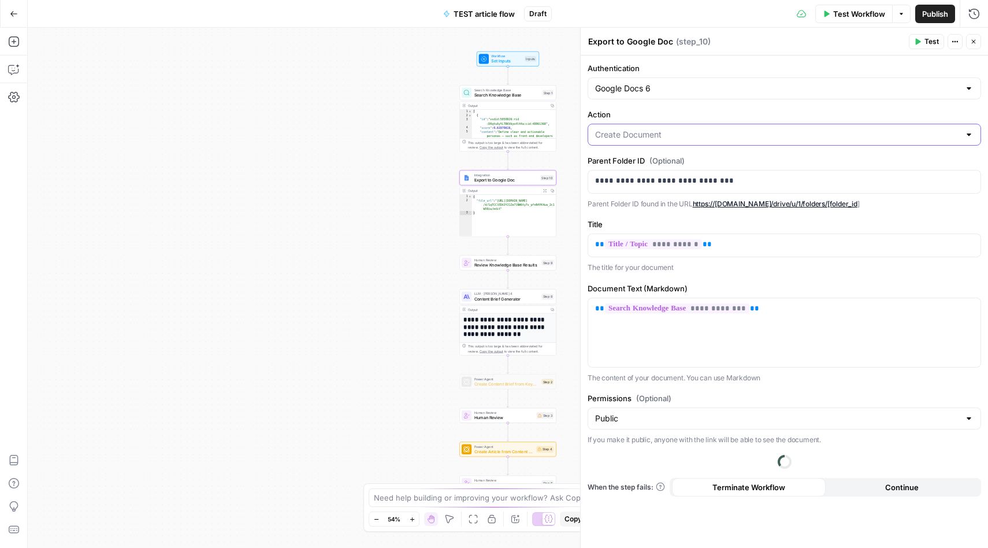
click at [776, 132] on input "Action" at bounding box center [777, 135] width 365 height 12
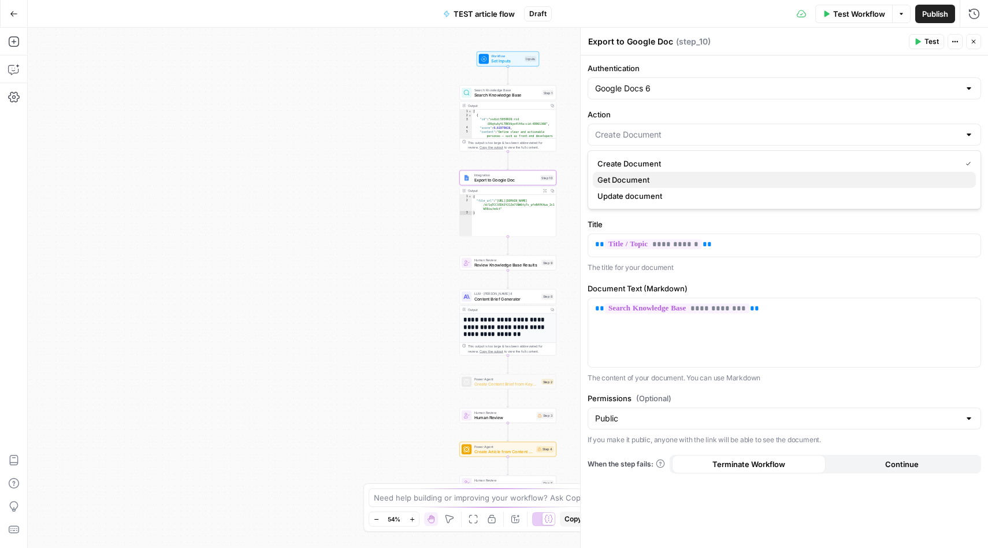
click at [724, 177] on span "Get Document" at bounding box center [782, 180] width 369 height 12
type input "Get Document"
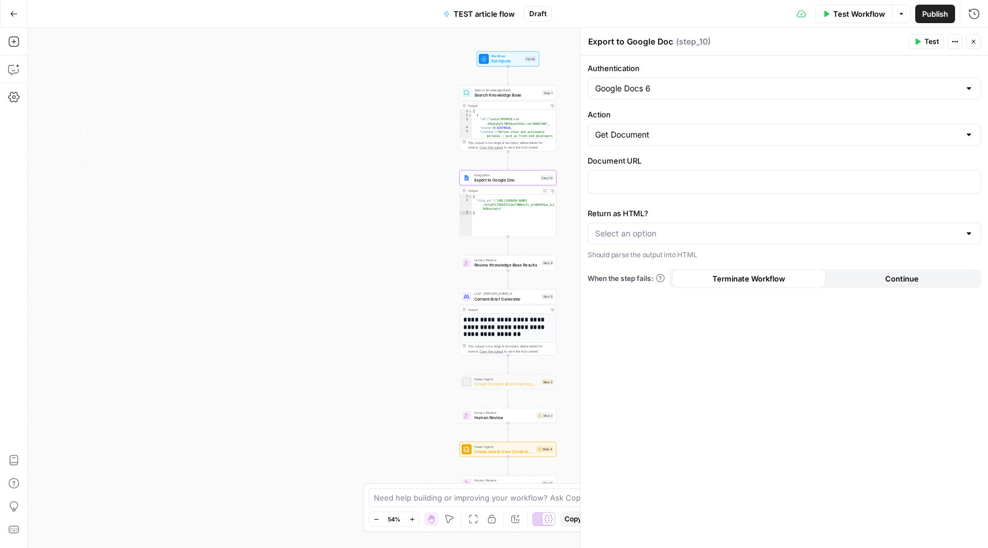
click at [967, 231] on div at bounding box center [969, 234] width 9 height 12
click at [928, 216] on label "Return as HTML?" at bounding box center [785, 213] width 394 height 12
click at [928, 228] on input "Return as HTML?" at bounding box center [777, 234] width 365 height 12
click at [894, 211] on label "Return as HTML?" at bounding box center [785, 213] width 394 height 12
click at [894, 228] on input "Return as HTML?" at bounding box center [777, 234] width 365 height 12
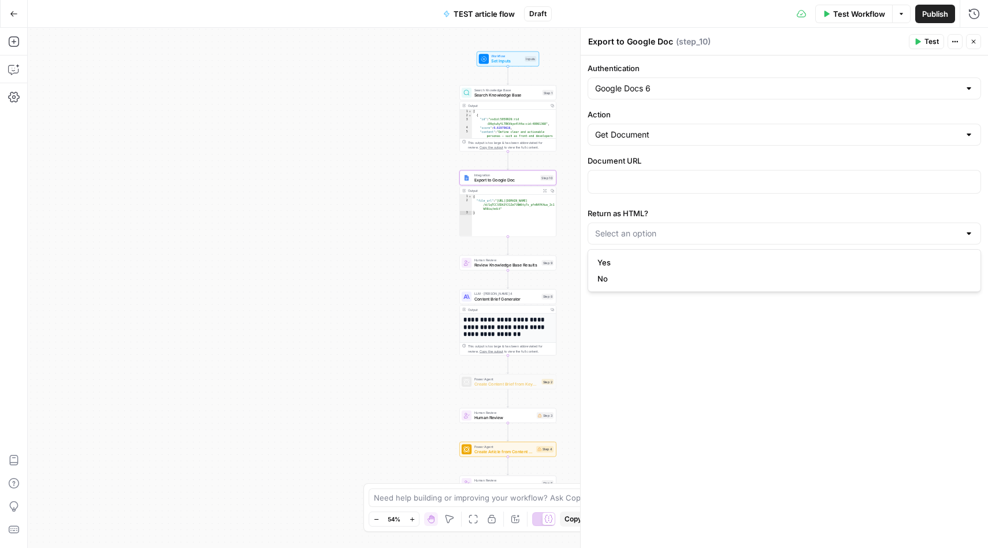
click at [854, 197] on div "Document URL" at bounding box center [785, 176] width 394 height 43
click at [759, 139] on input "Action" at bounding box center [777, 135] width 365 height 12
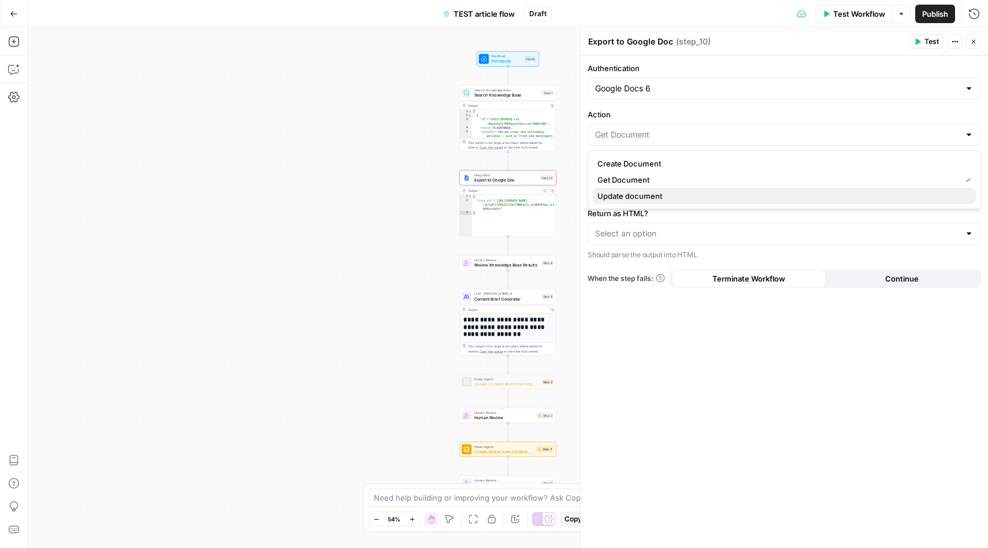
click at [692, 190] on span "Update document" at bounding box center [782, 196] width 369 height 12
type input "Update document"
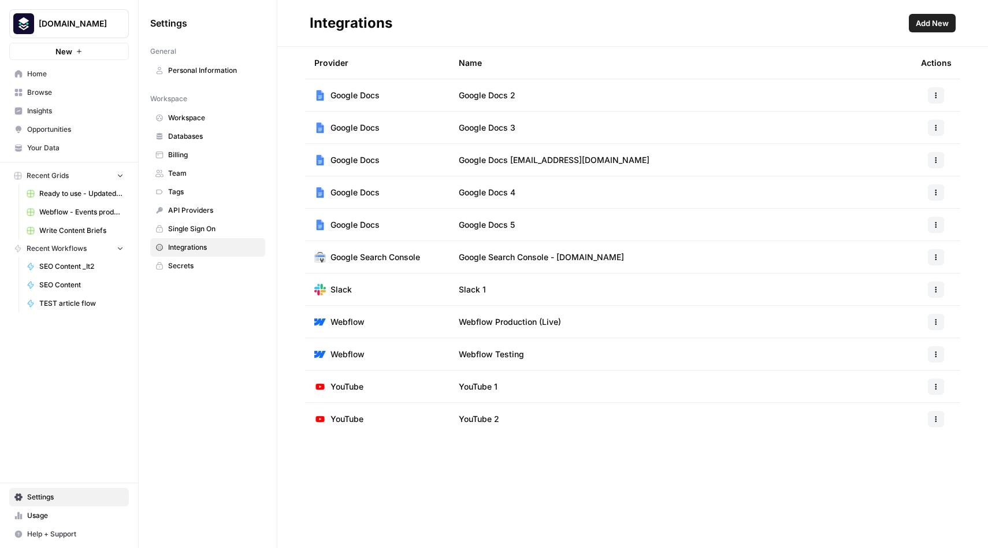
click at [937, 99] on button "button" at bounding box center [936, 95] width 16 height 16
click at [911, 116] on span "Edit" at bounding box center [911, 122] width 37 height 12
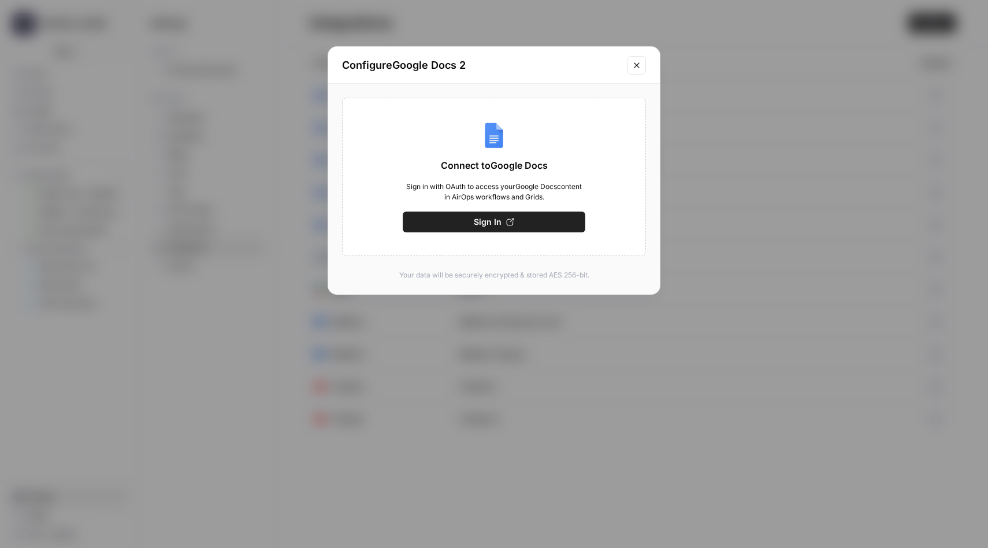
click at [640, 57] on button "Close modal" at bounding box center [637, 65] width 18 height 18
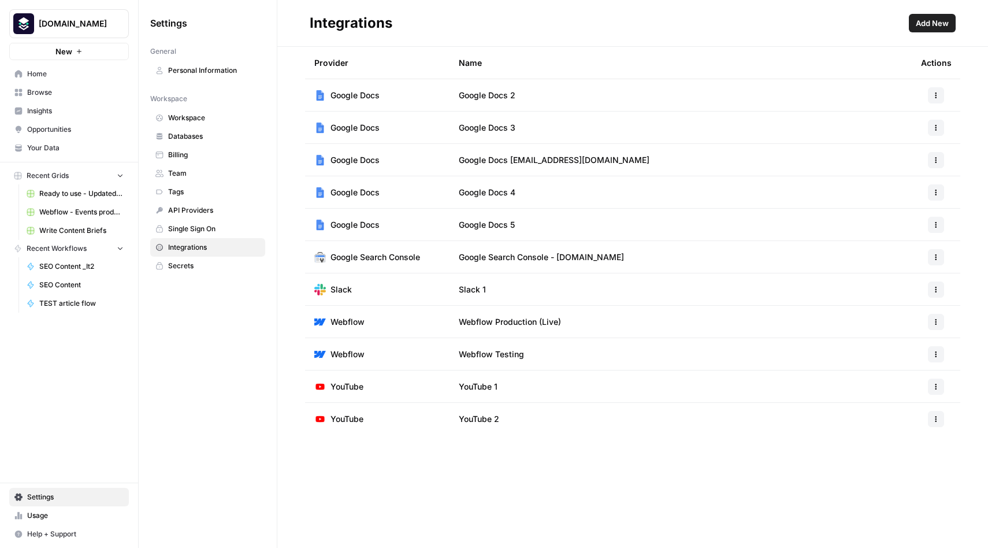
click at [925, 24] on span "Add New" at bounding box center [932, 23] width 33 height 12
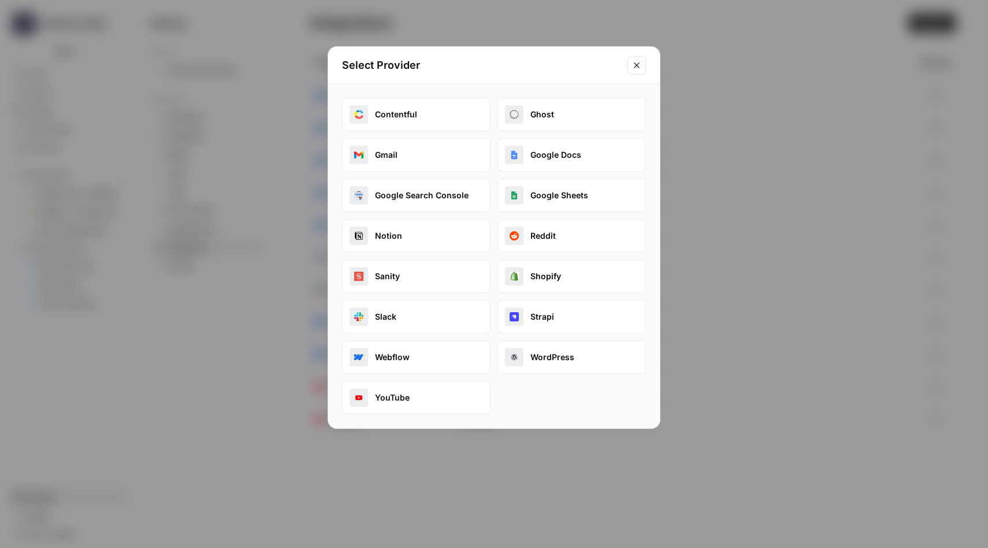
click at [589, 154] on button "Google Docs" at bounding box center [572, 155] width 149 height 34
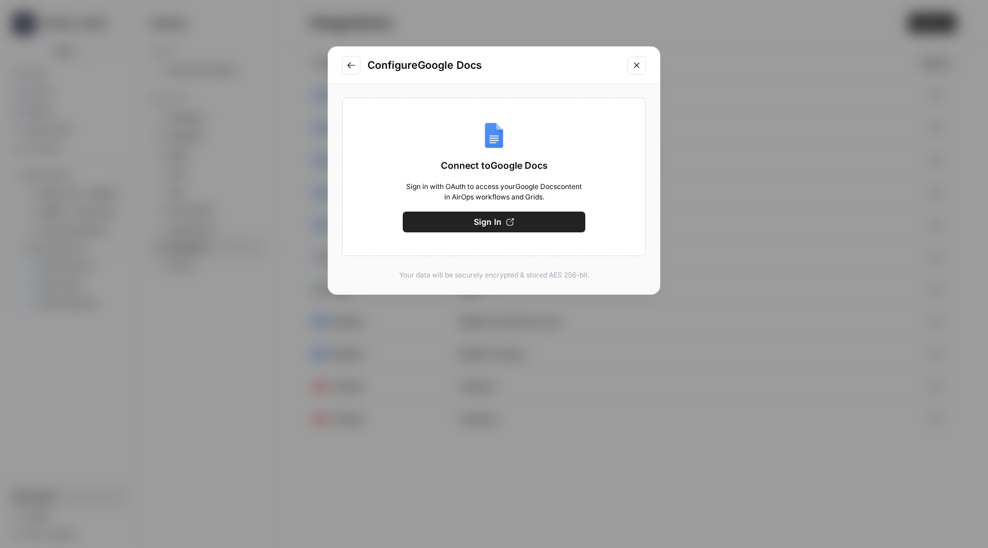
click at [353, 66] on icon "Go to previous step" at bounding box center [351, 65] width 9 height 9
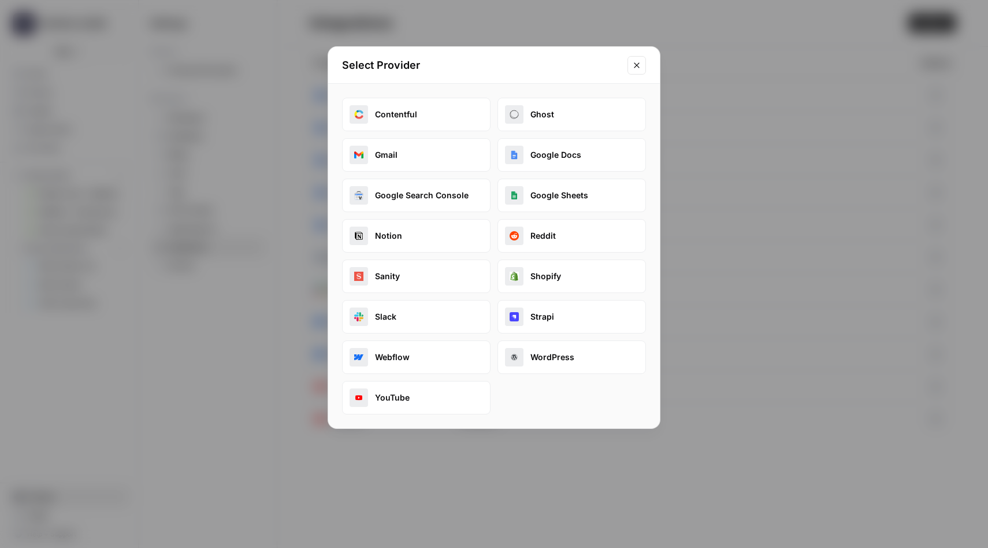
click at [579, 157] on button "Google Docs" at bounding box center [572, 155] width 149 height 34
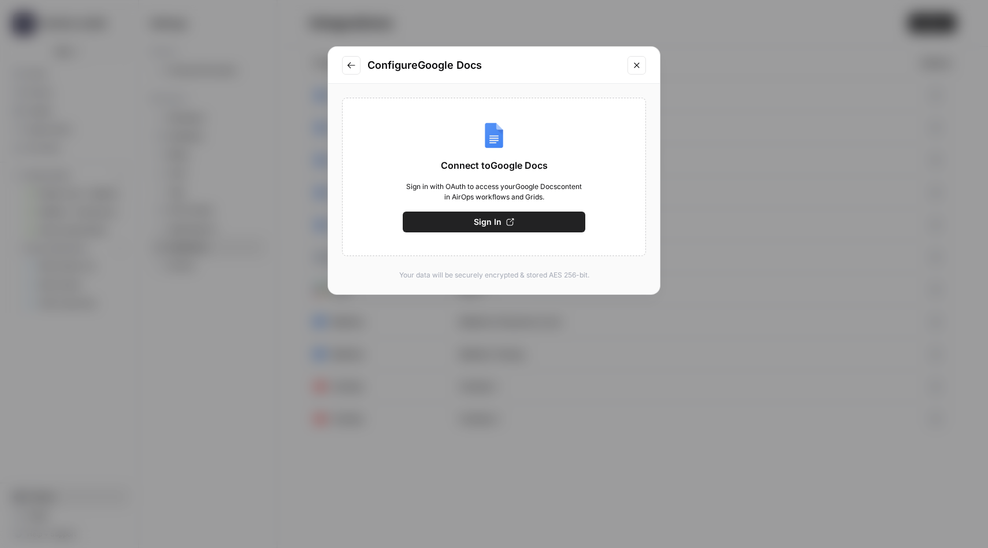
click at [510, 225] on icon "button" at bounding box center [511, 222] width 8 height 8
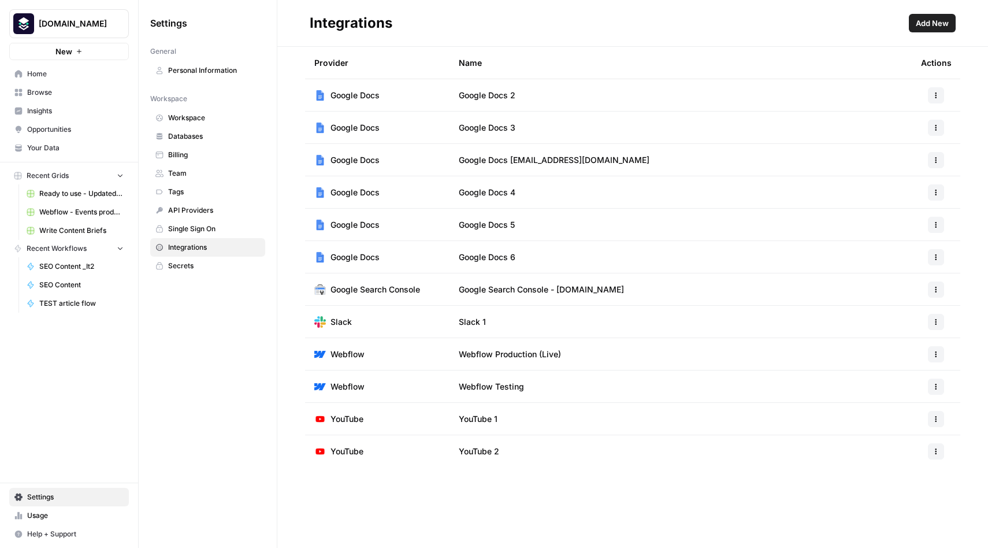
click at [935, 257] on icon "button" at bounding box center [936, 257] width 7 height 7
click at [918, 282] on span "Edit" at bounding box center [911, 283] width 37 height 12
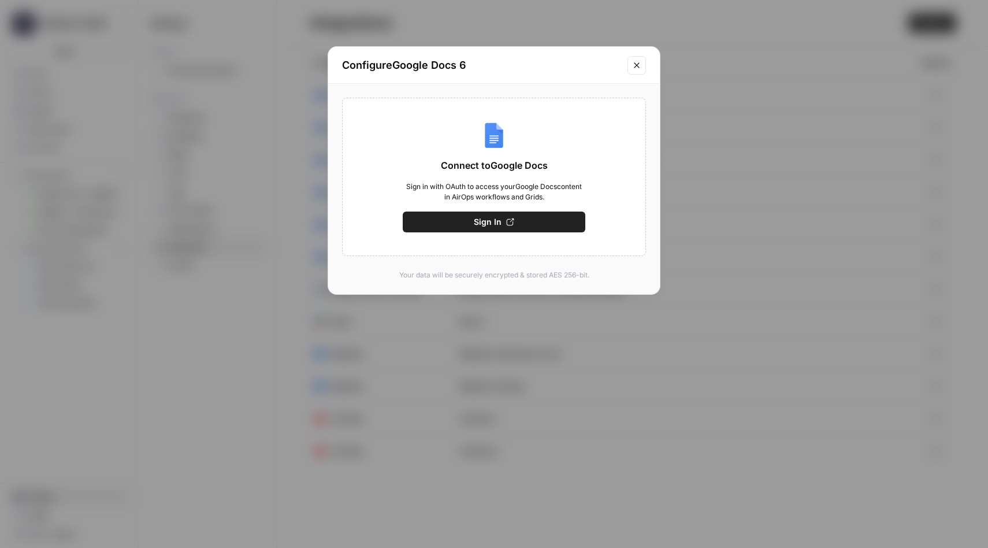
click at [640, 63] on icon "Close modal" at bounding box center [636, 65] width 9 height 9
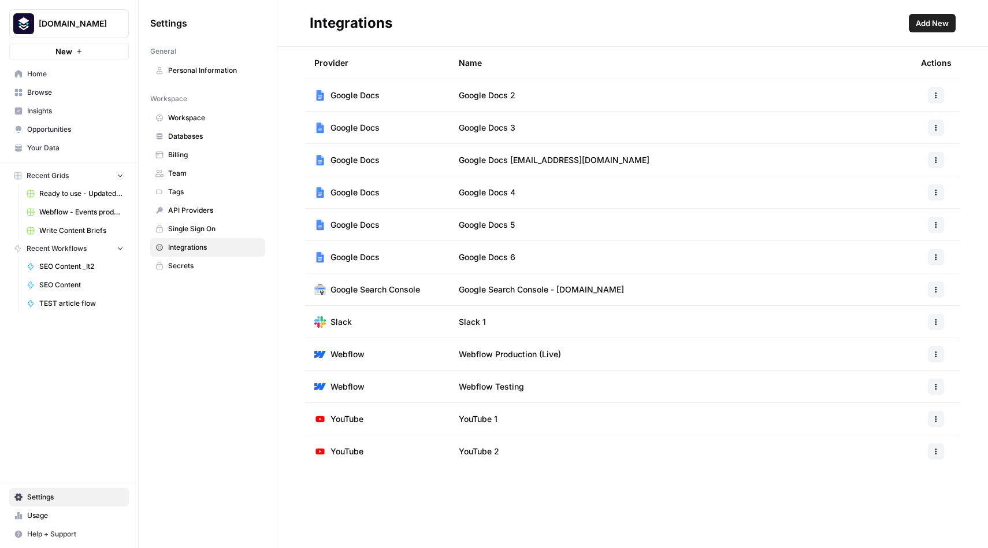
click at [937, 255] on icon "button" at bounding box center [936, 257] width 7 height 7
click at [574, 258] on td "Google Docs 6" at bounding box center [681, 257] width 462 height 32
click at [491, 257] on span "Google Docs 6" at bounding box center [487, 257] width 57 height 12
click at [357, 257] on span "Google Docs" at bounding box center [355, 257] width 49 height 12
click at [313, 257] on td "Google Docs" at bounding box center [377, 257] width 144 height 32
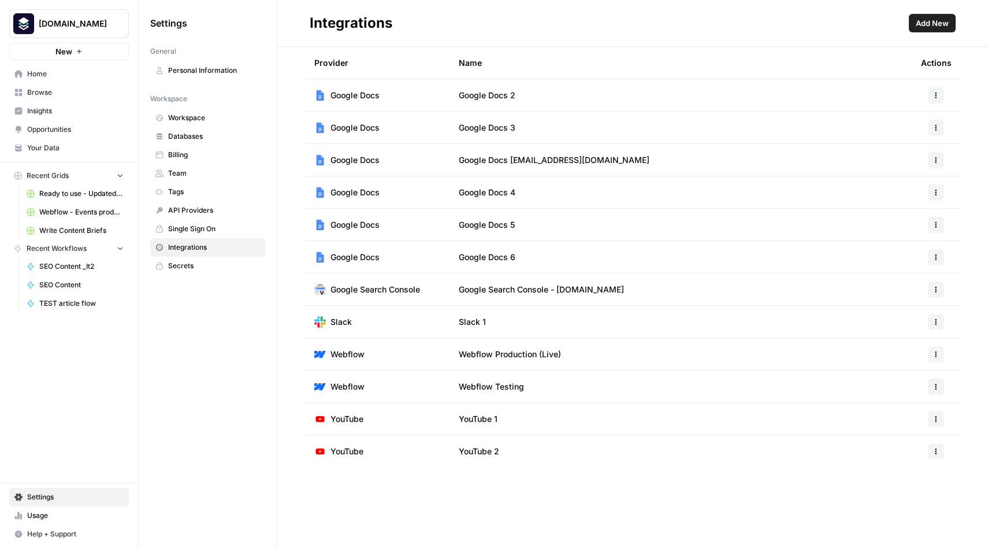
click at [934, 258] on icon "button" at bounding box center [936, 257] width 7 height 7
click at [910, 324] on span "Delete" at bounding box center [911, 326] width 37 height 12
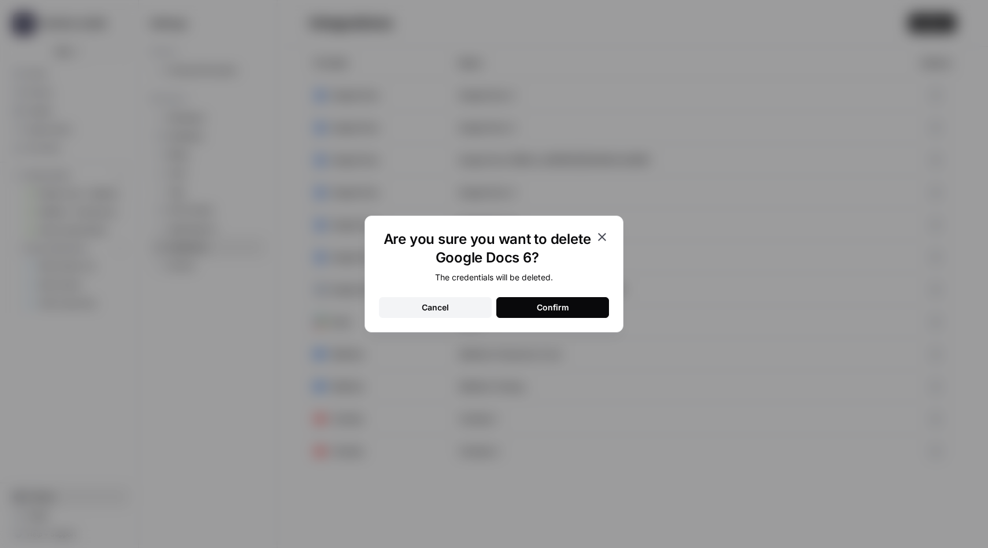
click at [565, 303] on div "Confirm" at bounding box center [553, 308] width 32 height 12
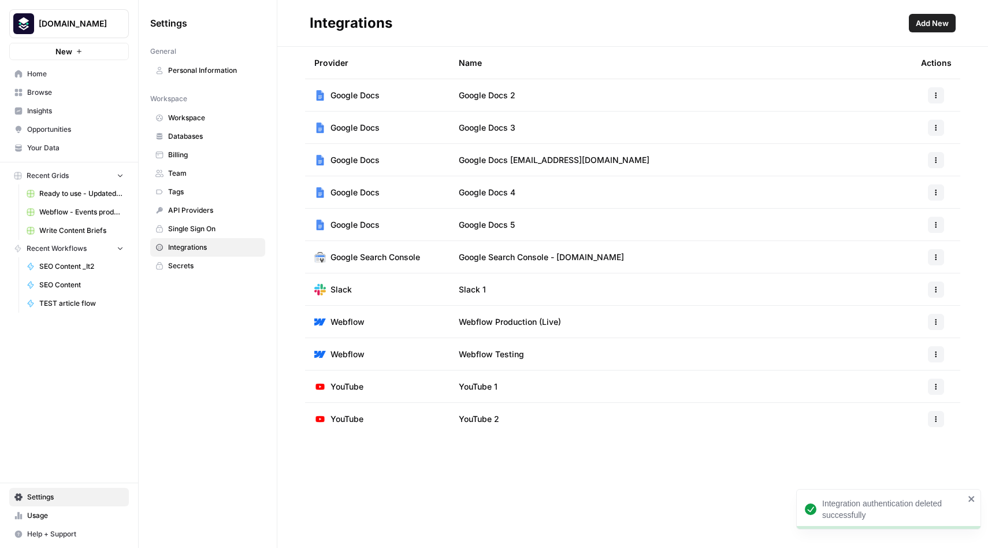
click at [932, 26] on span "Add New" at bounding box center [932, 23] width 33 height 12
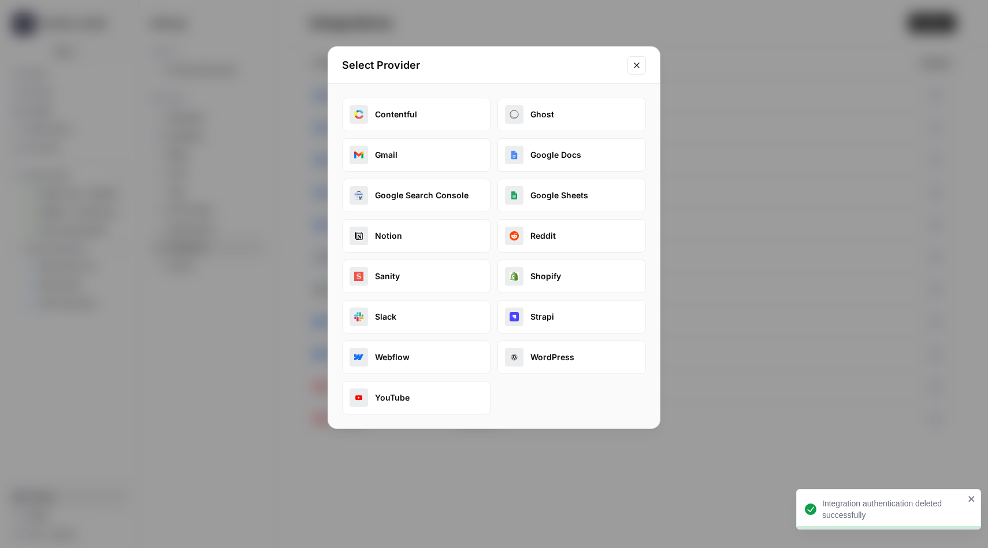
click at [539, 158] on button "Google Docs" at bounding box center [572, 155] width 149 height 34
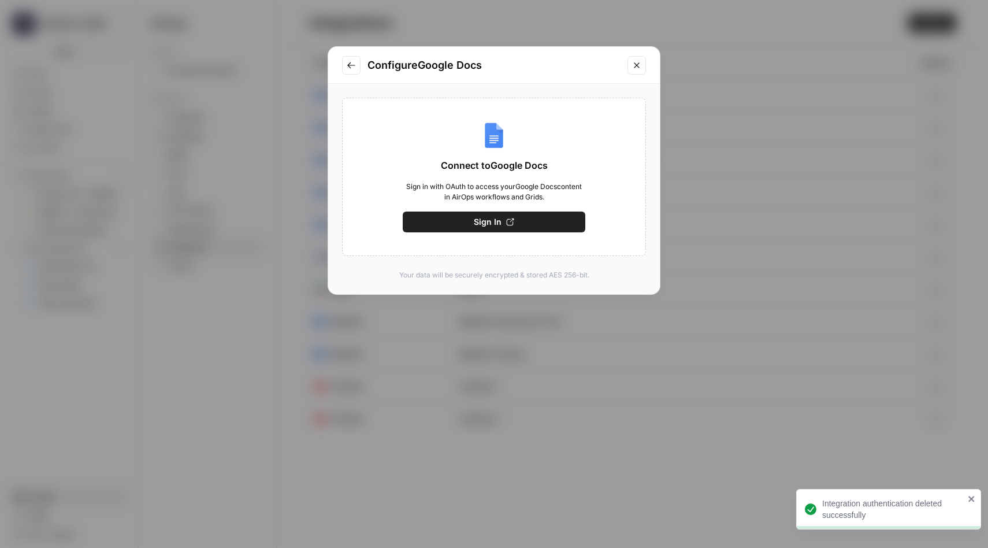
click at [490, 221] on span "Sign In" at bounding box center [488, 222] width 28 height 12
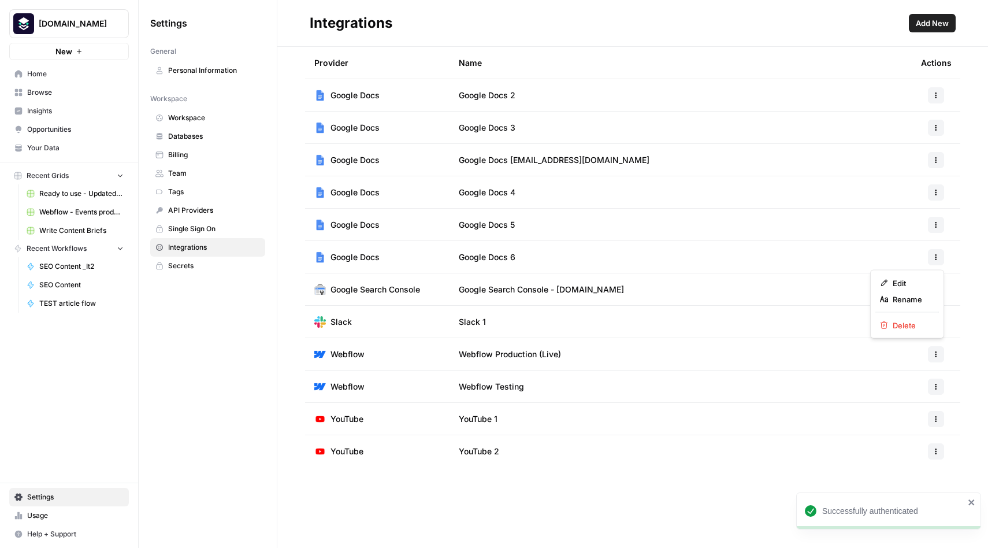
click at [936, 257] on icon "button" at bounding box center [937, 257] width 2 height 2
drag, startPoint x: 910, startPoint y: 322, endPoint x: 901, endPoint y: 283, distance: 39.7
click at [901, 283] on div "Edit Rename Delete" at bounding box center [907, 304] width 74 height 69
click at [923, 257] on div at bounding box center [936, 257] width 30 height 16
click at [936, 255] on icon "button" at bounding box center [936, 257] width 7 height 7
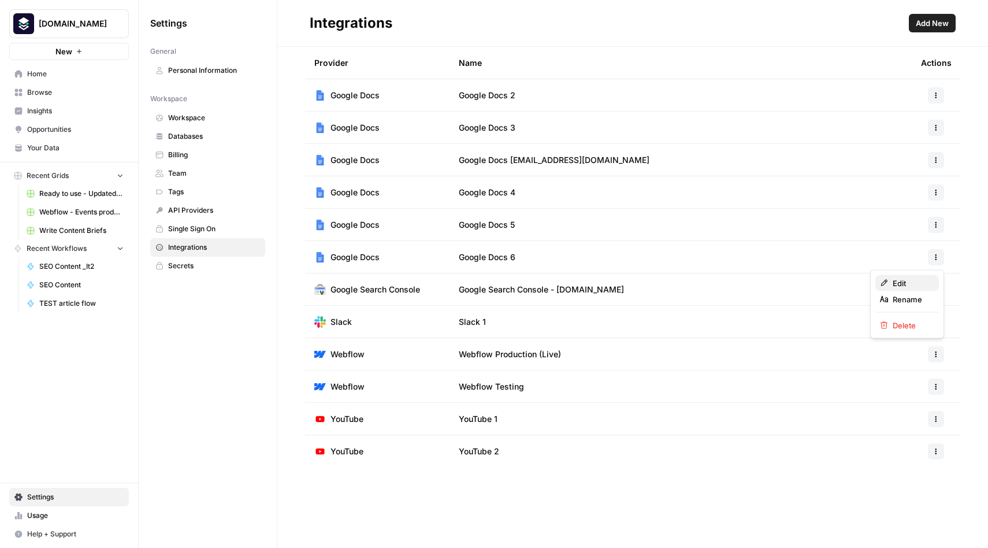
click at [914, 282] on span "Edit" at bounding box center [911, 283] width 37 height 12
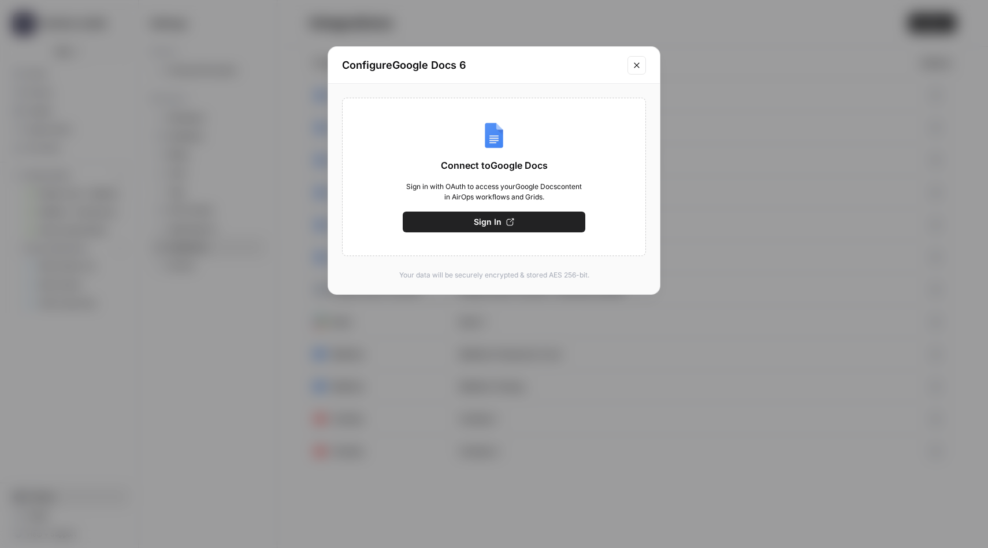
click at [509, 222] on icon "button" at bounding box center [511, 222] width 8 height 8
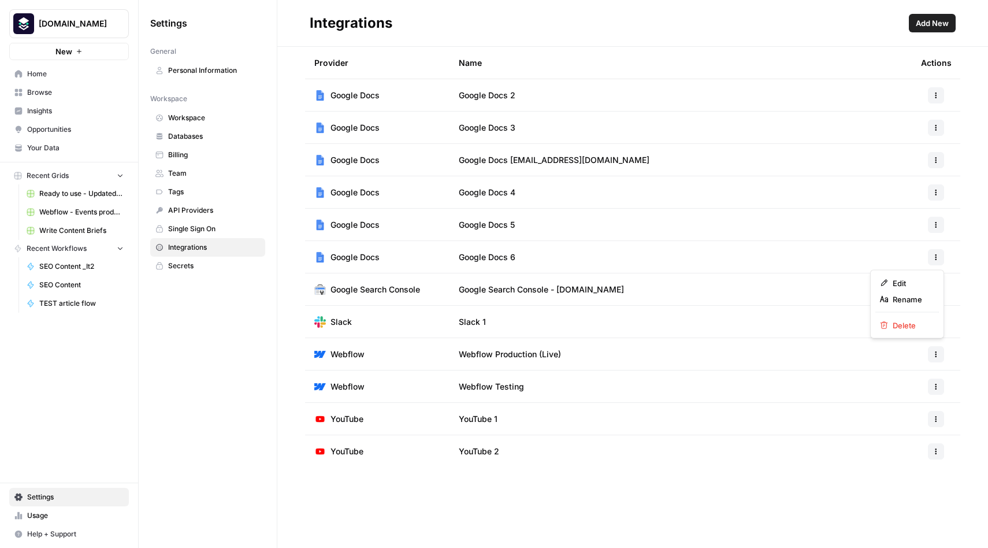
click at [936, 260] on icon "button" at bounding box center [936, 257] width 7 height 7
click at [904, 322] on span "Delete" at bounding box center [911, 326] width 37 height 12
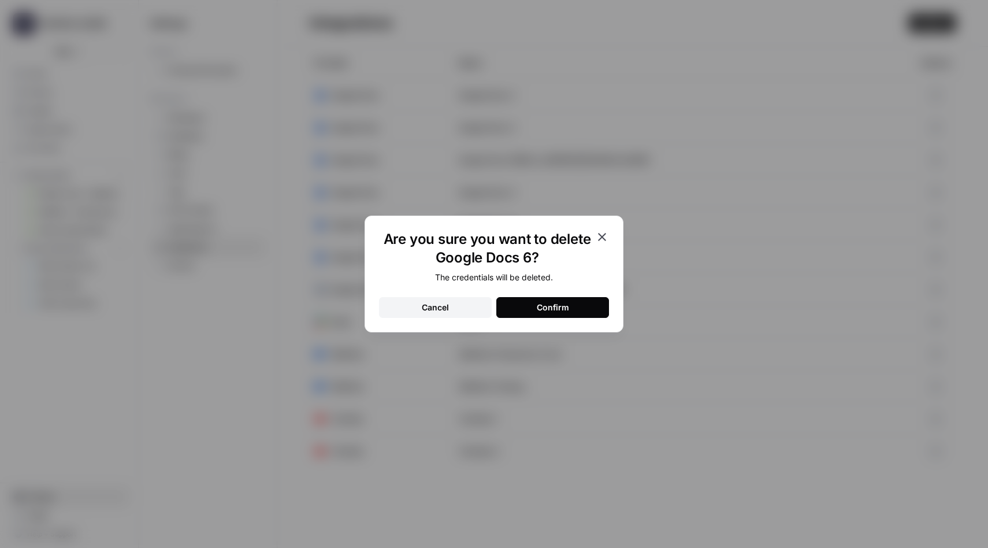
click at [551, 305] on div "Confirm" at bounding box center [553, 308] width 32 height 12
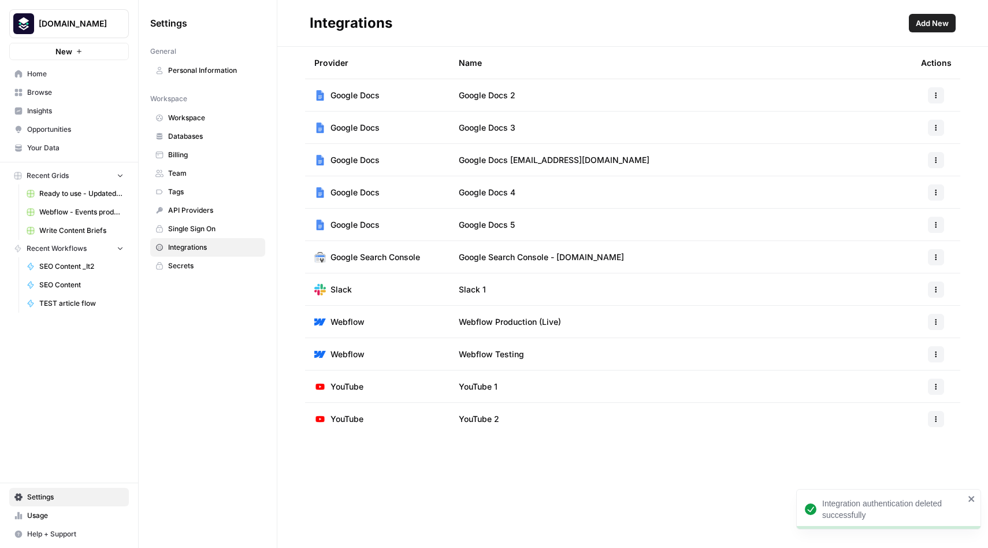
click at [933, 23] on span "Add New" at bounding box center [932, 23] width 33 height 12
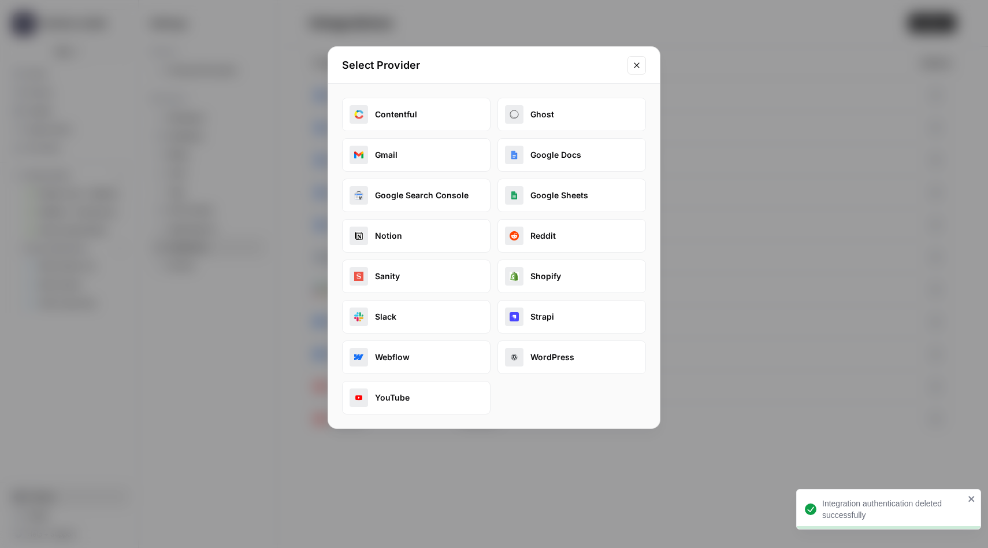
click at [554, 161] on button "Google Docs" at bounding box center [572, 155] width 149 height 34
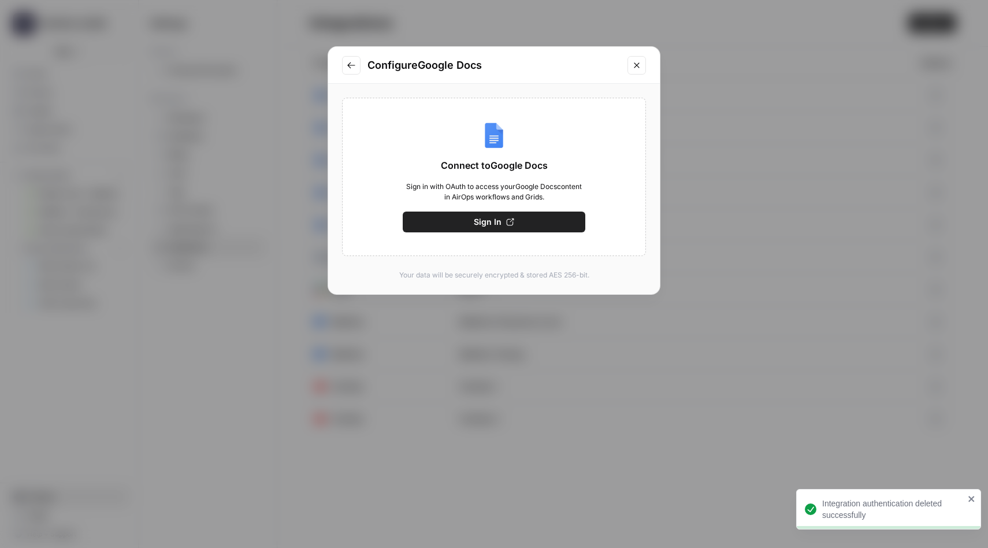
click at [498, 222] on span "Sign In" at bounding box center [488, 222] width 28 height 12
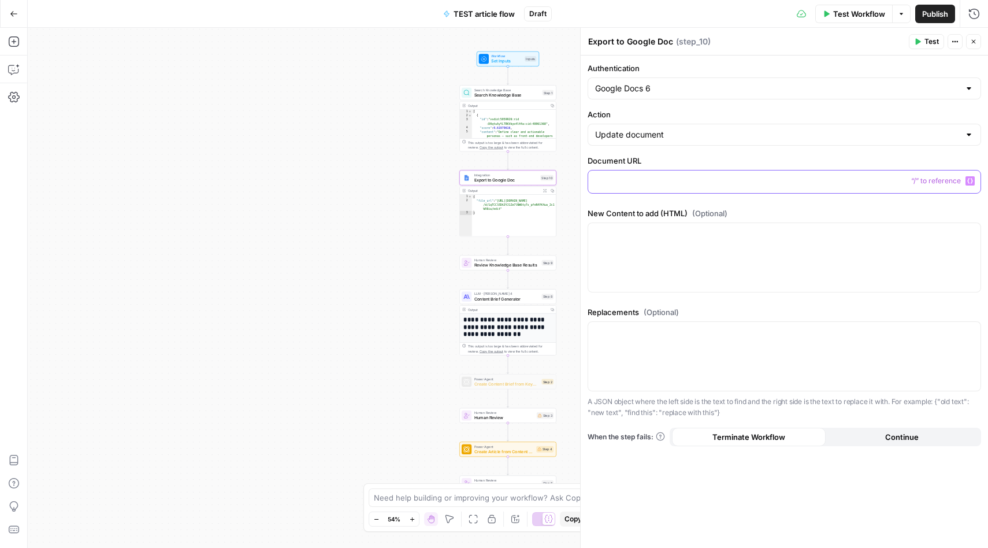
click at [675, 186] on p at bounding box center [784, 181] width 379 height 12
click at [421, 175] on div "Workflow Set Inputs Inputs Search Knowledge Base Search Knowledge Base Step 1 O…" at bounding box center [508, 288] width 961 height 520
click at [12, 43] on icon "button" at bounding box center [14, 42] width 12 height 12
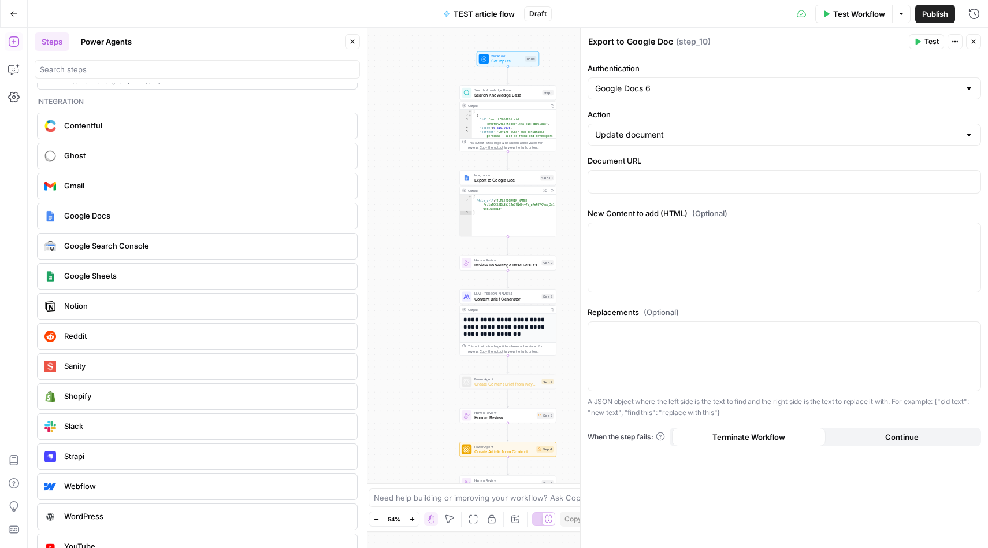
scroll to position [2023, 0]
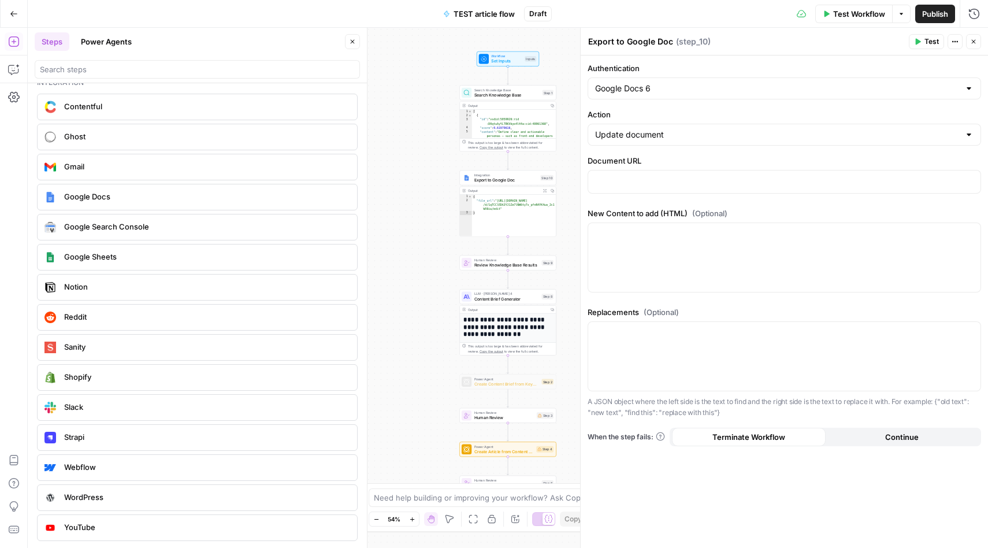
click at [103, 201] on span "Google Docs" at bounding box center [206, 197] width 284 height 12
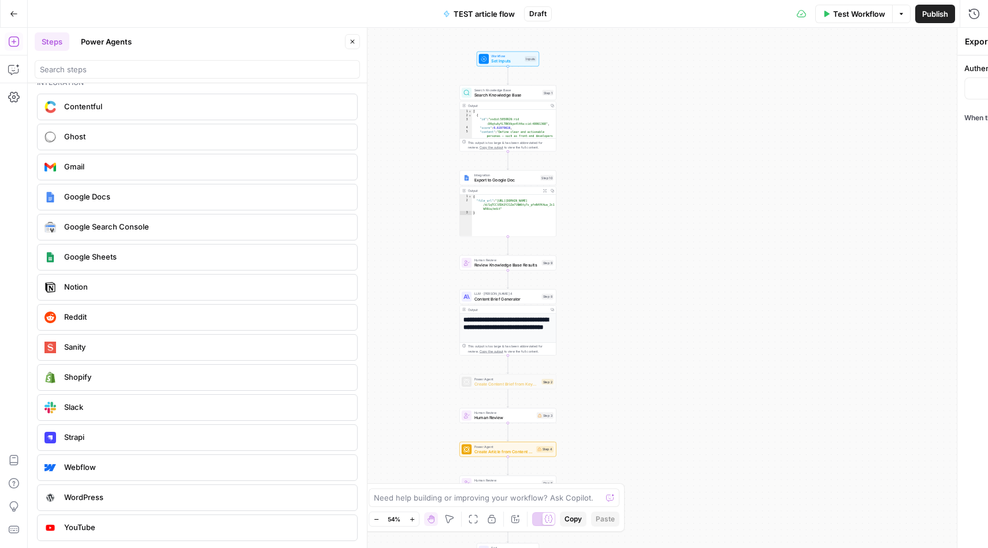
type textarea "Google Docs Integration"
click at [839, 87] on input "Authentication" at bounding box center [777, 89] width 365 height 12
click at [809, 257] on div "Authentication When the step fails: Terminate Workflow Continue" at bounding box center [784, 301] width 407 height 492
click at [757, 88] on input "Authentication" at bounding box center [777, 89] width 365 height 12
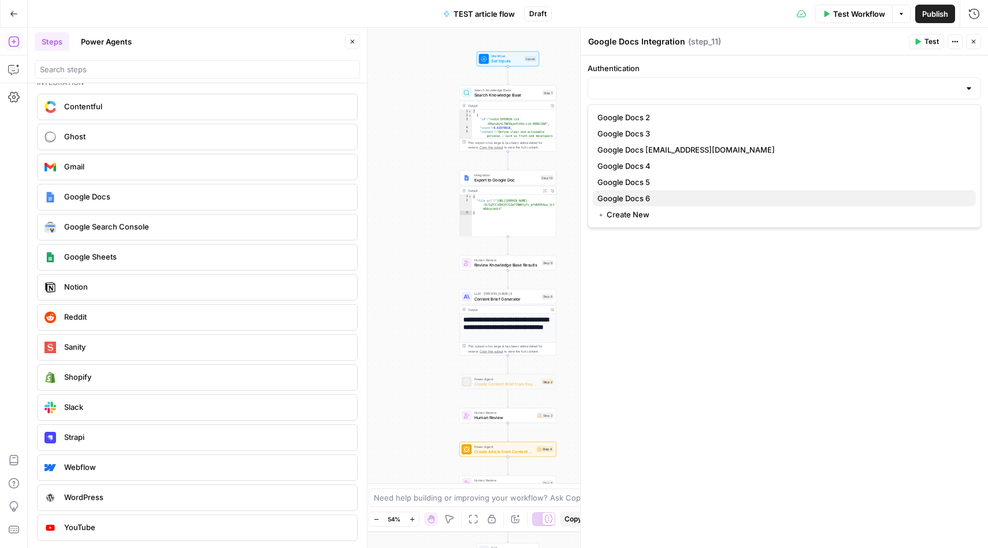
click at [699, 193] on span "Google Docs 6" at bounding box center [782, 198] width 369 height 12
type input "Google Docs 6"
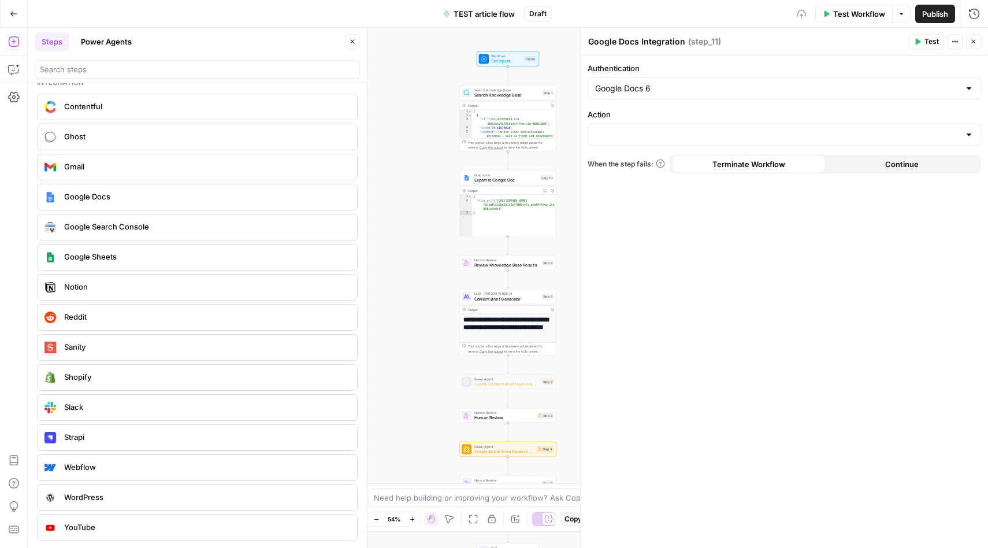
click at [699, 120] on div "Action" at bounding box center [785, 127] width 394 height 37
click at [672, 138] on input "Action" at bounding box center [777, 135] width 365 height 12
click at [709, 302] on div "Authentication Google Docs 6 Action When the step fails: Terminate Workflow Con…" at bounding box center [784, 301] width 407 height 492
click at [710, 14] on div "Test Workflow Options Publish Run History" at bounding box center [770, 13] width 436 height 27
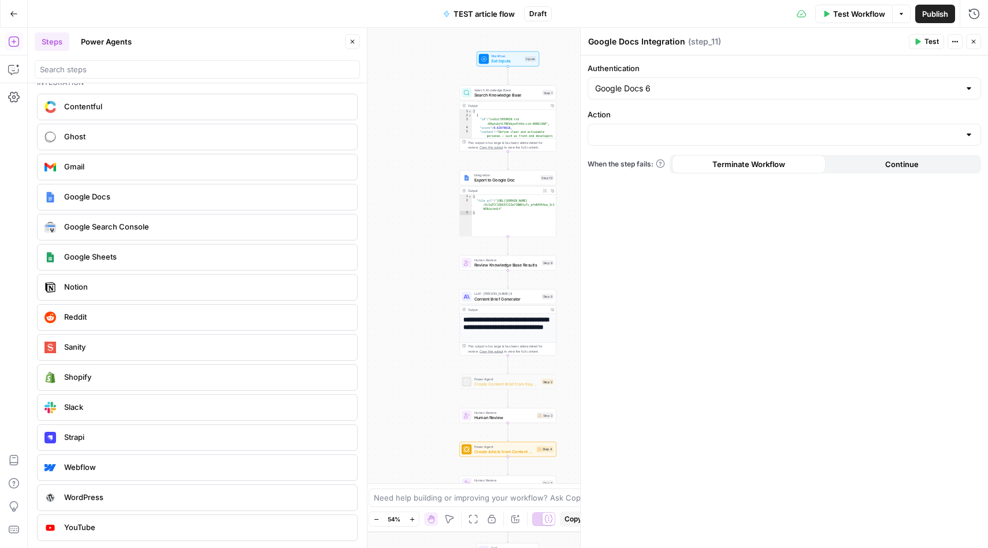
click at [710, 14] on div "Test Workflow Options Publish Run History" at bounding box center [770, 13] width 436 height 27
click at [10, 12] on icon "button" at bounding box center [14, 14] width 8 height 8
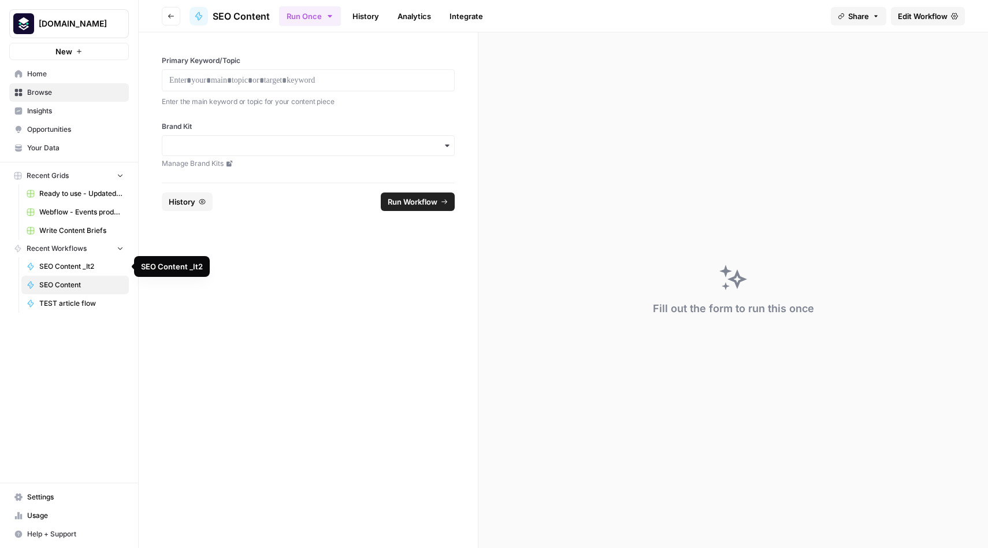
click at [60, 264] on span "SEO Content _It2" at bounding box center [81, 266] width 84 height 10
